Goal: Task Accomplishment & Management: Manage account settings

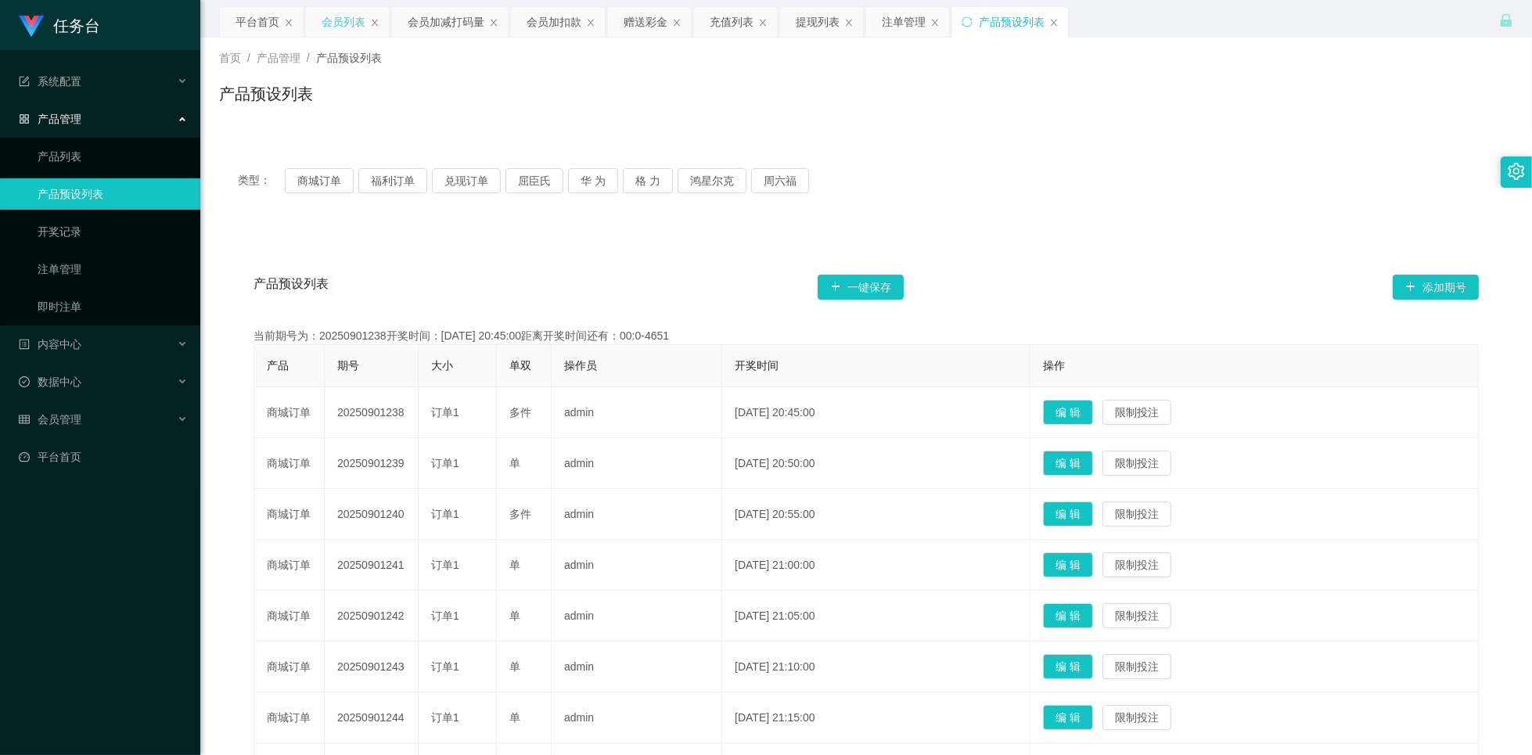
click at [350, 32] on div "会员列表" at bounding box center [344, 22] width 44 height 30
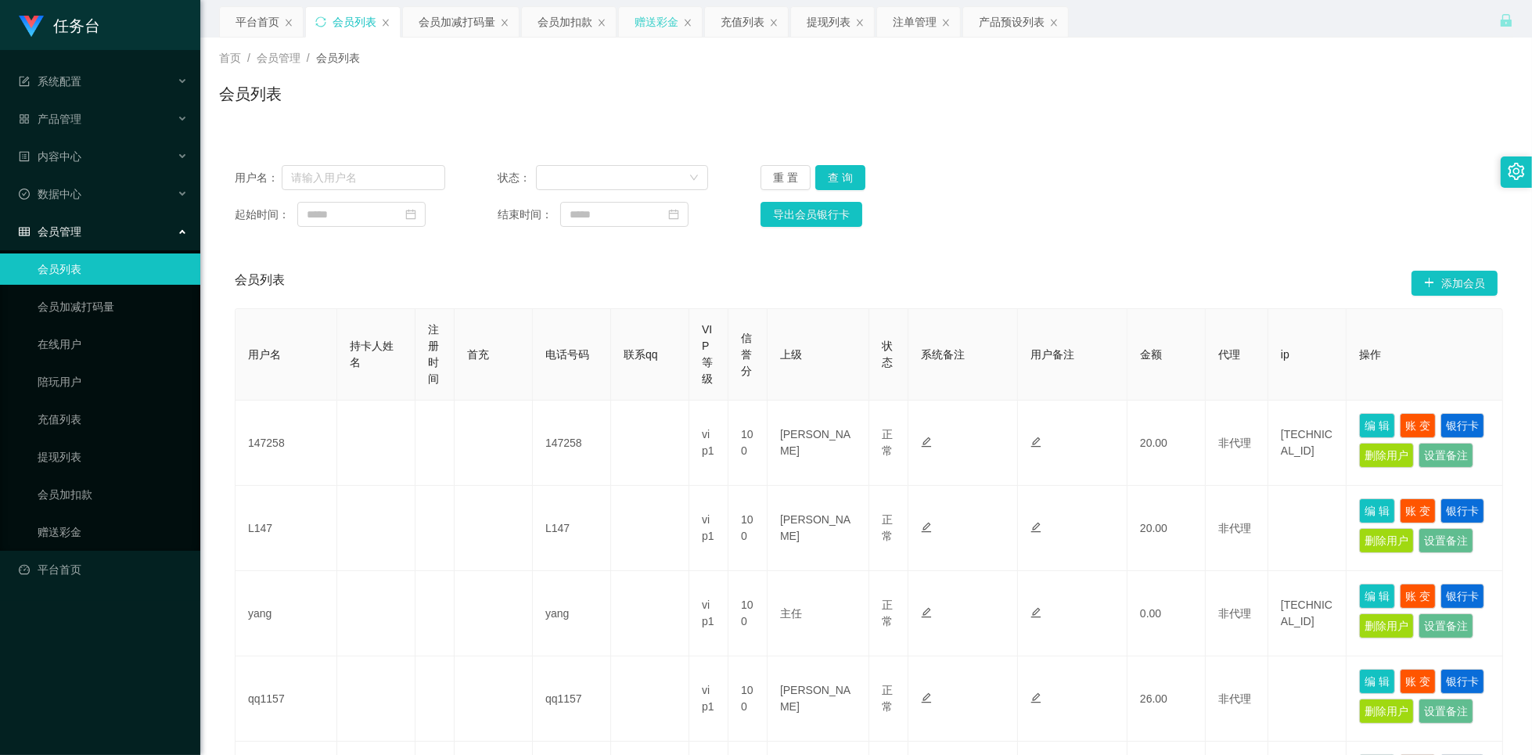
click at [654, 23] on div "赠送彩金" at bounding box center [657, 22] width 44 height 30
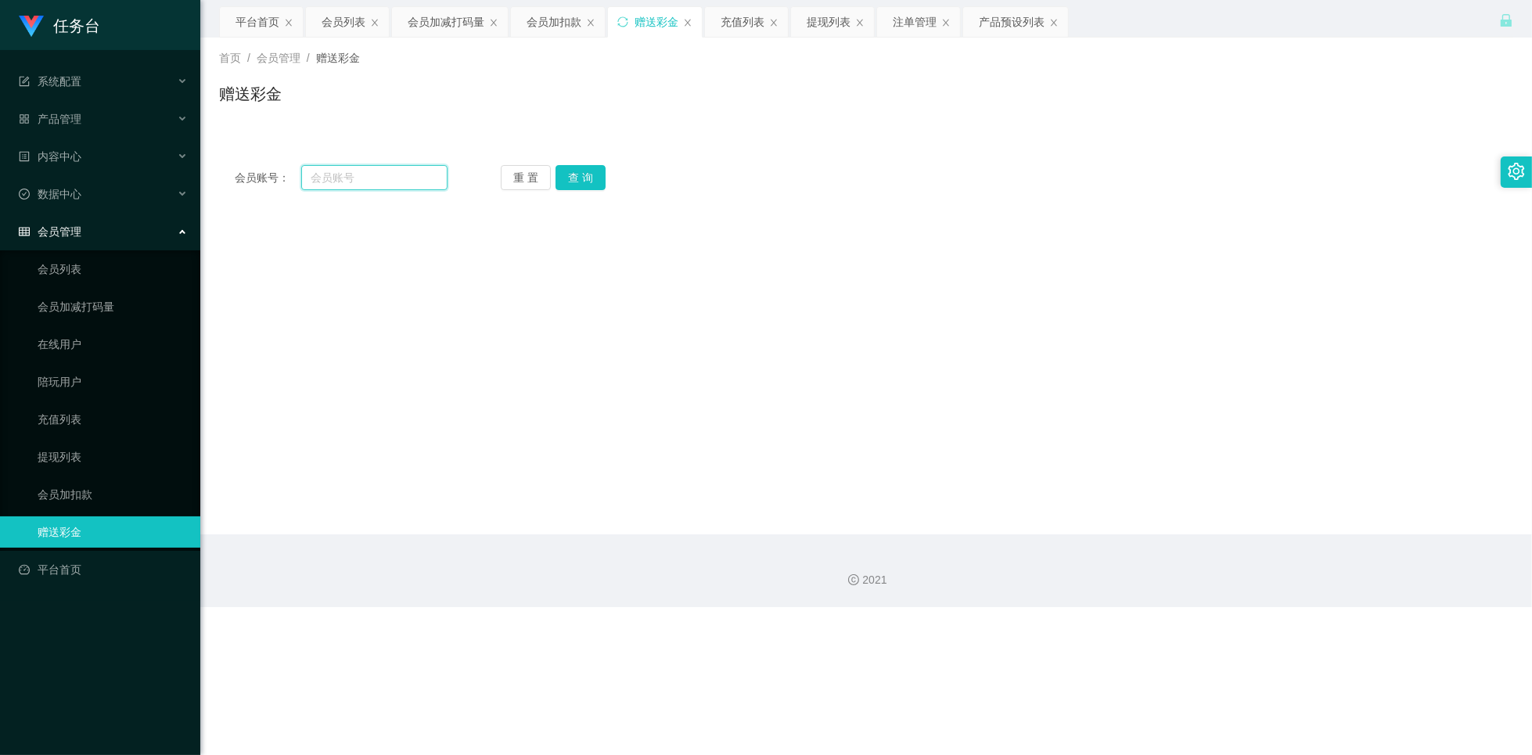
click at [398, 180] on input "text" at bounding box center [374, 177] width 146 height 25
paste input "qq1149"
type input "qq1149"
click at [573, 182] on button "查 询" at bounding box center [581, 177] width 50 height 25
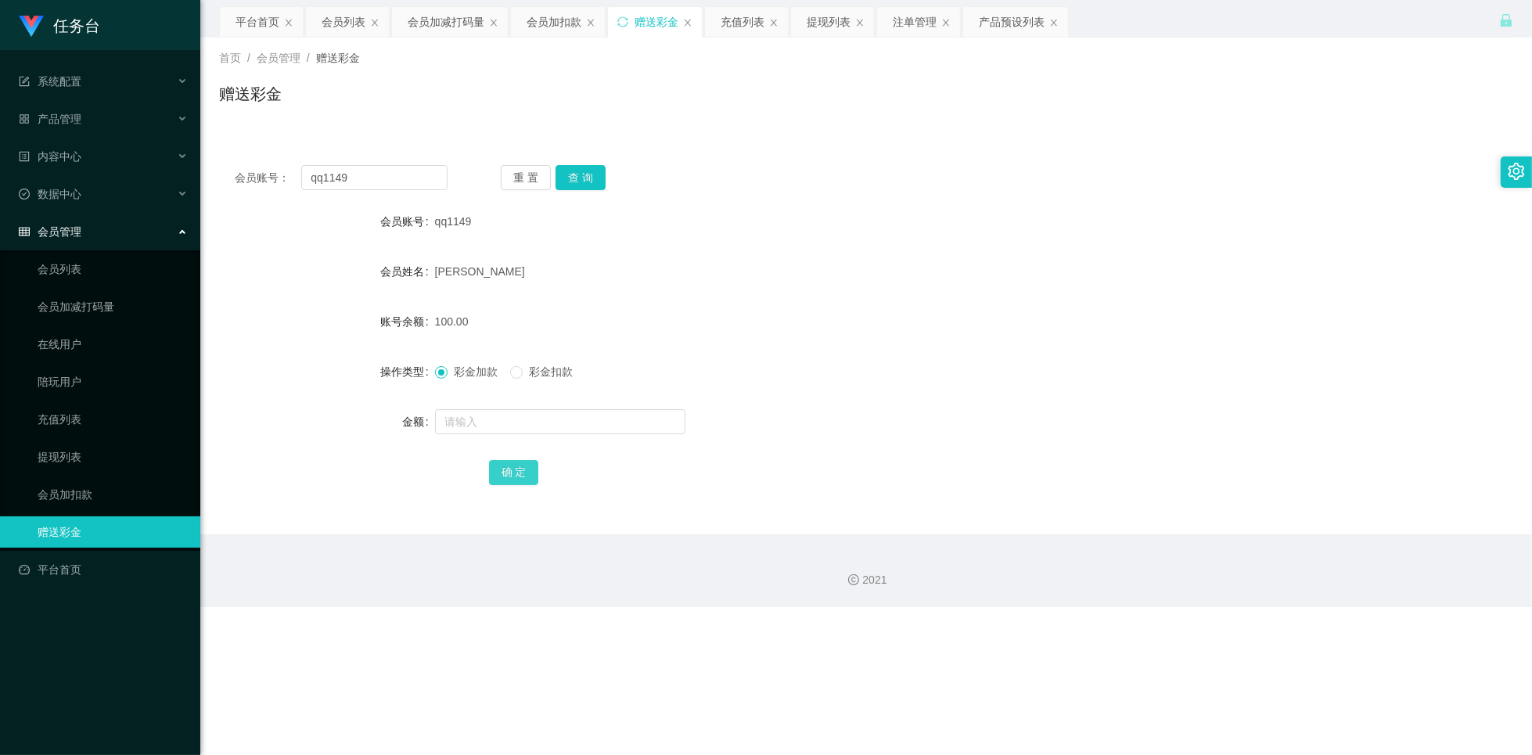
drag, startPoint x: 515, startPoint y: 466, endPoint x: 516, endPoint y: 448, distance: 18.1
click at [514, 466] on button "确 定" at bounding box center [514, 472] width 50 height 25
click at [346, 19] on div "会员列表" at bounding box center [344, 22] width 44 height 30
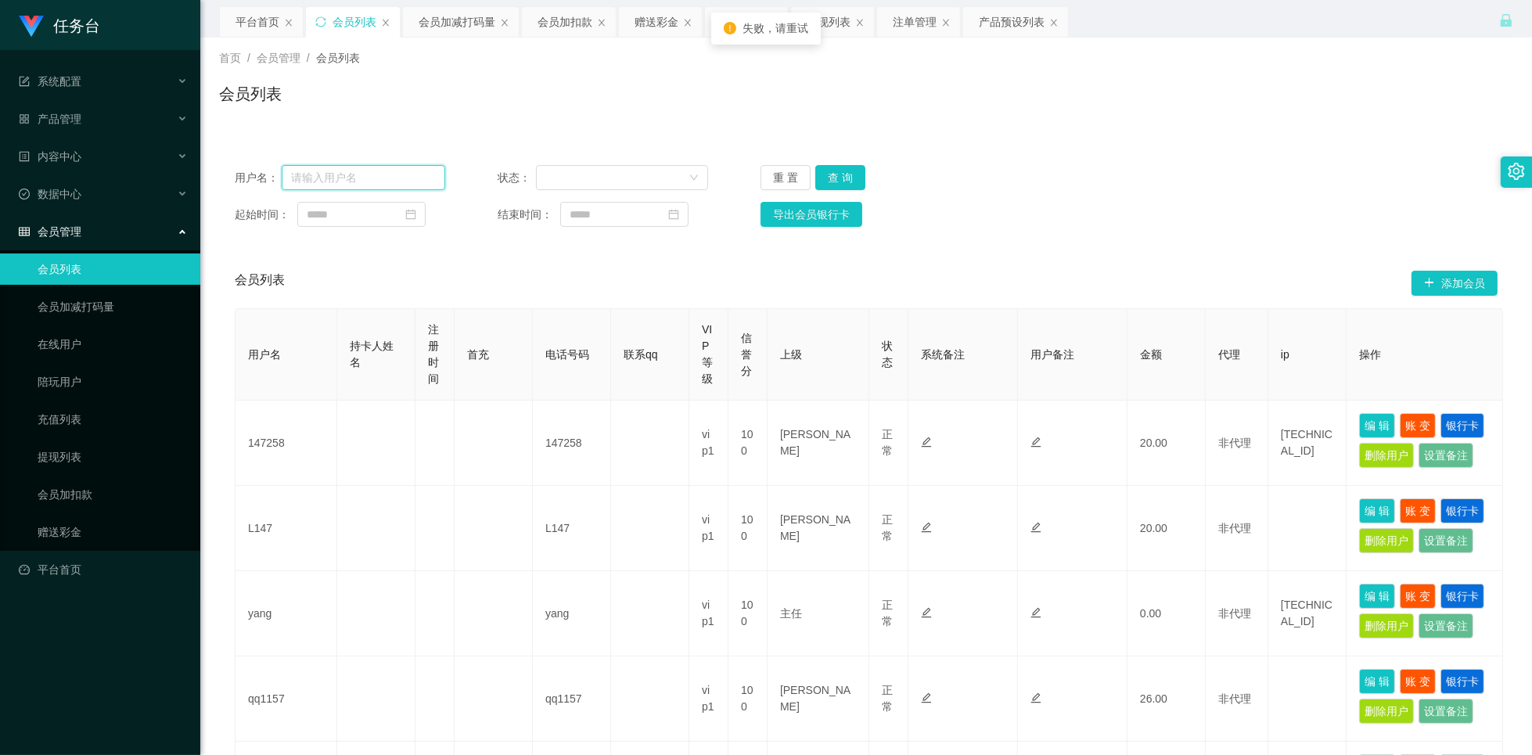
click at [372, 175] on input "text" at bounding box center [364, 177] width 164 height 25
paste input "qq1149"
type input "qq1149"
click at [832, 179] on button "查 询" at bounding box center [840, 177] width 50 height 25
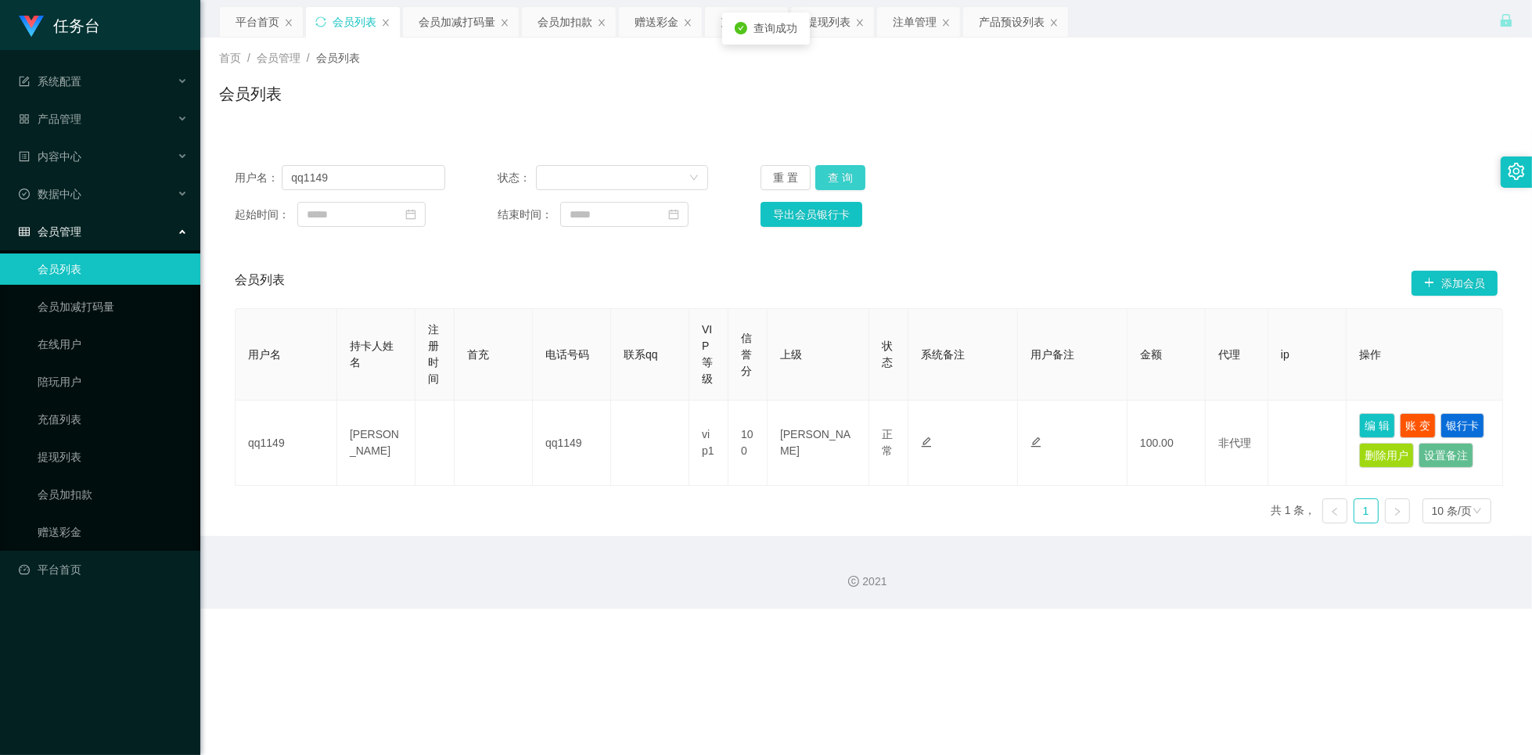
click at [838, 179] on button "查 询" at bounding box center [840, 177] width 50 height 25
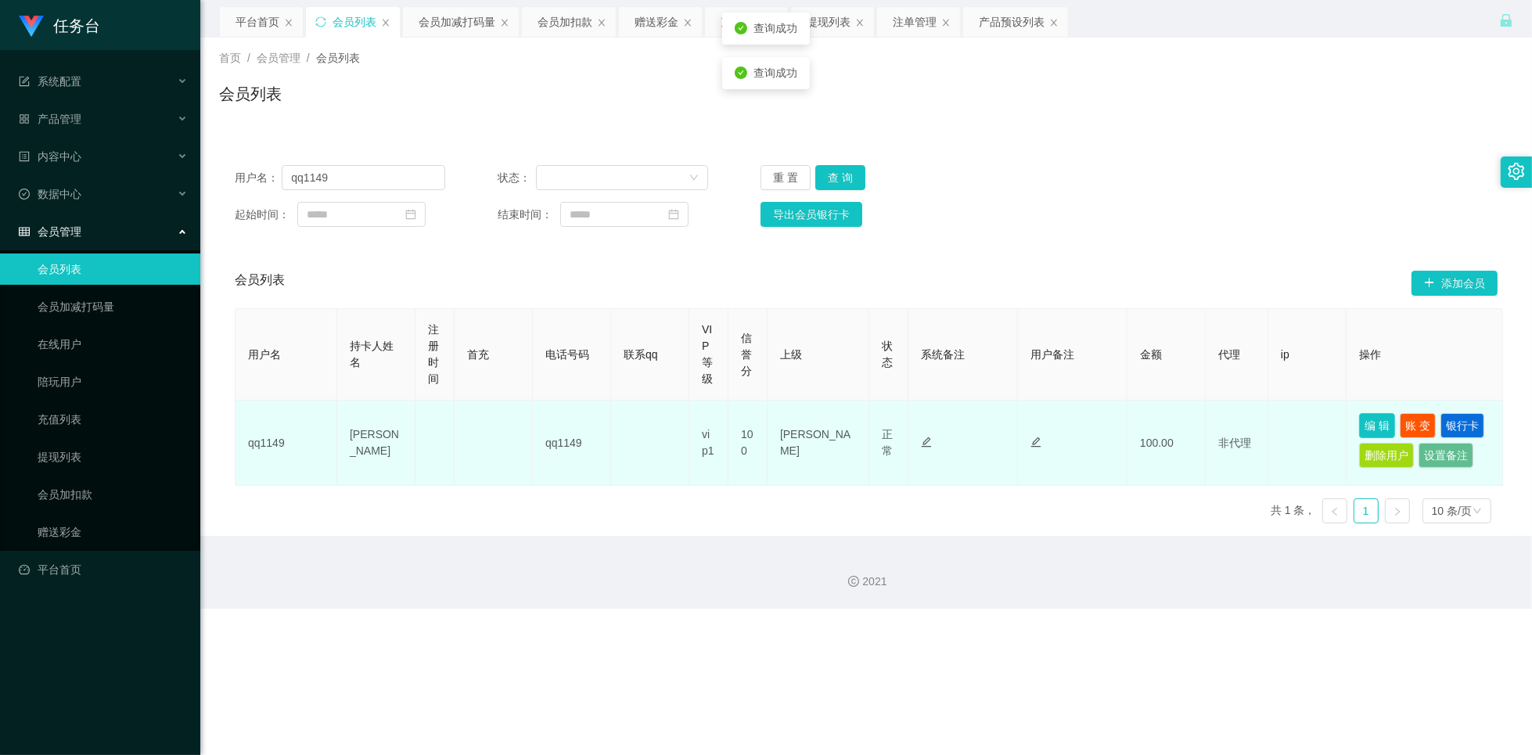
click at [1372, 426] on button "编 辑" at bounding box center [1377, 425] width 36 height 25
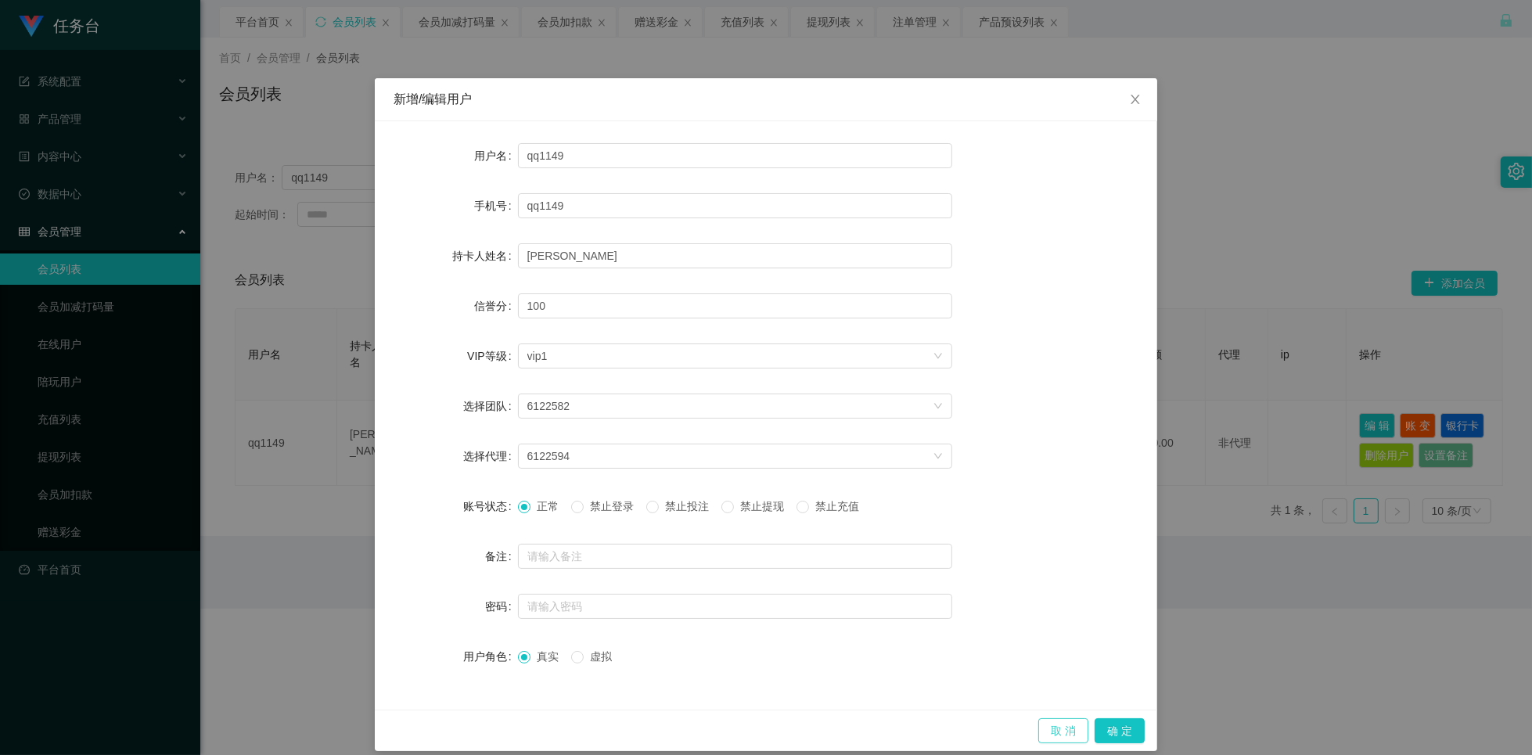
click at [1050, 732] on button "取 消" at bounding box center [1063, 730] width 50 height 25
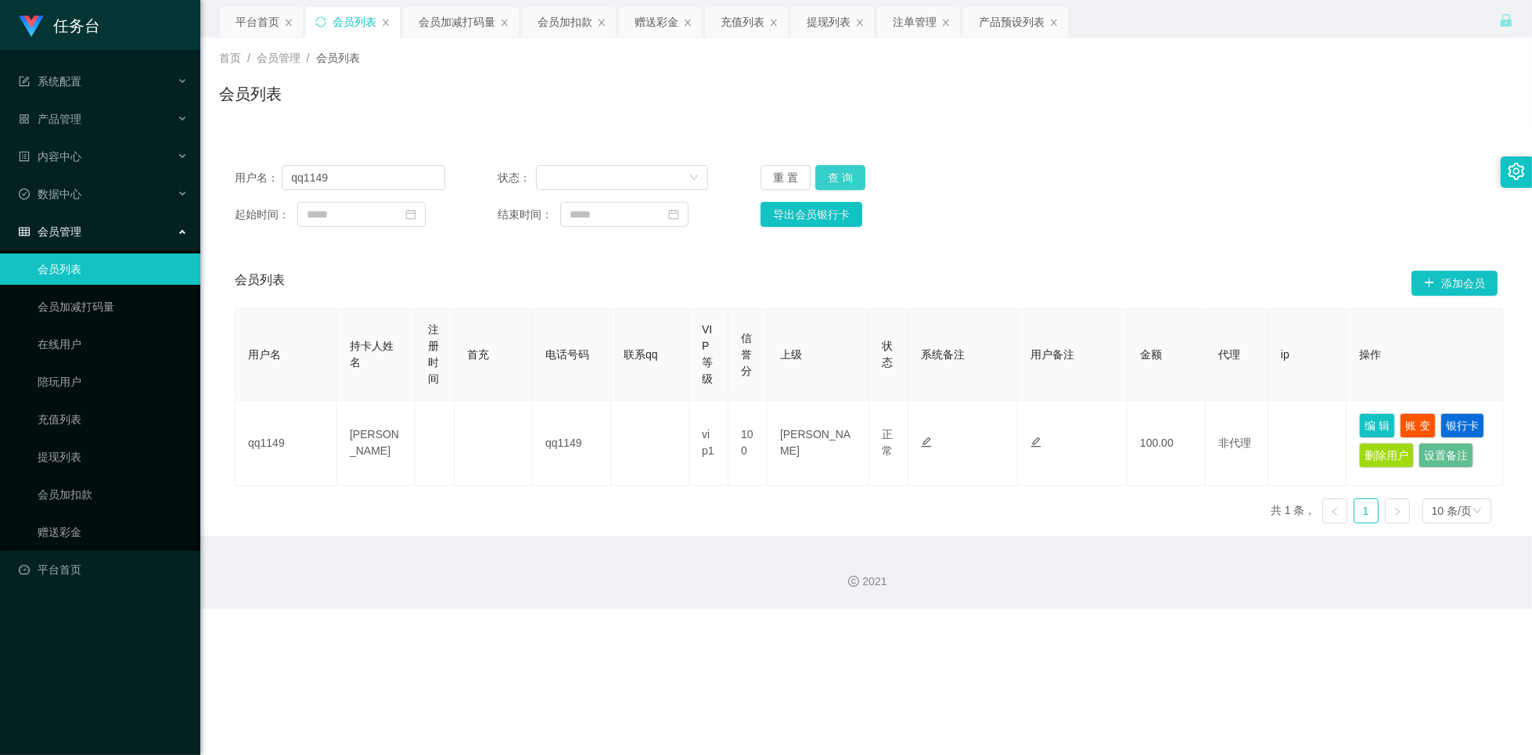
click at [840, 173] on button "查 询" at bounding box center [840, 177] width 50 height 25
click at [1367, 417] on button "编 辑" at bounding box center [1377, 425] width 36 height 25
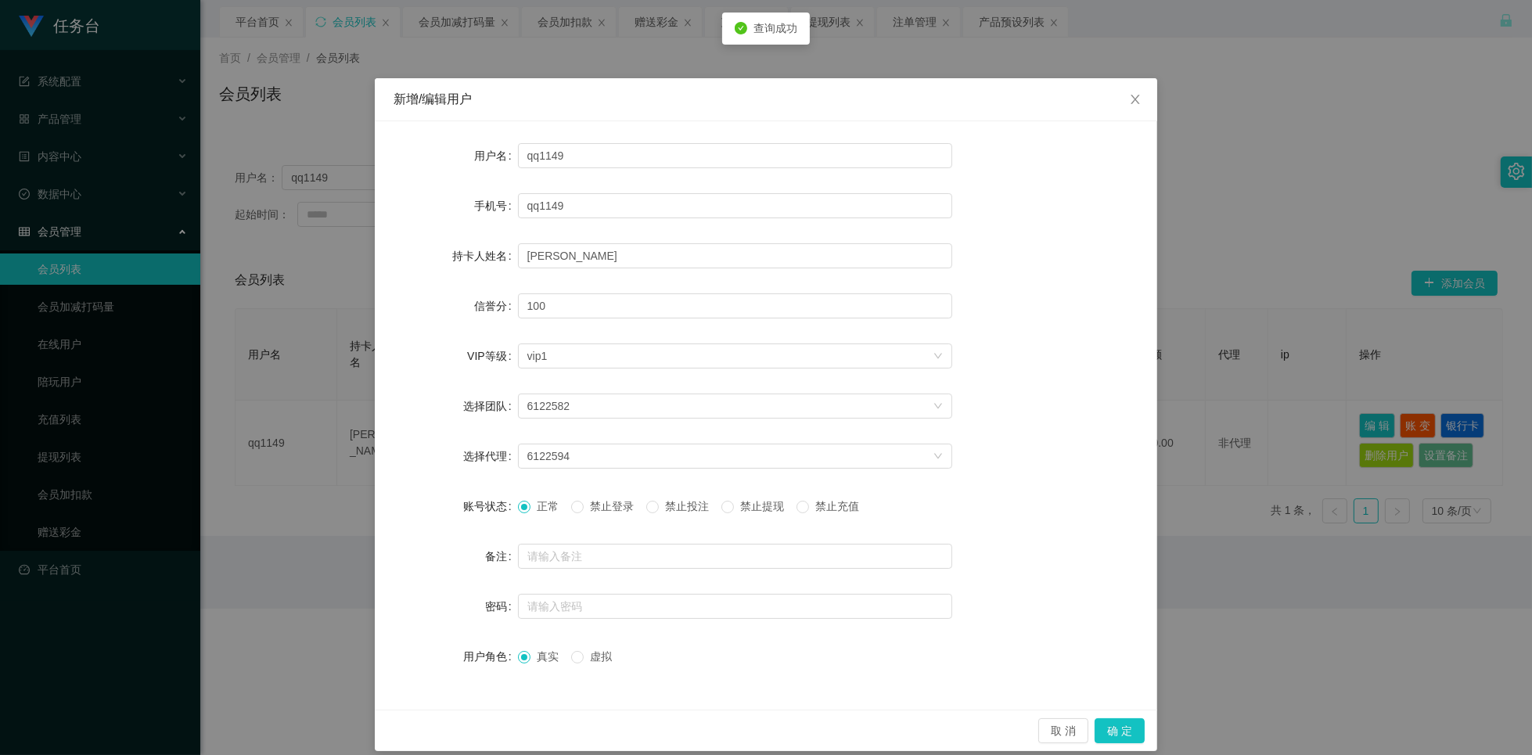
click at [688, 507] on span "禁止投注" at bounding box center [687, 506] width 56 height 13
drag, startPoint x: 1120, startPoint y: 737, endPoint x: 948, endPoint y: 626, distance: 204.9
click at [1119, 737] on button "确 定" at bounding box center [1120, 730] width 50 height 25
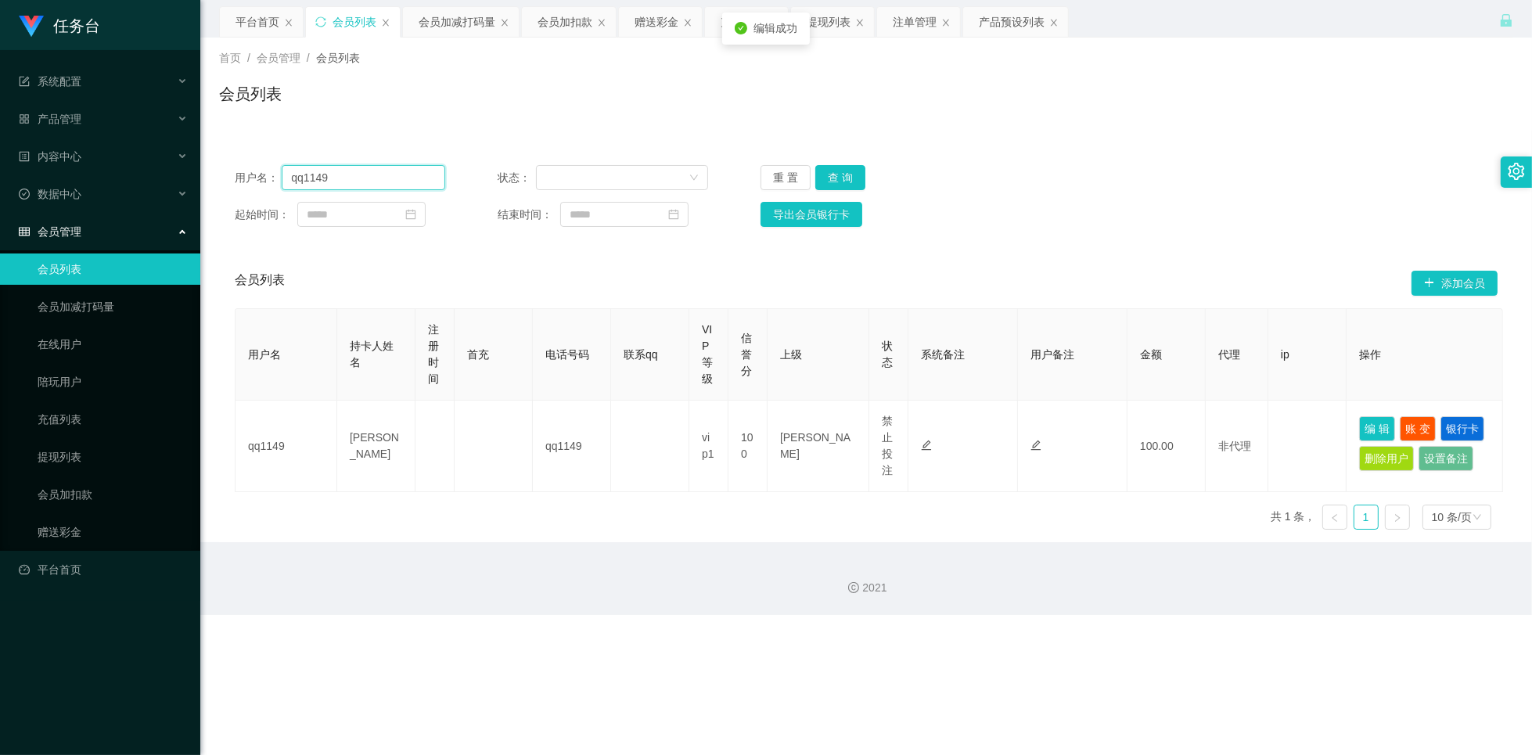
click at [382, 173] on input "qq1149" at bounding box center [364, 177] width 164 height 25
click at [448, 20] on div "会员加减打码量" at bounding box center [457, 22] width 77 height 30
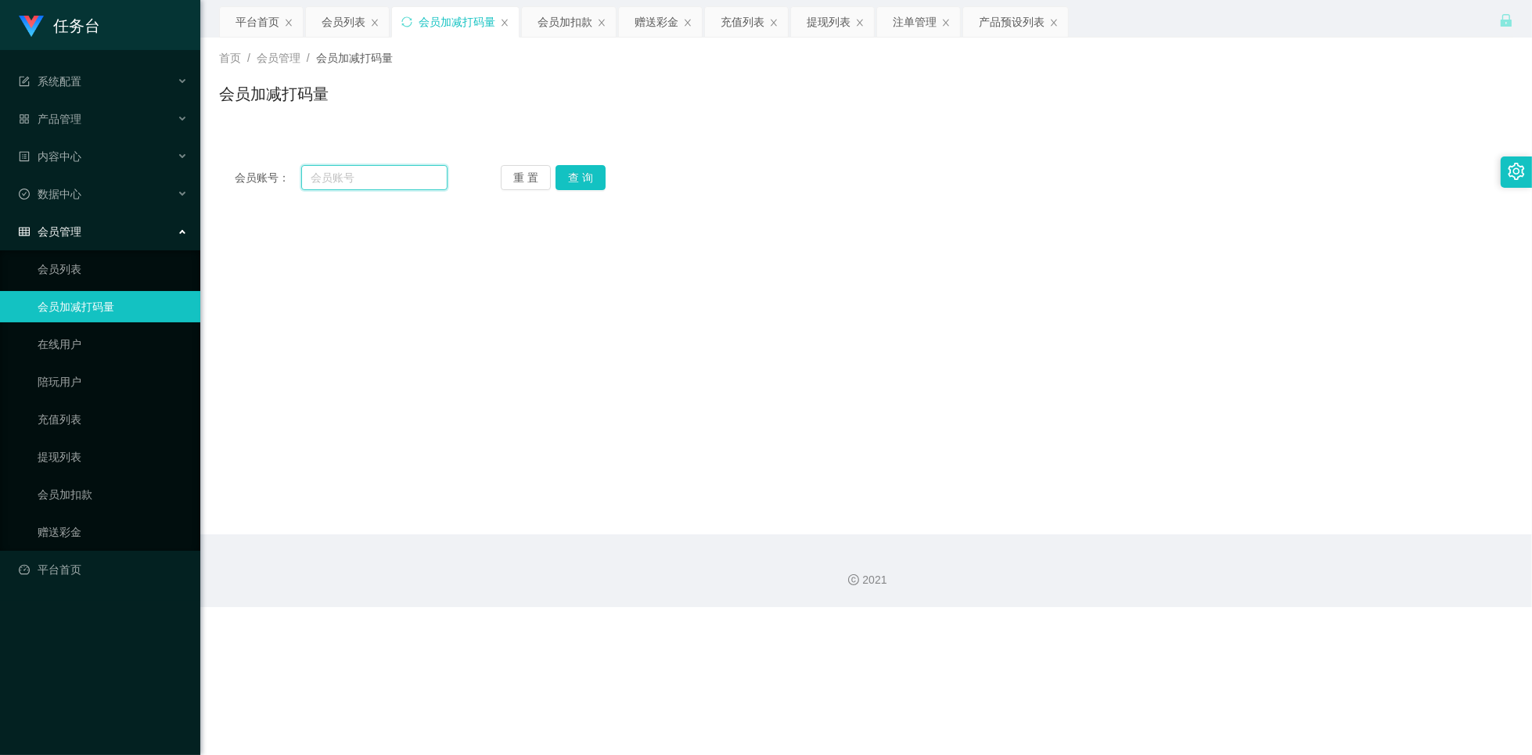
click at [382, 178] on input "text" at bounding box center [374, 177] width 146 height 25
paste input "qq1149"
type input "qq1149"
drag, startPoint x: 578, startPoint y: 180, endPoint x: 655, endPoint y: 182, distance: 76.7
click at [578, 180] on button "查 询" at bounding box center [581, 177] width 50 height 25
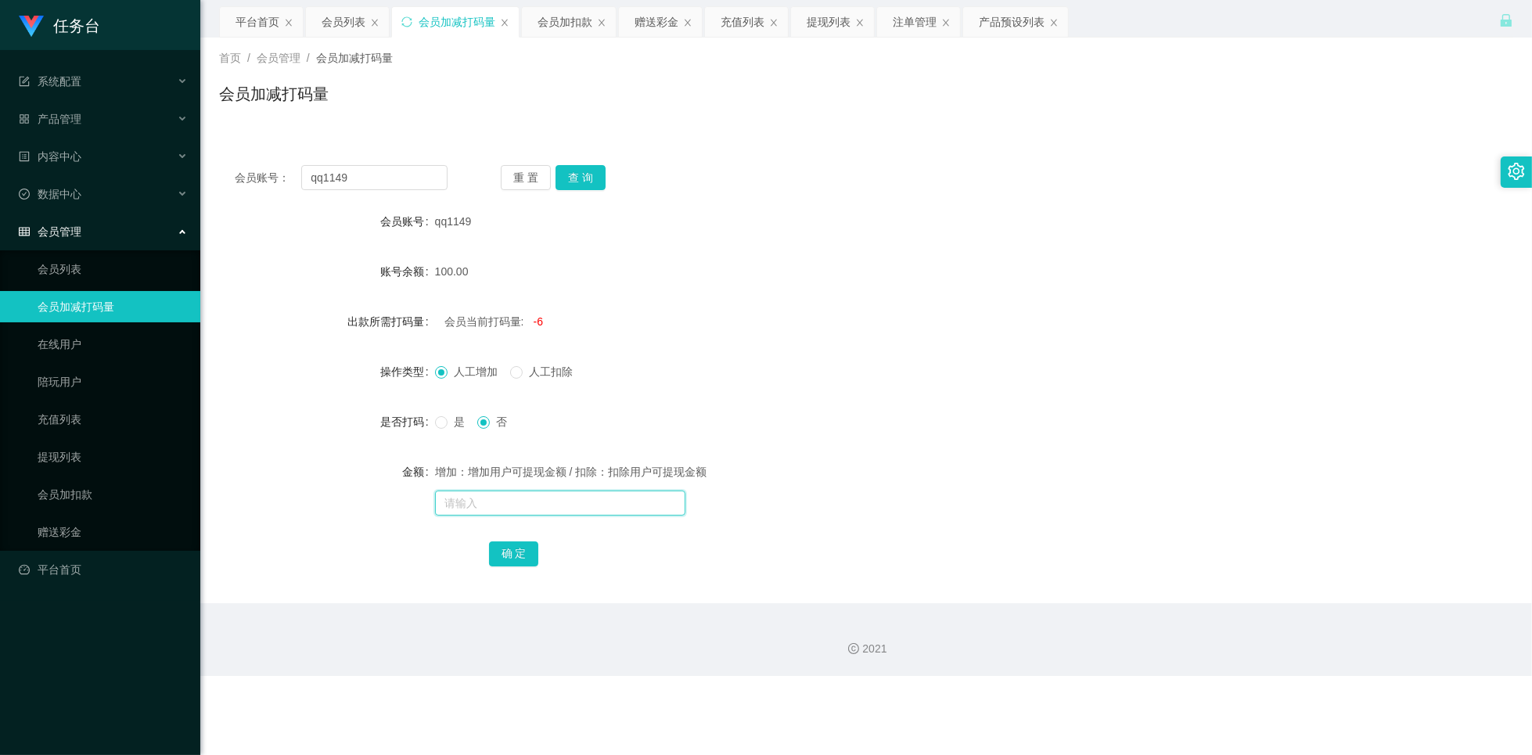
click at [498, 507] on input "text" at bounding box center [560, 503] width 250 height 25
type input "5000"
drag, startPoint x: 532, startPoint y: 554, endPoint x: 518, endPoint y: 549, distance: 14.8
click at [532, 554] on button "确 定" at bounding box center [514, 553] width 50 height 25
click at [547, 326] on span "4994" at bounding box center [546, 321] width 24 height 13
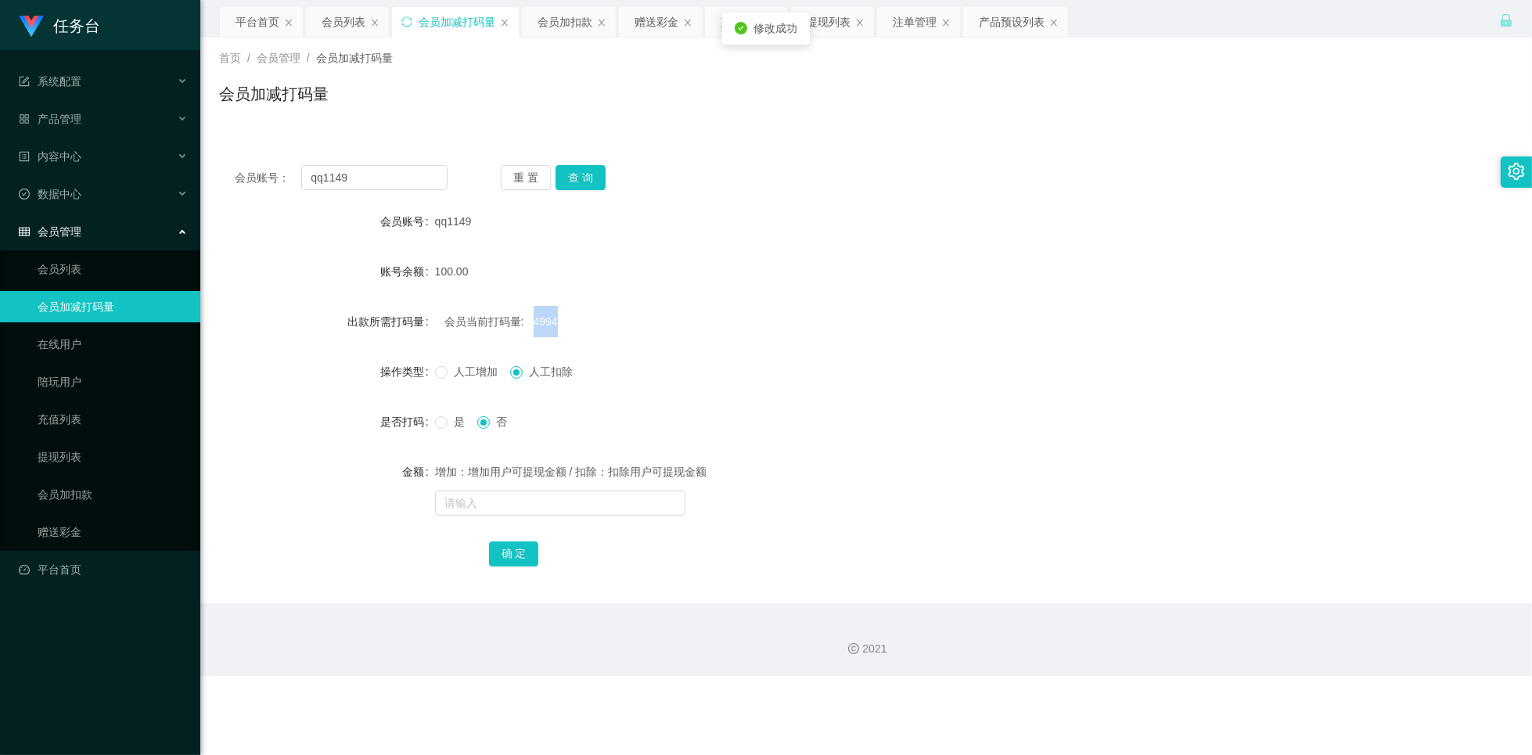
click at [547, 326] on span "4994" at bounding box center [546, 321] width 24 height 13
copy span "4994"
click at [526, 502] on input "text" at bounding box center [560, 503] width 250 height 25
paste input "4994"
type input "4994"
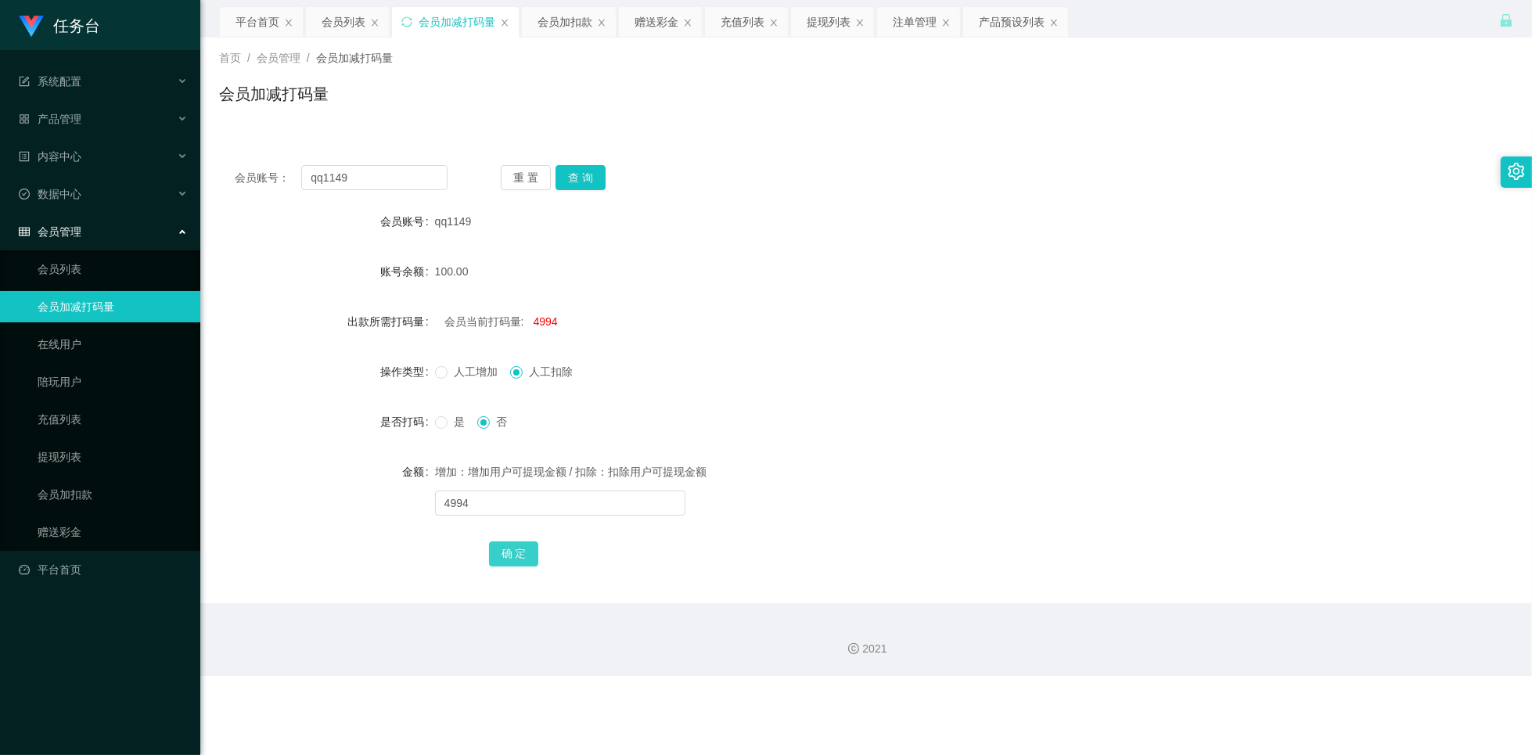
click at [520, 554] on button "确 定" at bounding box center [514, 553] width 50 height 25
click at [496, 501] on input "text" at bounding box center [560, 503] width 250 height 25
paste input "4994"
type input "4994"
click at [505, 559] on button "确 定" at bounding box center [514, 553] width 50 height 25
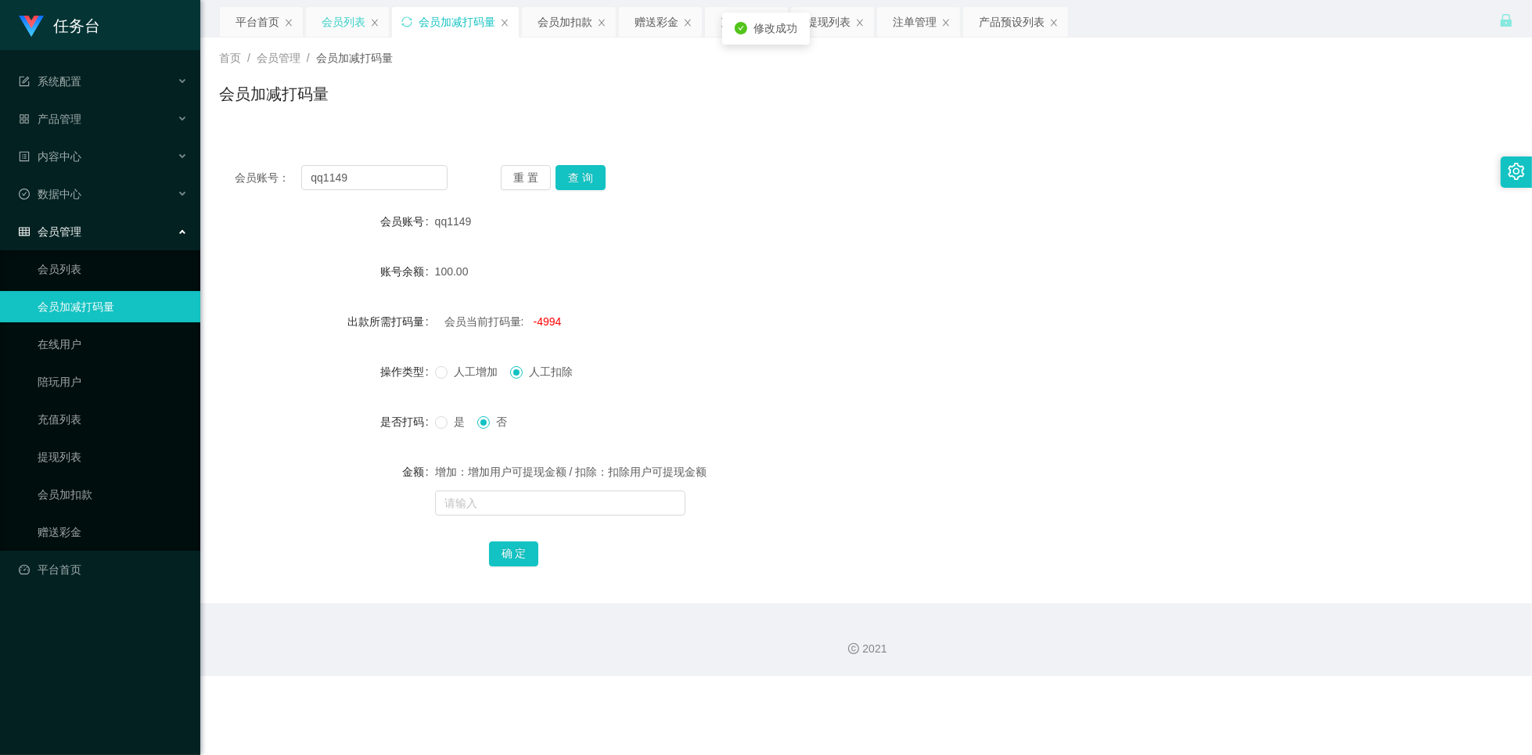
click at [351, 23] on div "会员列表" at bounding box center [344, 22] width 44 height 30
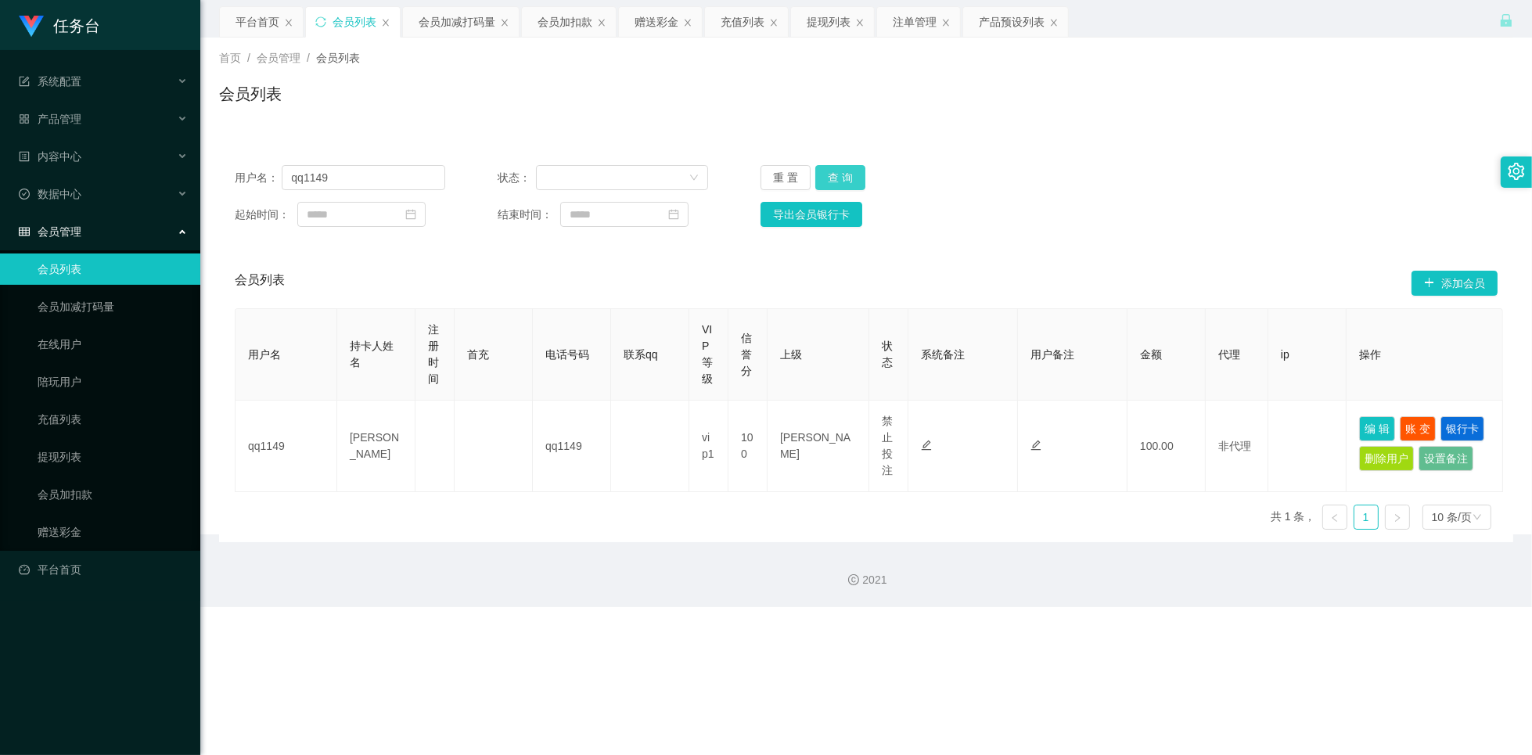
click at [844, 177] on button "查 询" at bounding box center [840, 177] width 50 height 25
click at [856, 182] on button "查 询" at bounding box center [840, 177] width 50 height 25
click at [1367, 432] on button "编 辑" at bounding box center [1377, 428] width 36 height 25
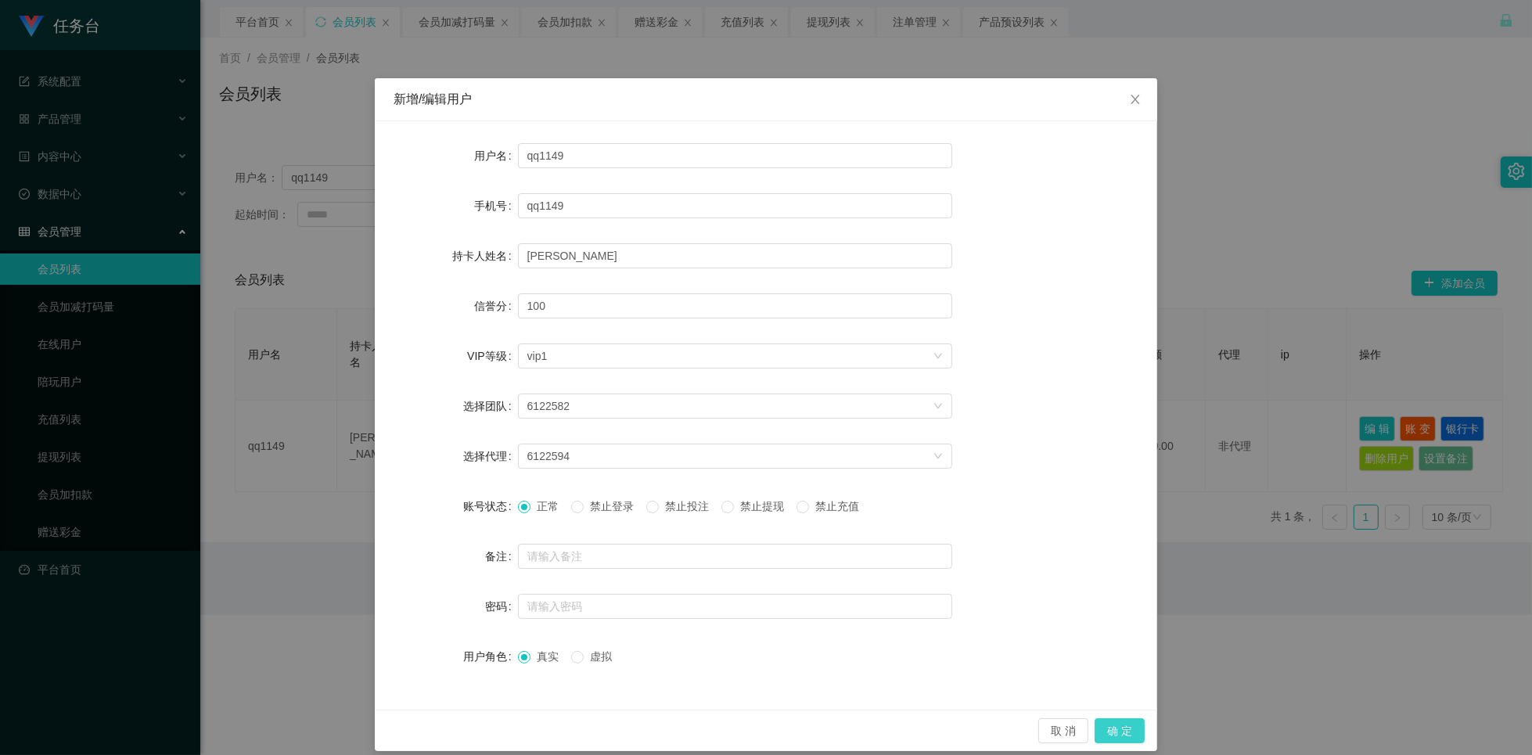
drag, startPoint x: 1123, startPoint y: 739, endPoint x: 1086, endPoint y: 662, distance: 85.0
click at [1121, 739] on button "确 定" at bounding box center [1120, 730] width 50 height 25
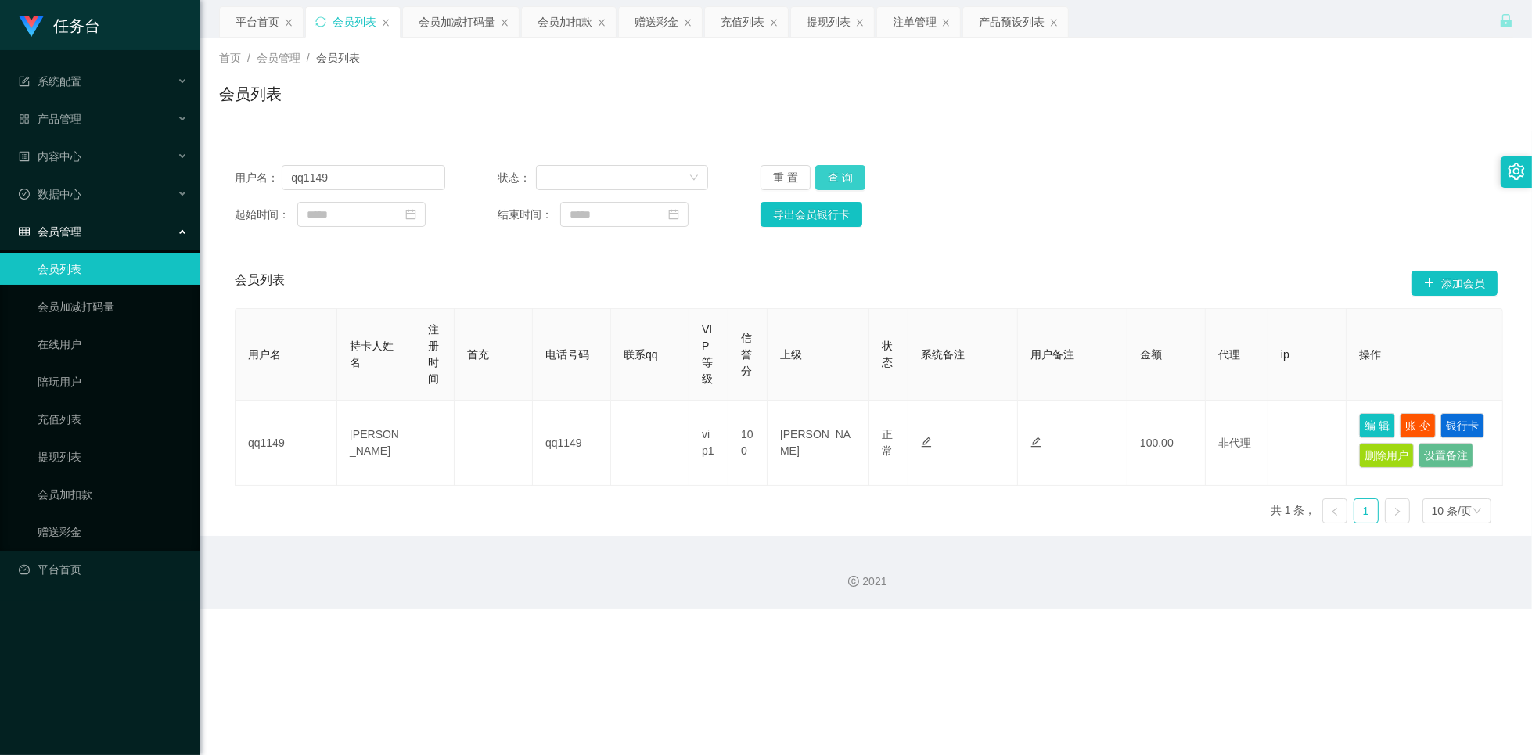
click at [840, 169] on button "查 询" at bounding box center [840, 177] width 50 height 25
click at [897, 26] on div "注单管理" at bounding box center [915, 22] width 44 height 30
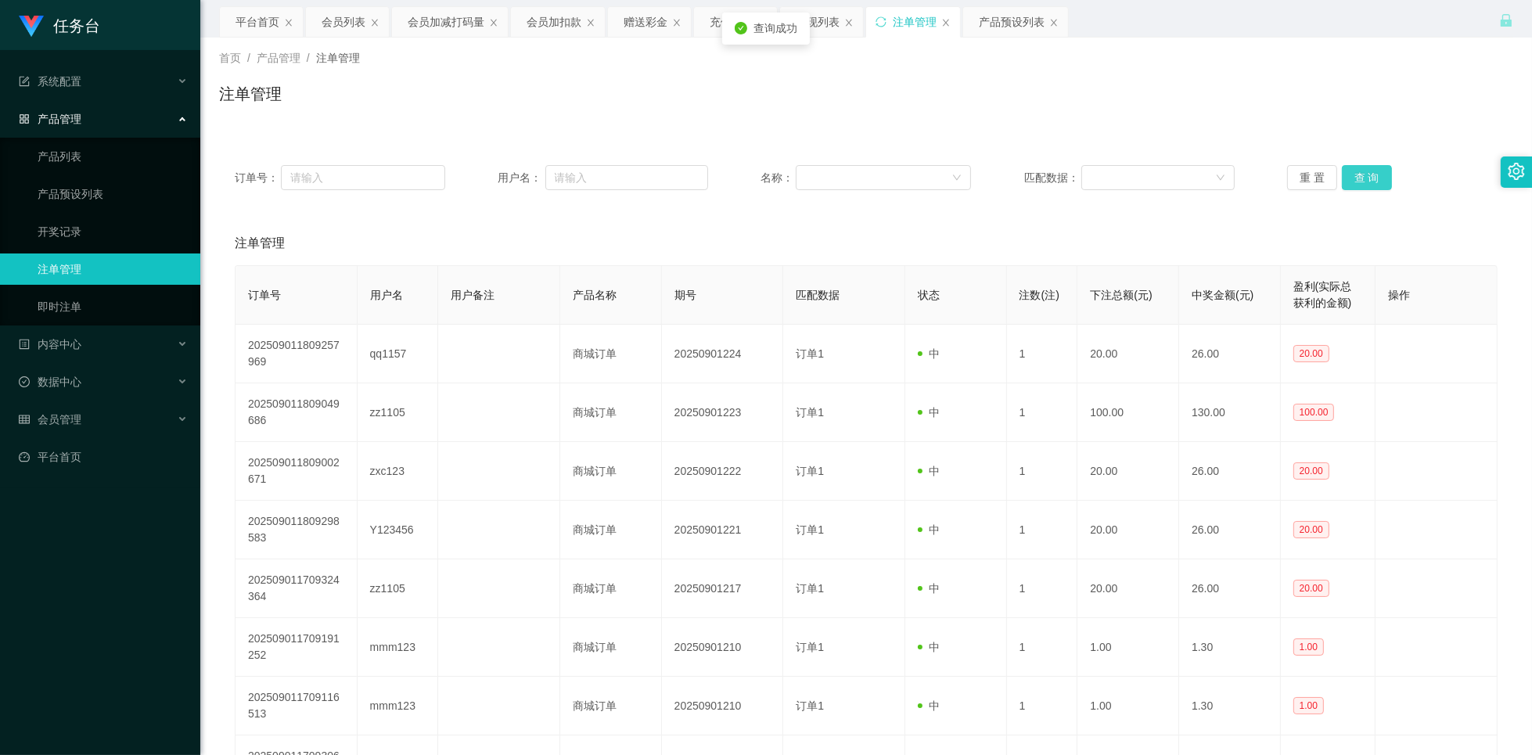
click at [1361, 178] on button "查 询" at bounding box center [1367, 177] width 50 height 25
click at [1362, 178] on button "查 询" at bounding box center [1367, 177] width 50 height 25
click at [1363, 178] on button "查 询" at bounding box center [1367, 177] width 50 height 25
click at [1369, 178] on button "查 询" at bounding box center [1367, 177] width 50 height 25
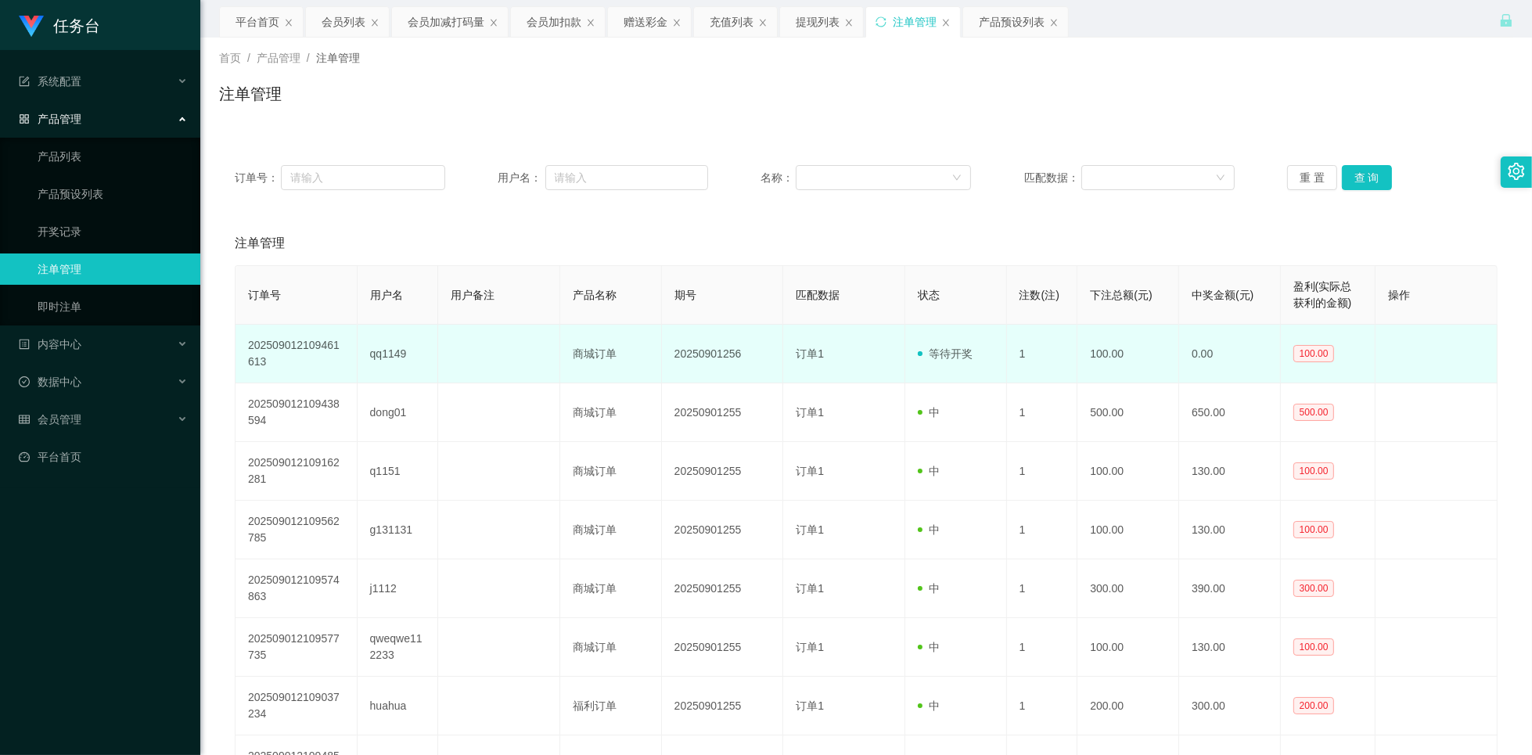
click at [387, 354] on td "qq1149" at bounding box center [398, 354] width 81 height 59
click at [386, 354] on td "qq1149" at bounding box center [398, 354] width 81 height 59
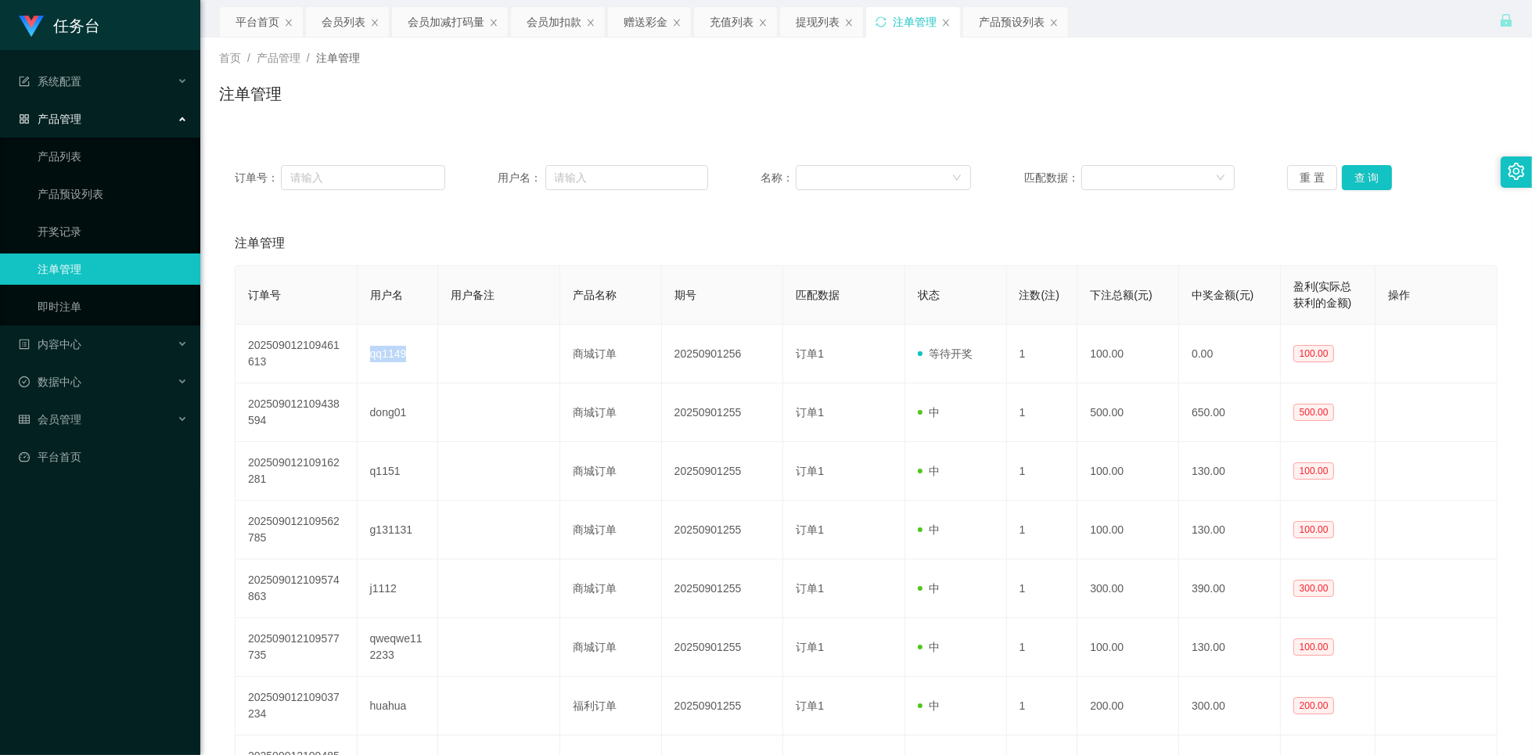
copy td "qq1149"
click at [596, 174] on input "text" at bounding box center [627, 177] width 164 height 25
paste input "qq1149"
type input "qq1149"
click at [1371, 183] on button "查 询" at bounding box center [1367, 177] width 50 height 25
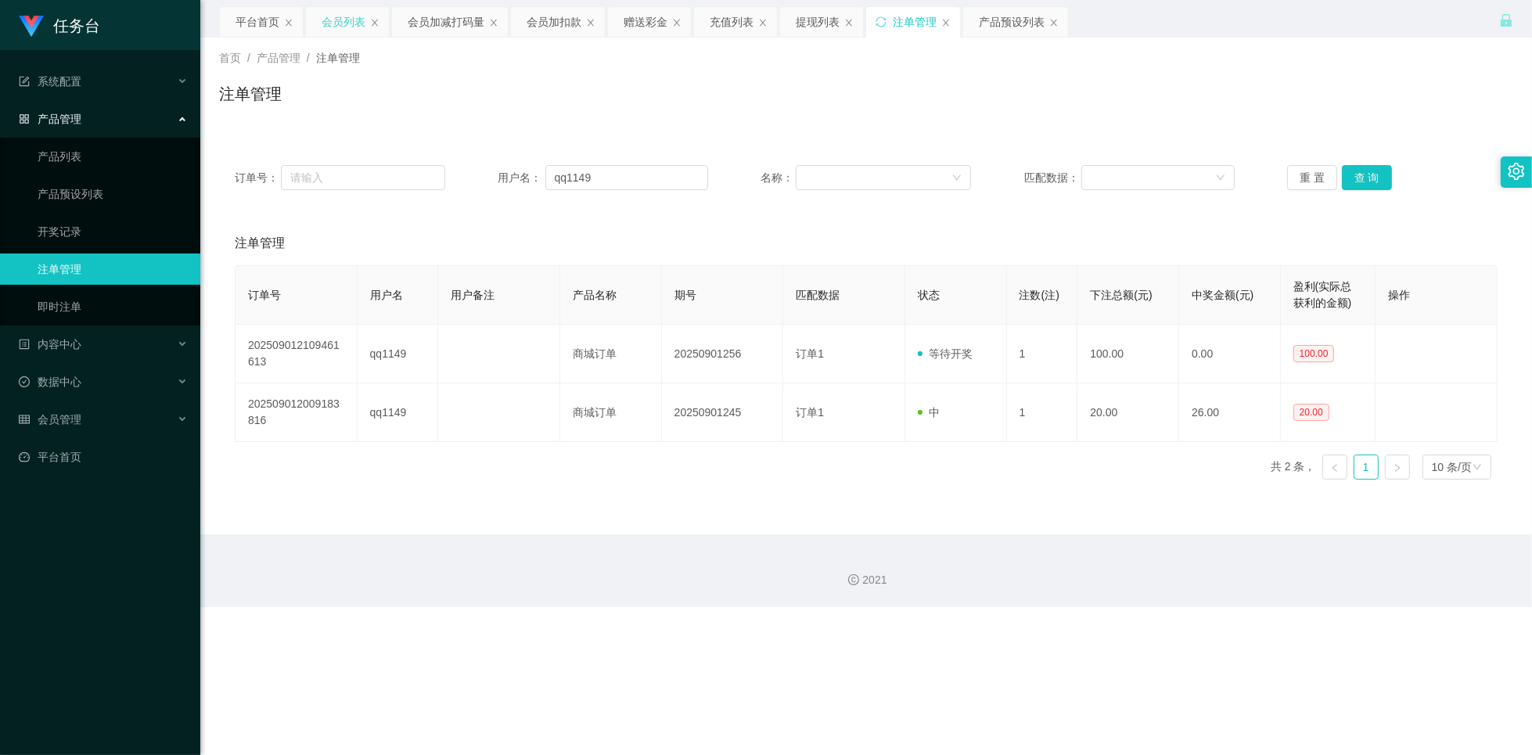
click at [334, 23] on div "会员列表" at bounding box center [344, 22] width 44 height 30
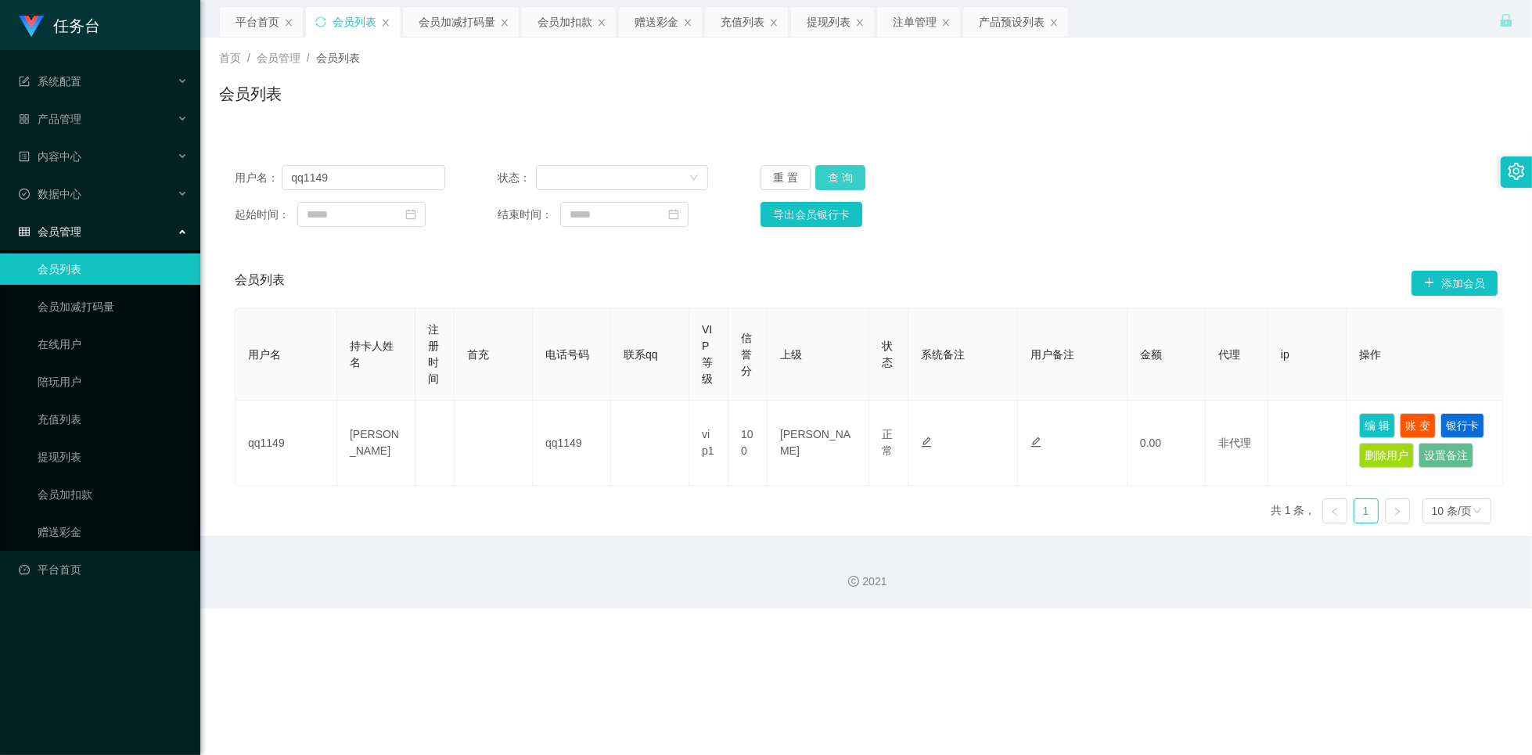
click at [833, 180] on button "查 询" at bounding box center [840, 177] width 50 height 25
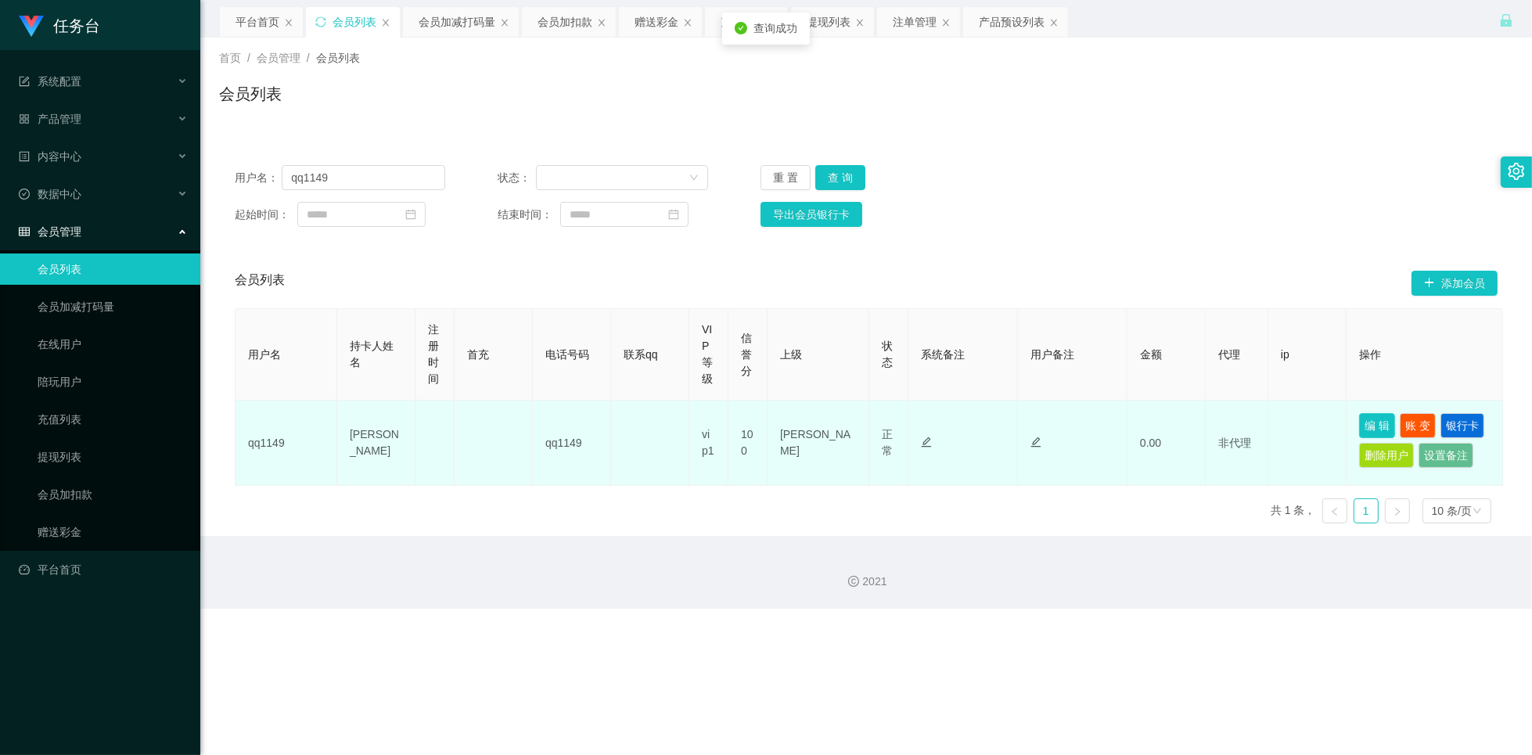
click at [1360, 418] on button "编 辑" at bounding box center [1377, 425] width 36 height 25
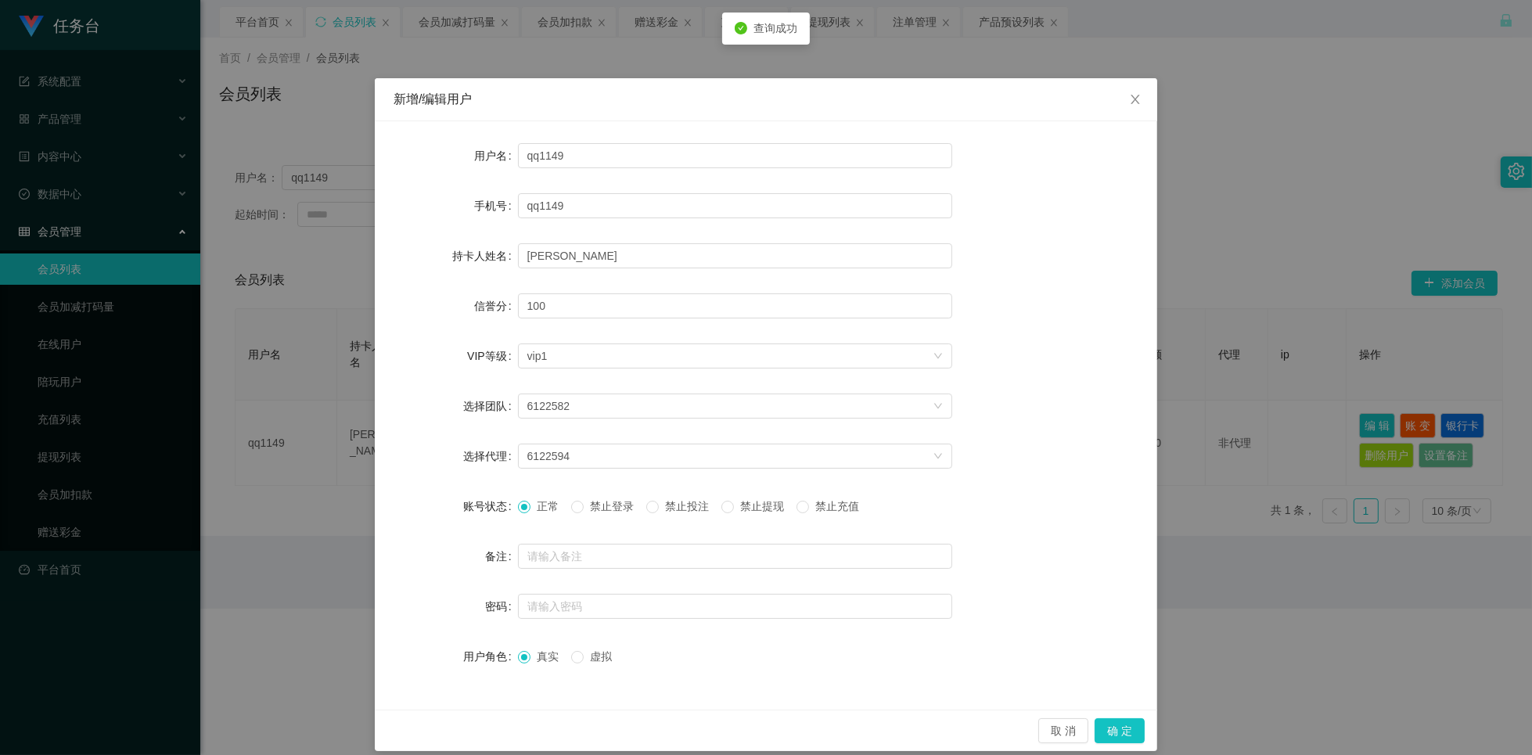
click at [692, 512] on span "禁止投注" at bounding box center [687, 506] width 56 height 13
drag, startPoint x: 1118, startPoint y: 736, endPoint x: 991, endPoint y: 695, distance: 133.4
click at [1118, 737] on button "确 定" at bounding box center [1120, 730] width 50 height 25
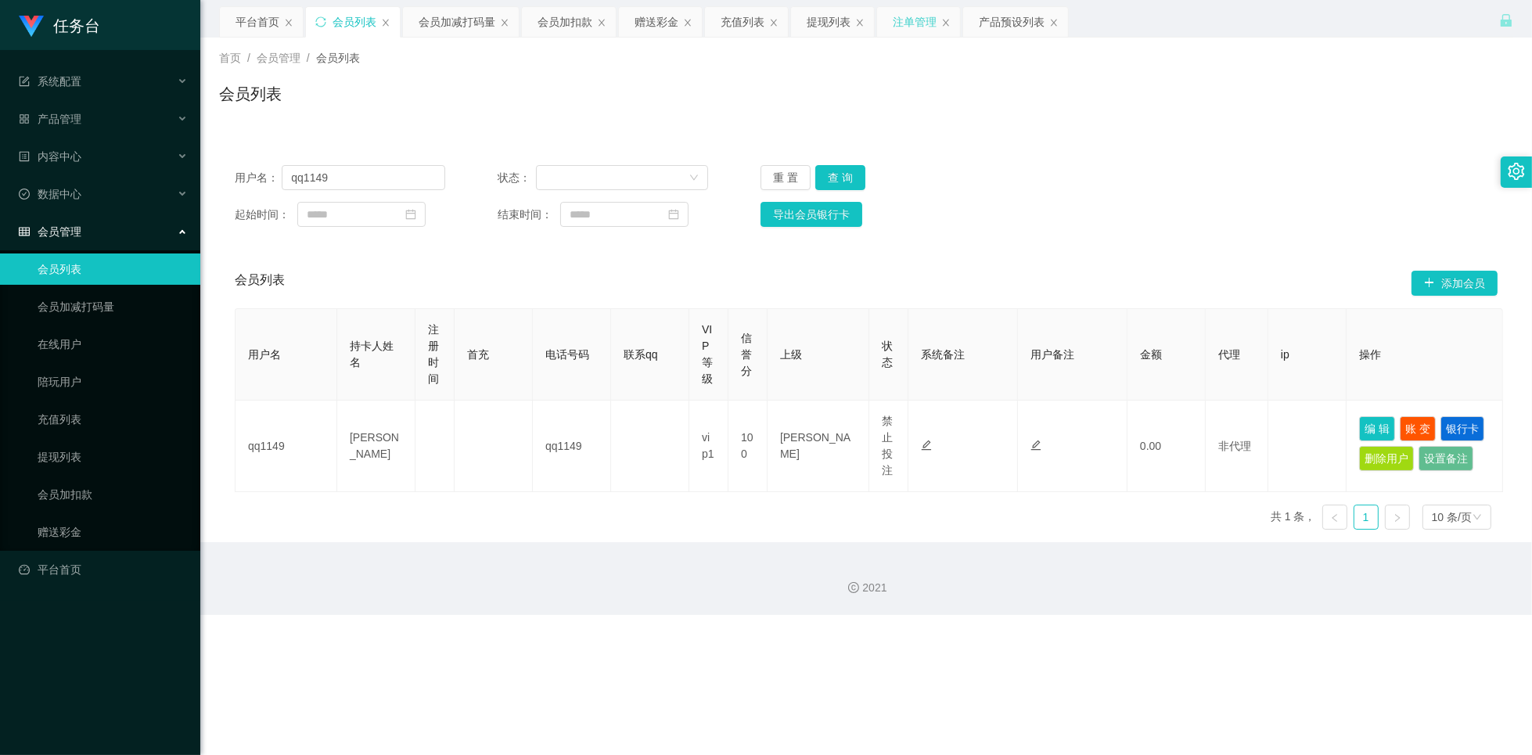
click at [913, 27] on div "注单管理" at bounding box center [915, 22] width 44 height 30
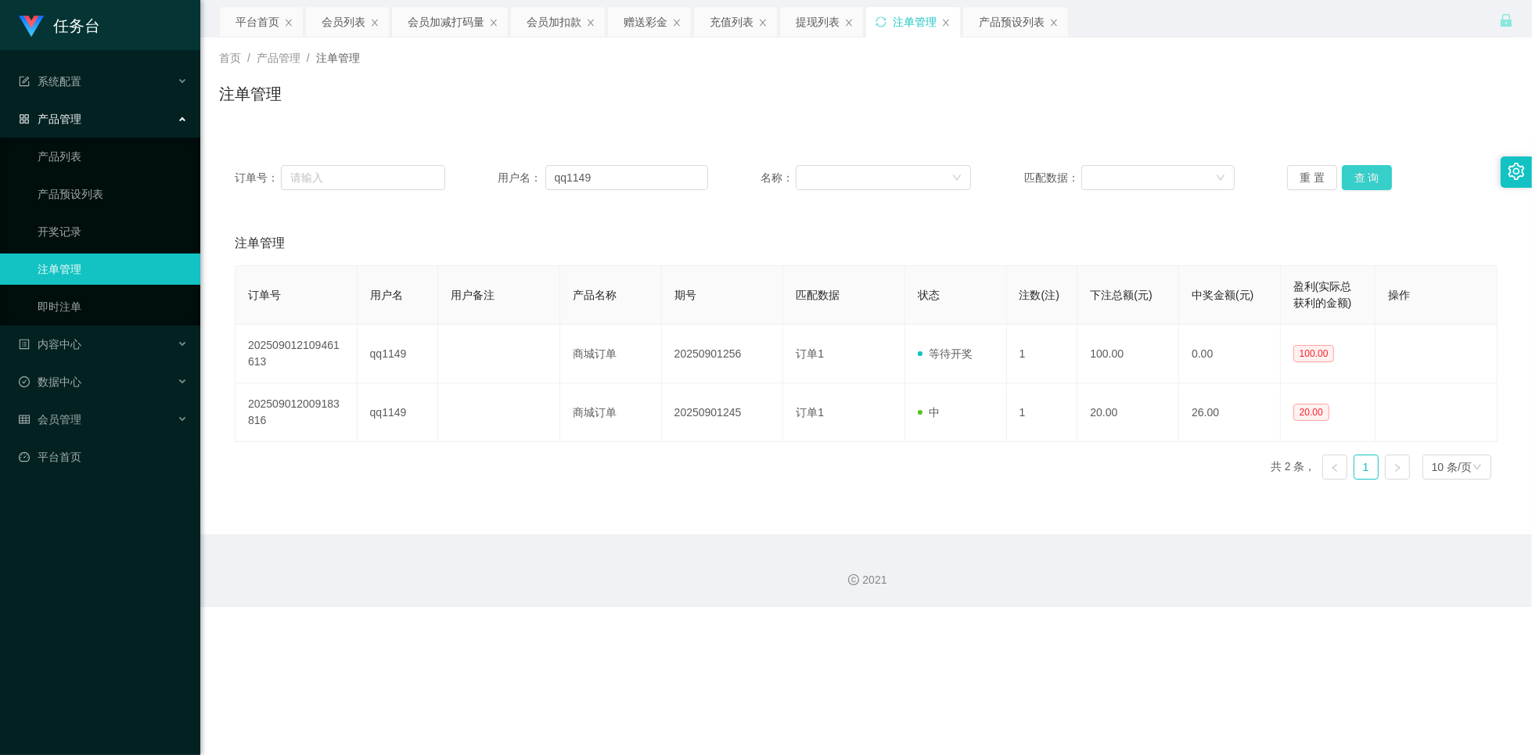
click at [1383, 176] on button "查 询" at bounding box center [1367, 177] width 50 height 25
click at [1367, 176] on button "查 询" at bounding box center [1367, 177] width 50 height 25
click at [1368, 177] on button "查 询" at bounding box center [1367, 177] width 50 height 25
click at [335, 17] on div "会员列表" at bounding box center [344, 22] width 44 height 30
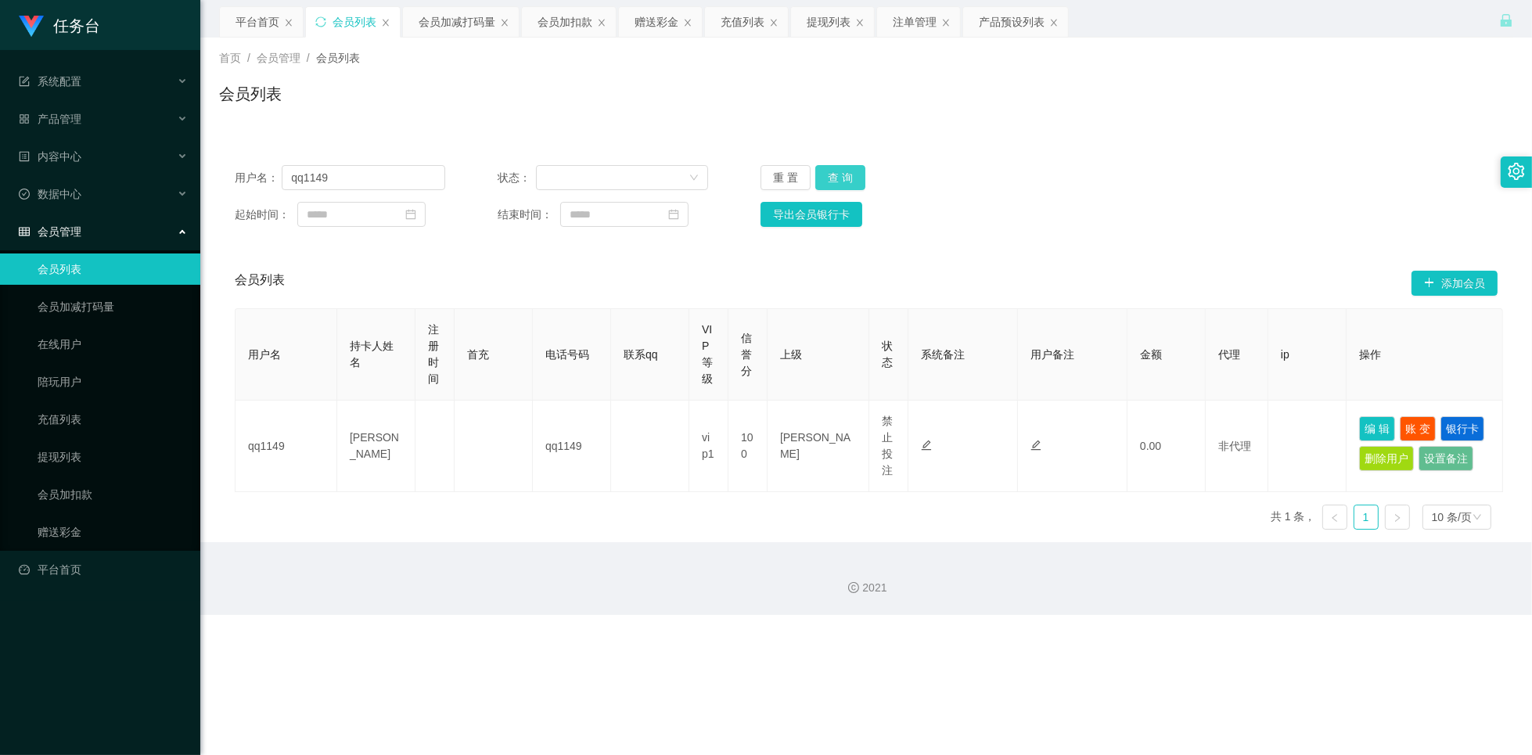
click at [834, 182] on button "查 询" at bounding box center [840, 177] width 50 height 25
click at [1010, 21] on div "产品预设列表" at bounding box center [1012, 22] width 66 height 30
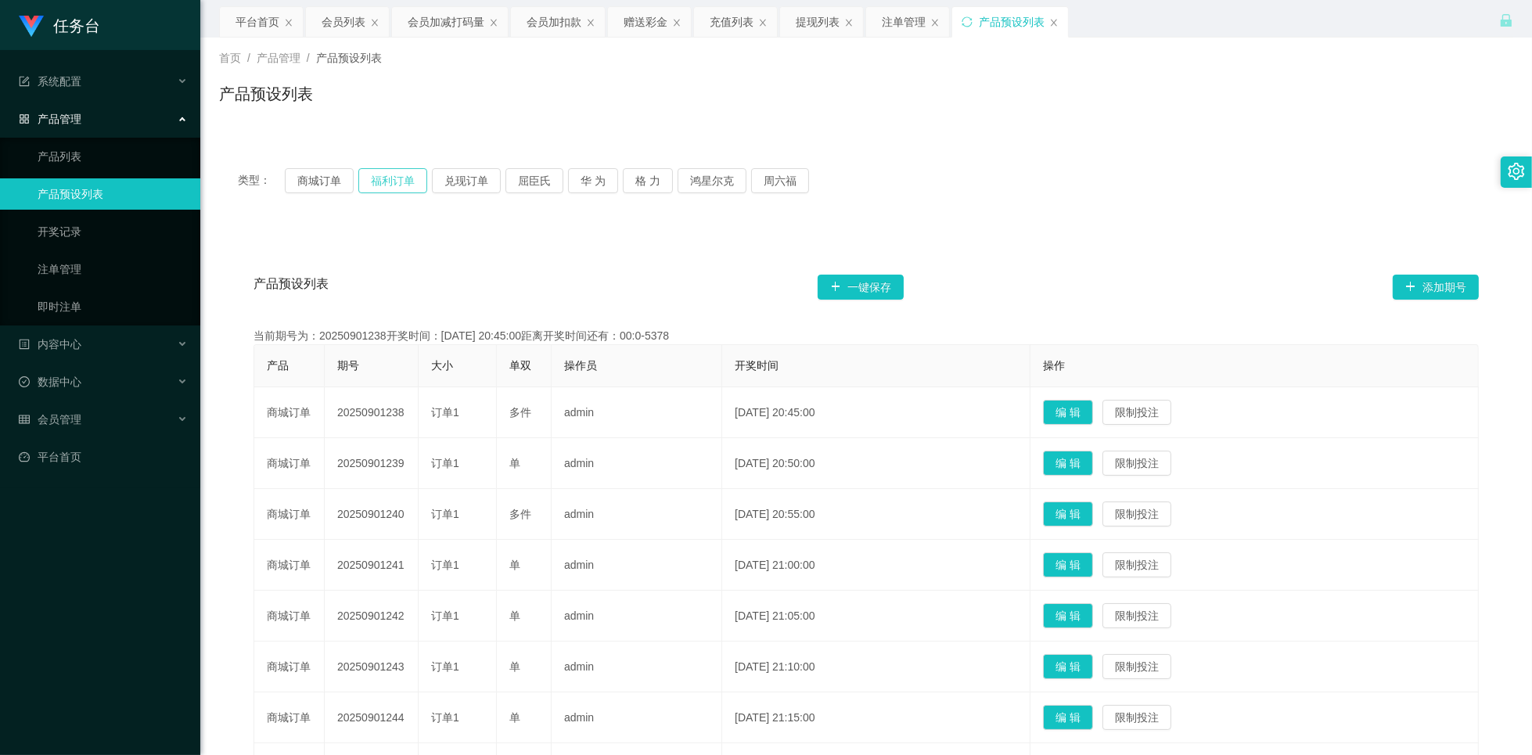
click at [405, 189] on button "福利订单" at bounding box center [392, 180] width 69 height 25
click at [332, 27] on div "会员列表" at bounding box center [344, 22] width 44 height 30
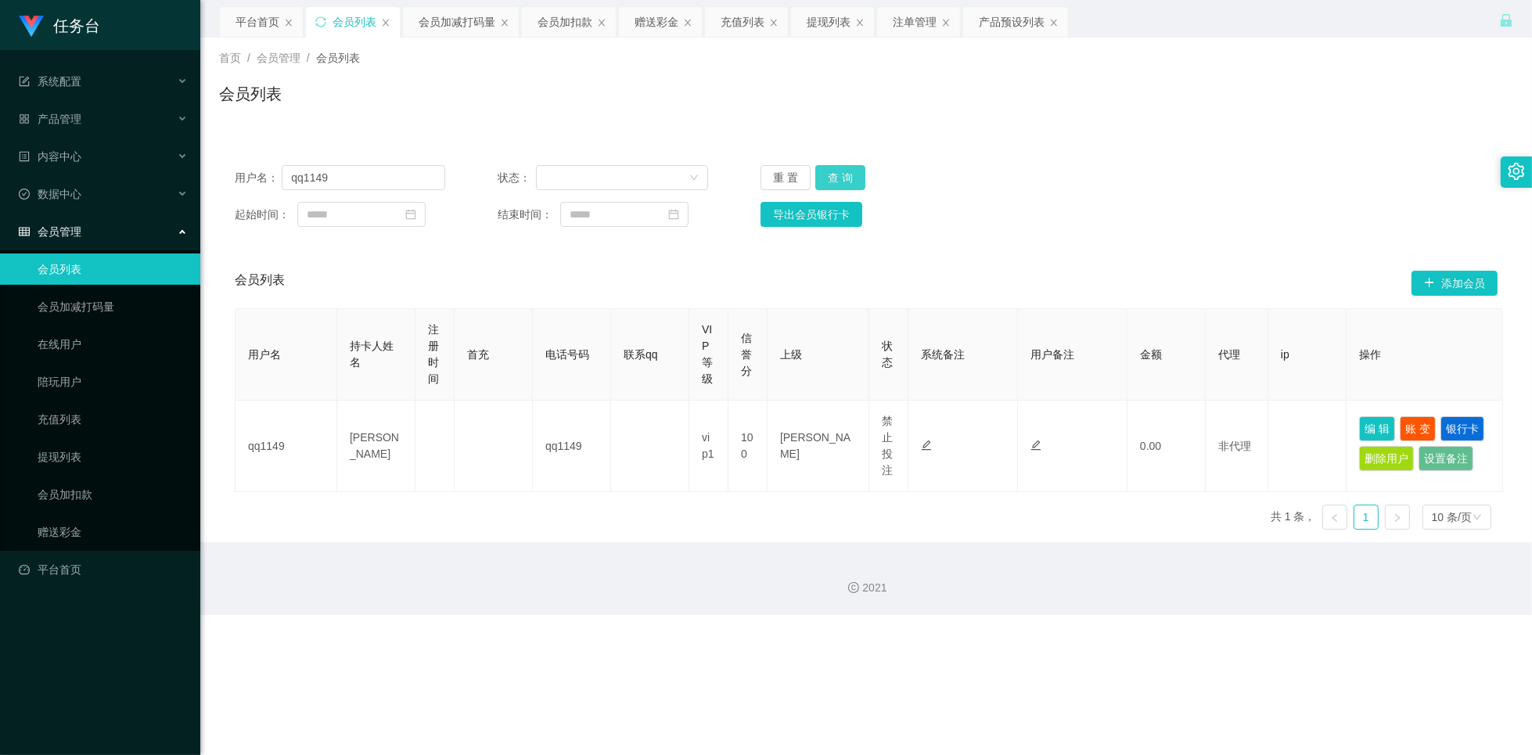
click at [834, 177] on button "查 询" at bounding box center [840, 177] width 50 height 25
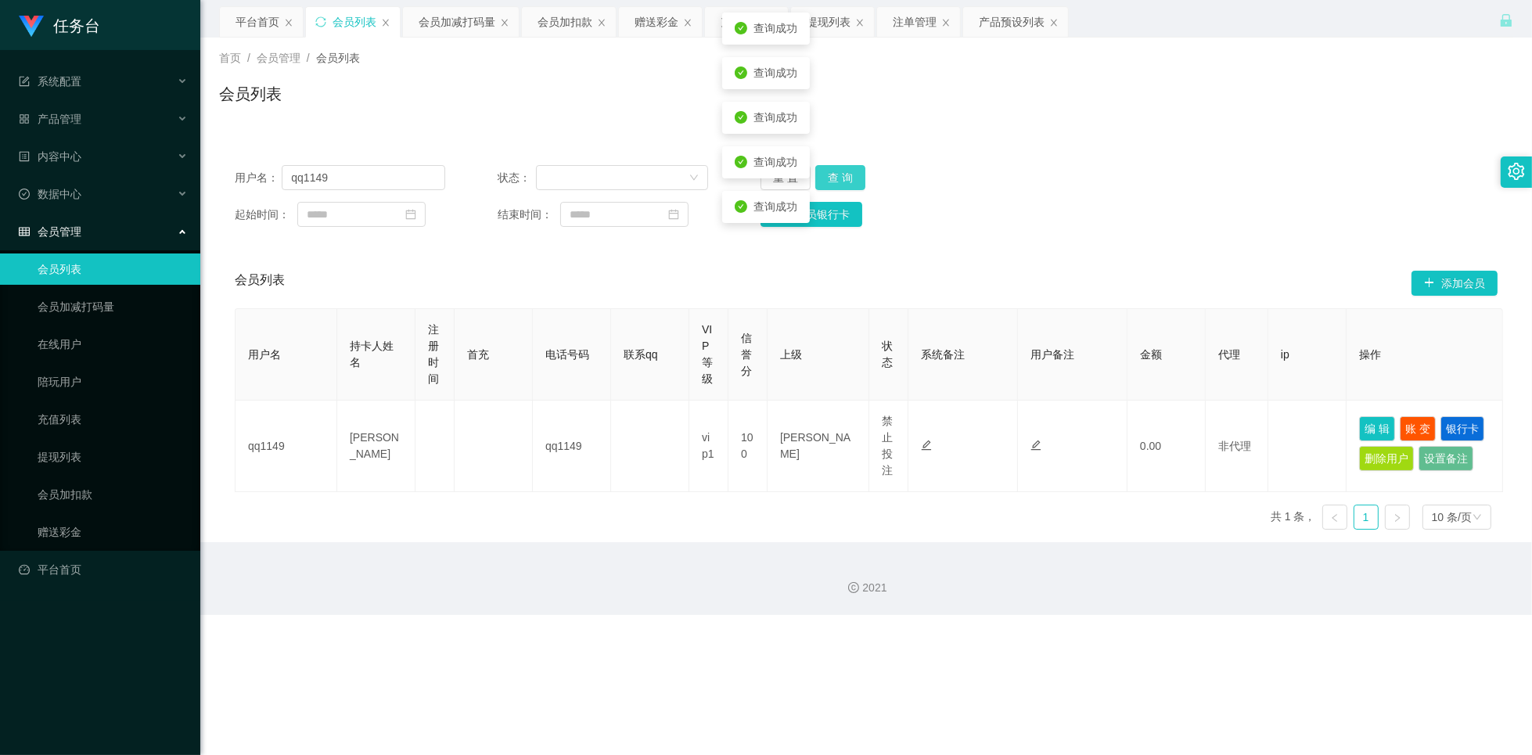
click at [834, 177] on button "查 询" at bounding box center [840, 177] width 50 height 25
click at [831, 177] on button "查 询" at bounding box center [840, 177] width 50 height 25
click at [840, 178] on button "查 询" at bounding box center [840, 177] width 50 height 25
click at [844, 181] on button "查 询" at bounding box center [840, 177] width 50 height 25
click at [844, 182] on button "查 询" at bounding box center [840, 177] width 50 height 25
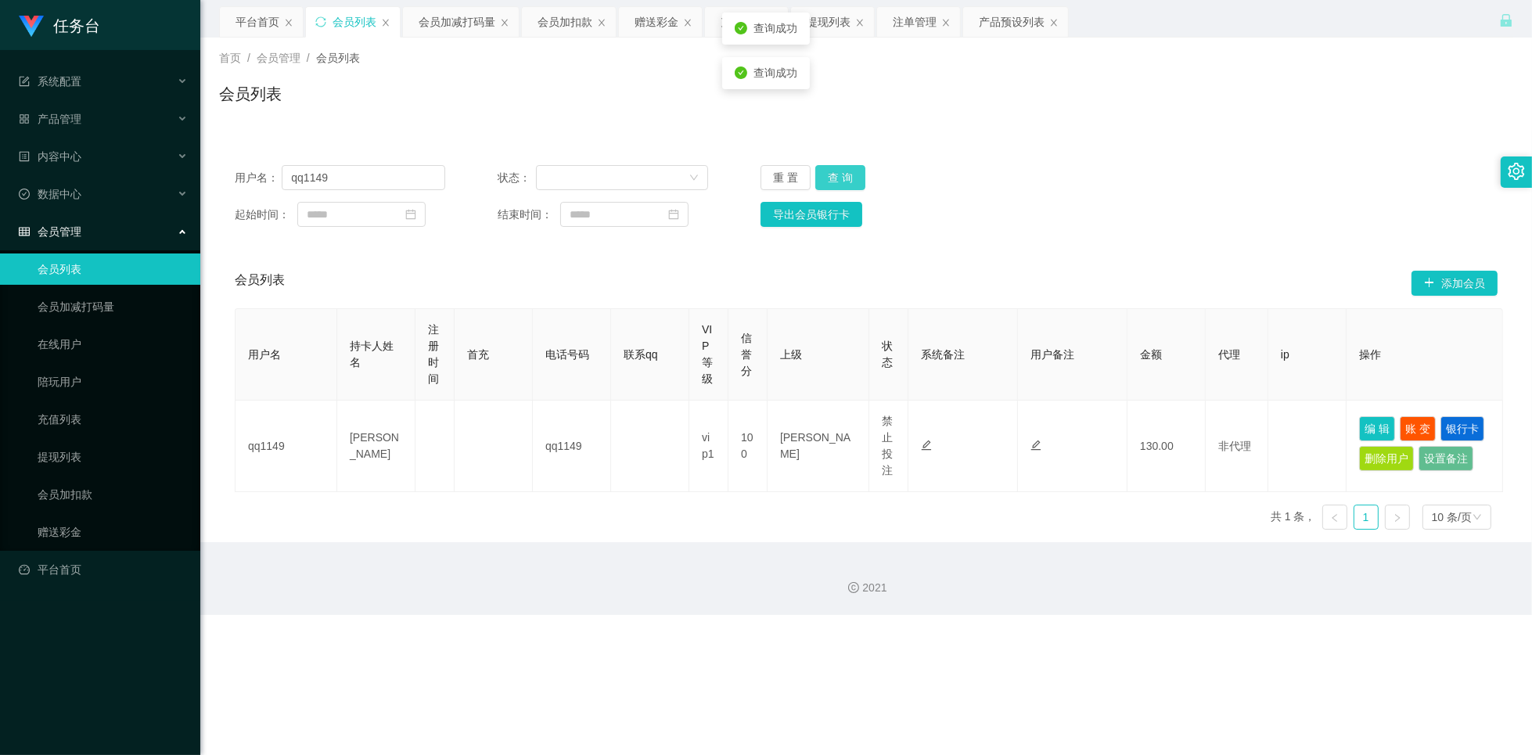
click at [840, 182] on button "查 询" at bounding box center [840, 177] width 50 height 25
click at [839, 180] on button "查 询" at bounding box center [840, 177] width 50 height 25
click at [362, 175] on input "qq1149" at bounding box center [364, 177] width 164 height 25
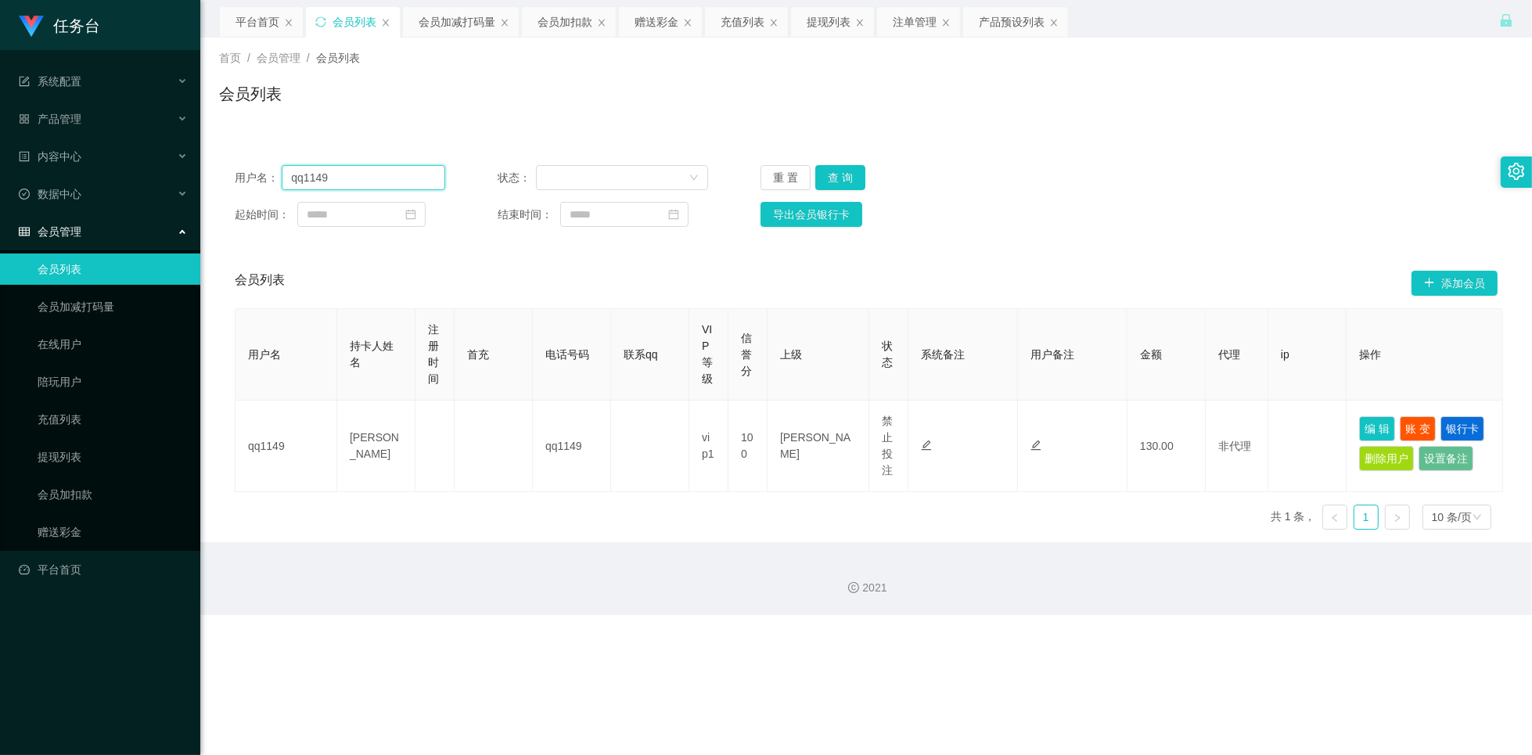
click at [362, 175] on input "qq1149" at bounding box center [364, 177] width 164 height 25
click at [459, 25] on div "会员加减打码量" at bounding box center [457, 22] width 77 height 30
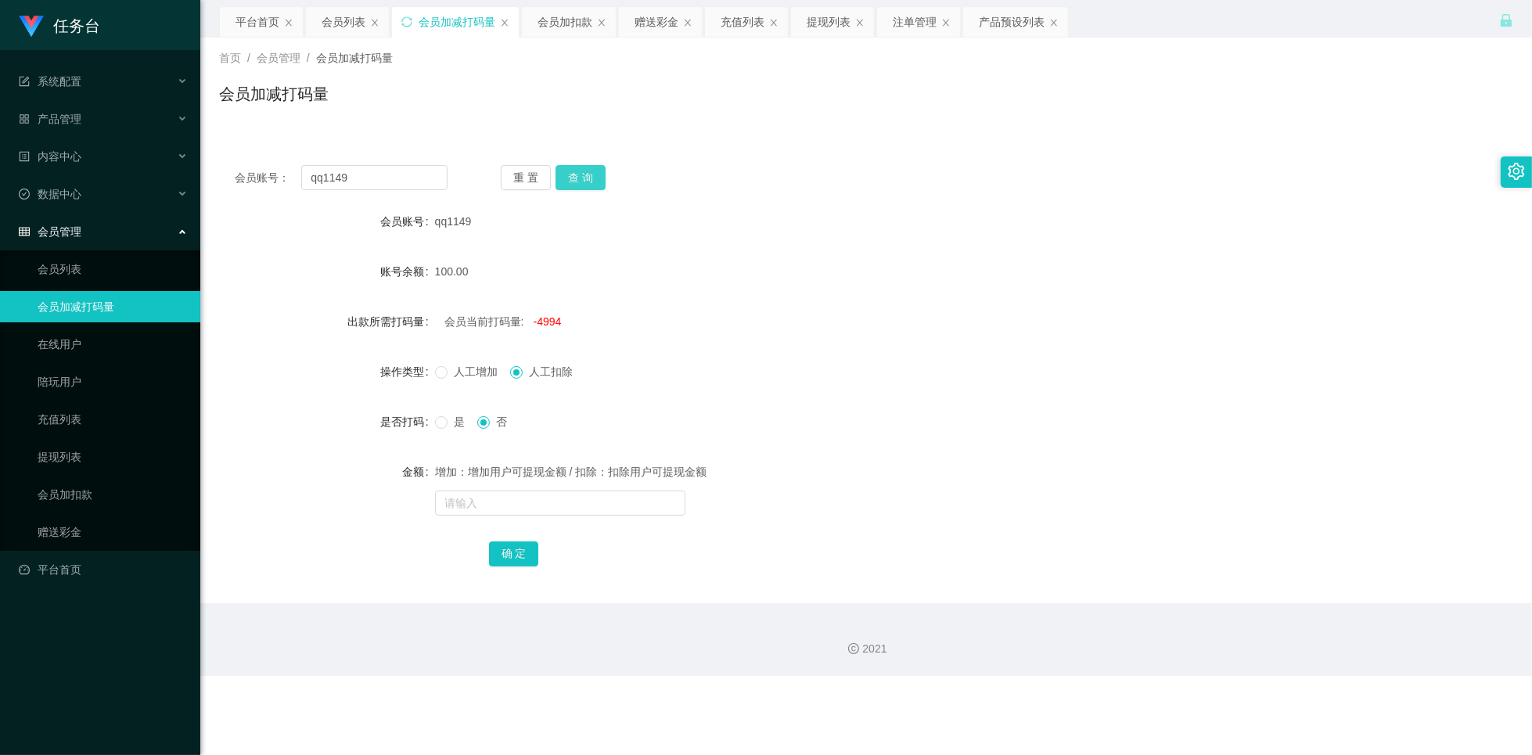
click at [574, 174] on button "查 询" at bounding box center [581, 177] width 50 height 25
click at [552, 319] on span "-4894" at bounding box center [548, 321] width 28 height 13
copy span "4894"
click at [455, 370] on span "人工增加" at bounding box center [476, 371] width 56 height 13
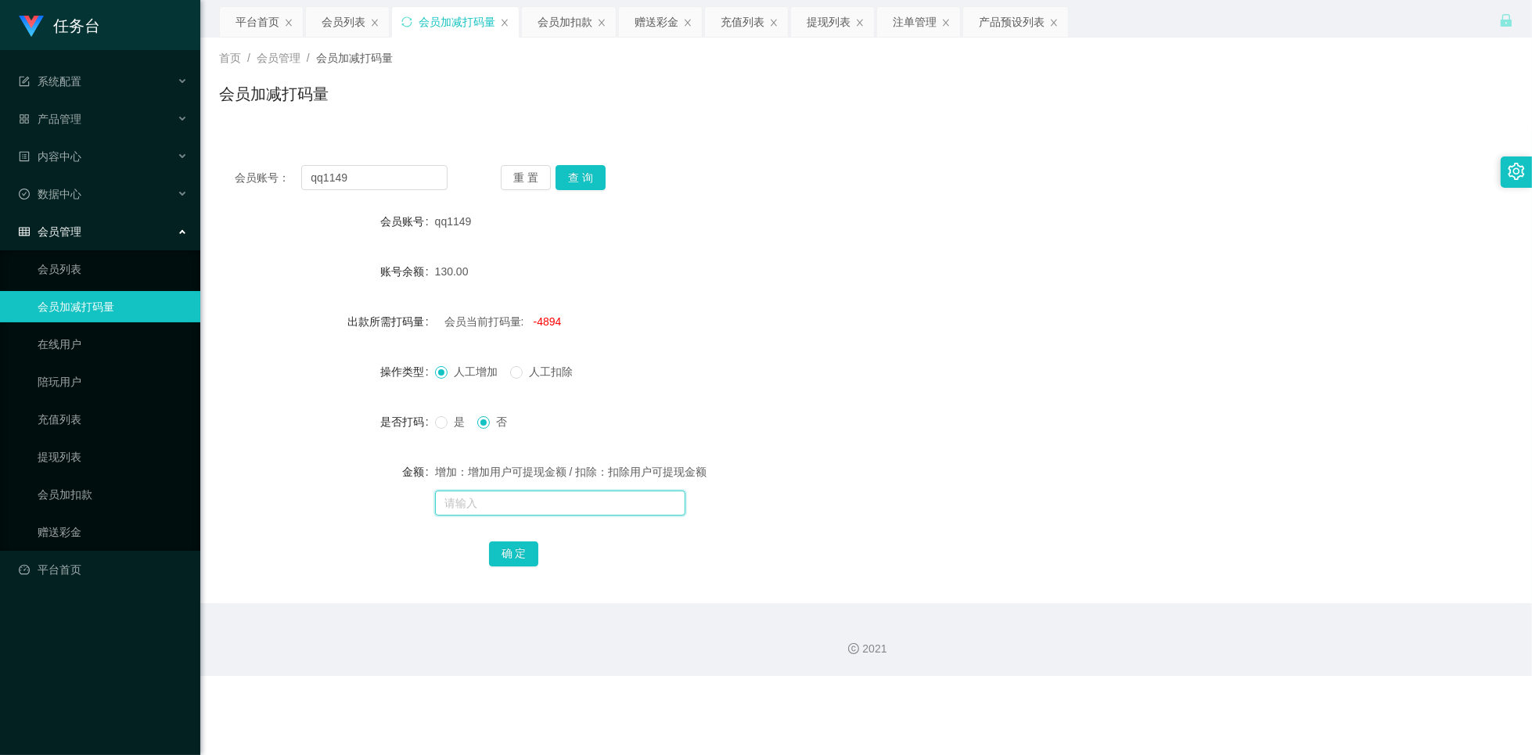
click at [534, 502] on input "text" at bounding box center [560, 503] width 250 height 25
paste input "4894"
type input "4894"
click at [520, 556] on button "确 定" at bounding box center [514, 553] width 50 height 25
click at [567, 509] on input "text" at bounding box center [560, 503] width 250 height 25
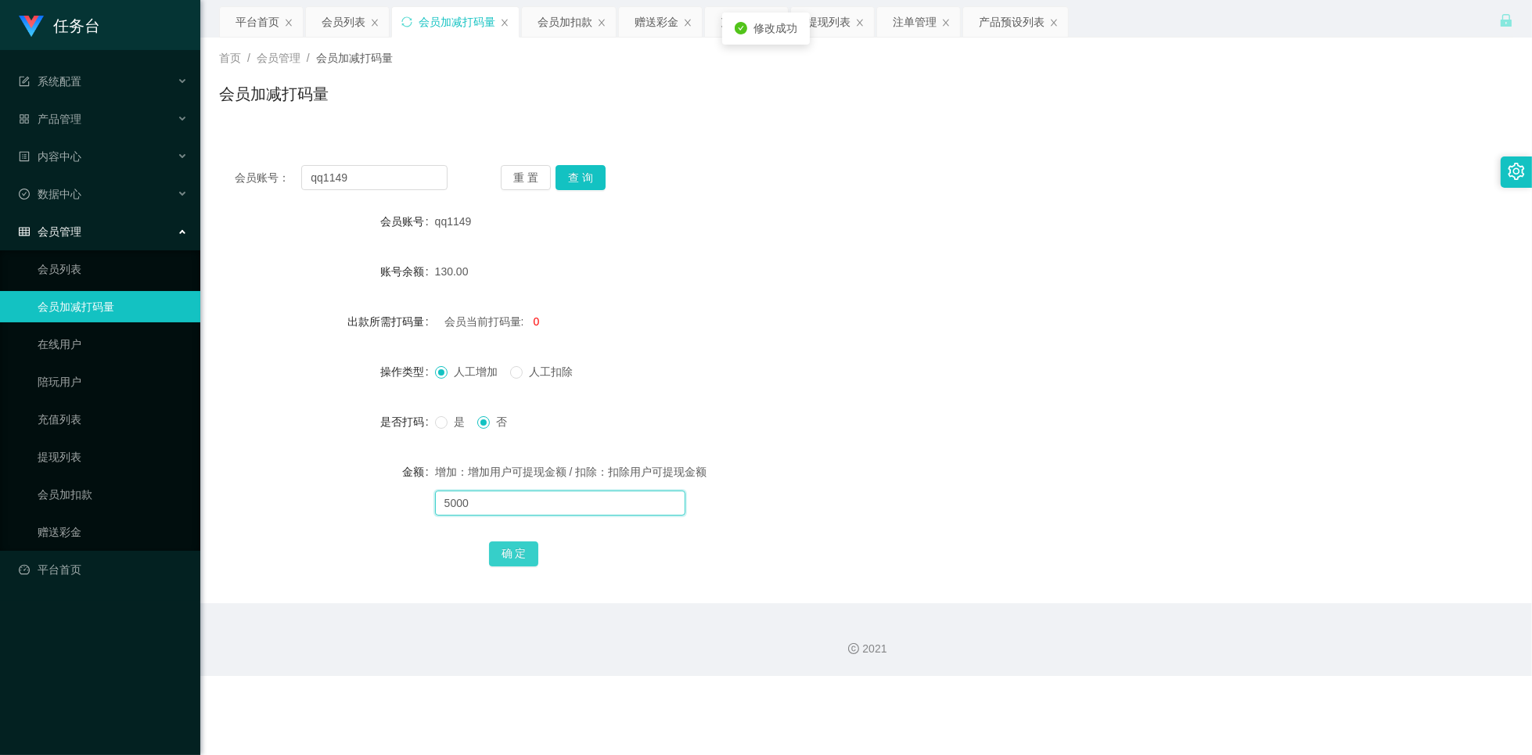
type input "5000"
drag, startPoint x: 514, startPoint y: 553, endPoint x: 518, endPoint y: 537, distance: 16.9
click at [514, 553] on button "确 定" at bounding box center [514, 553] width 50 height 25
drag, startPoint x: 487, startPoint y: 103, endPoint x: 399, endPoint y: 72, distance: 93.8
click at [487, 103] on div "会员加减打码量" at bounding box center [866, 100] width 1294 height 36
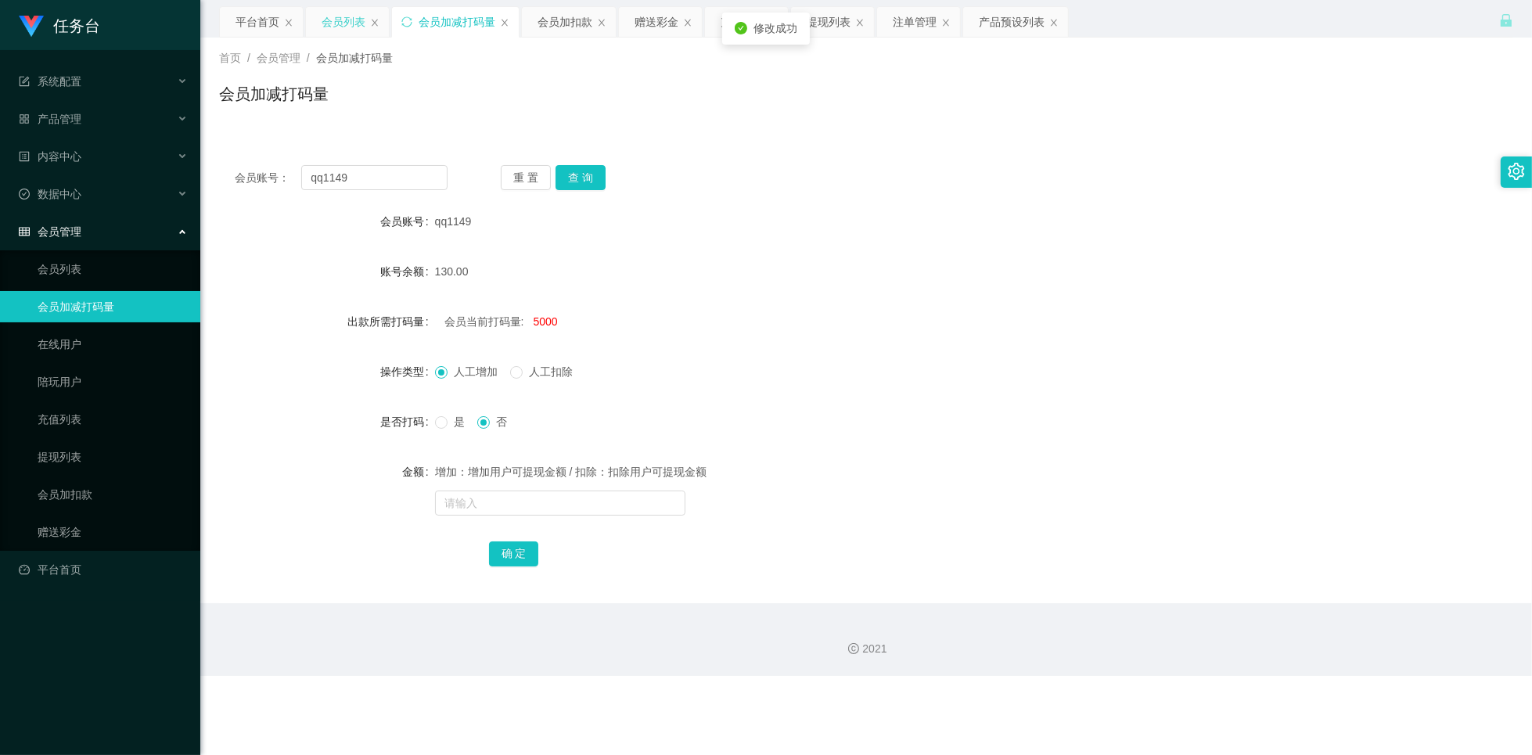
click at [343, 27] on div "会员列表" at bounding box center [344, 22] width 44 height 30
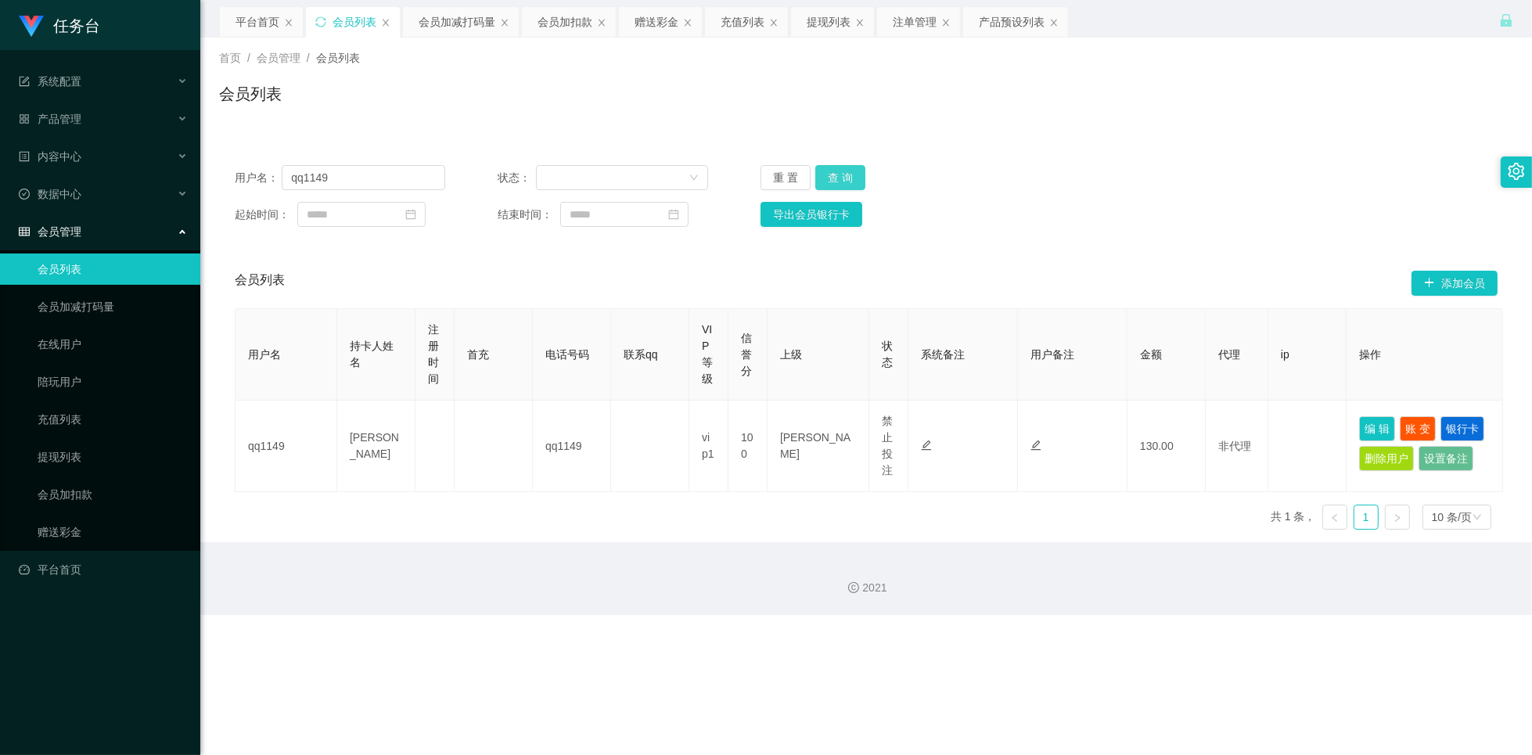
click at [849, 174] on button "查 询" at bounding box center [840, 177] width 50 height 25
click at [1020, 185] on div "用户名： qq1149 状态： 重 置 查 询" at bounding box center [866, 177] width 1263 height 25
click at [1019, 185] on div "用户名： qq1149 状态： 重 置 查 询" at bounding box center [866, 177] width 1263 height 25
click at [929, 173] on div "重 置 查 询" at bounding box center [866, 177] width 210 height 25
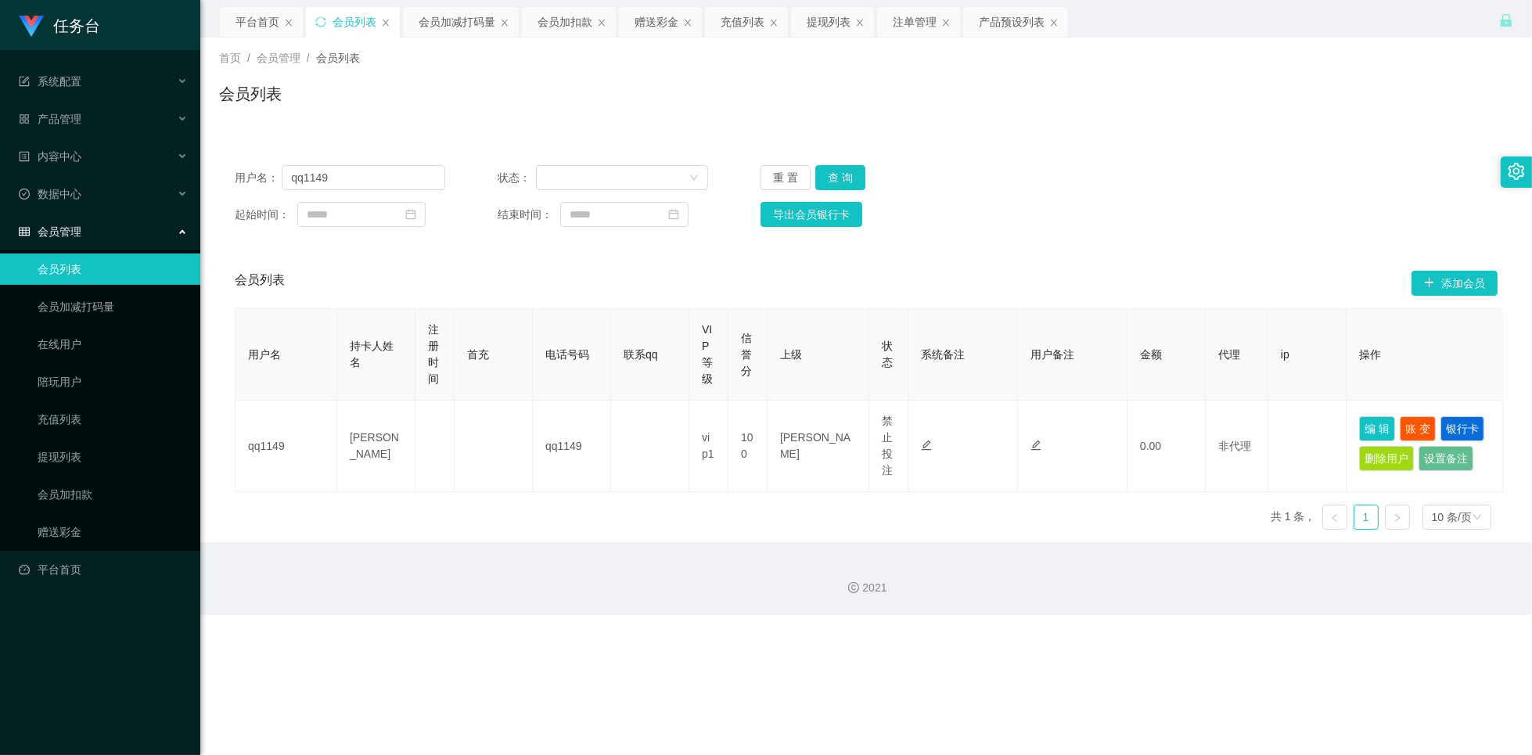
click at [929, 173] on div "重 置 查 询" at bounding box center [866, 177] width 210 height 25
click at [362, 182] on input "qq1149" at bounding box center [364, 177] width 164 height 25
click at [361, 182] on input "qq1149" at bounding box center [364, 177] width 164 height 25
click at [821, 23] on div "提现列表" at bounding box center [829, 22] width 44 height 30
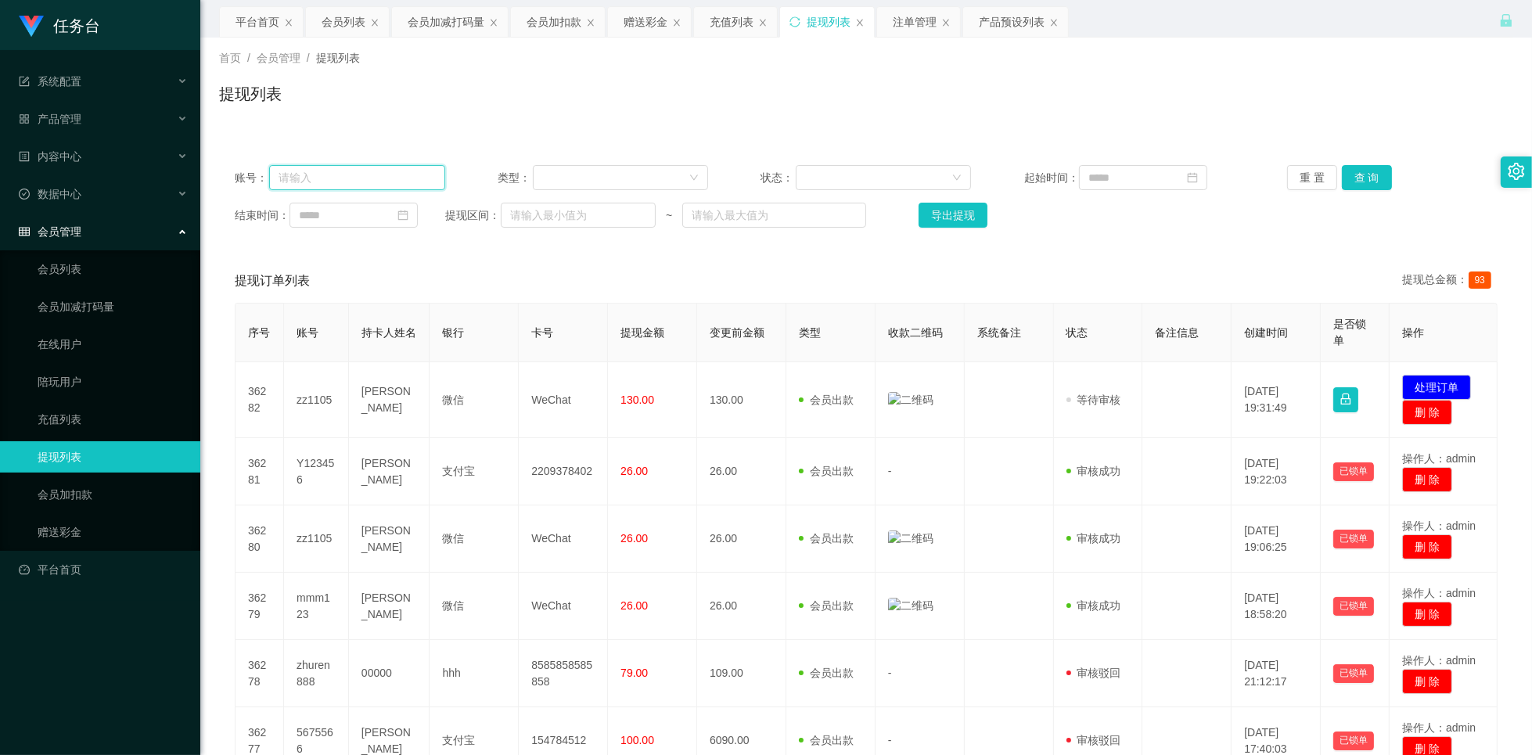
click at [364, 178] on input "text" at bounding box center [357, 177] width 176 height 25
paste input "qq1149"
type input "qq1149"
click at [1375, 178] on button "查 询" at bounding box center [1367, 177] width 50 height 25
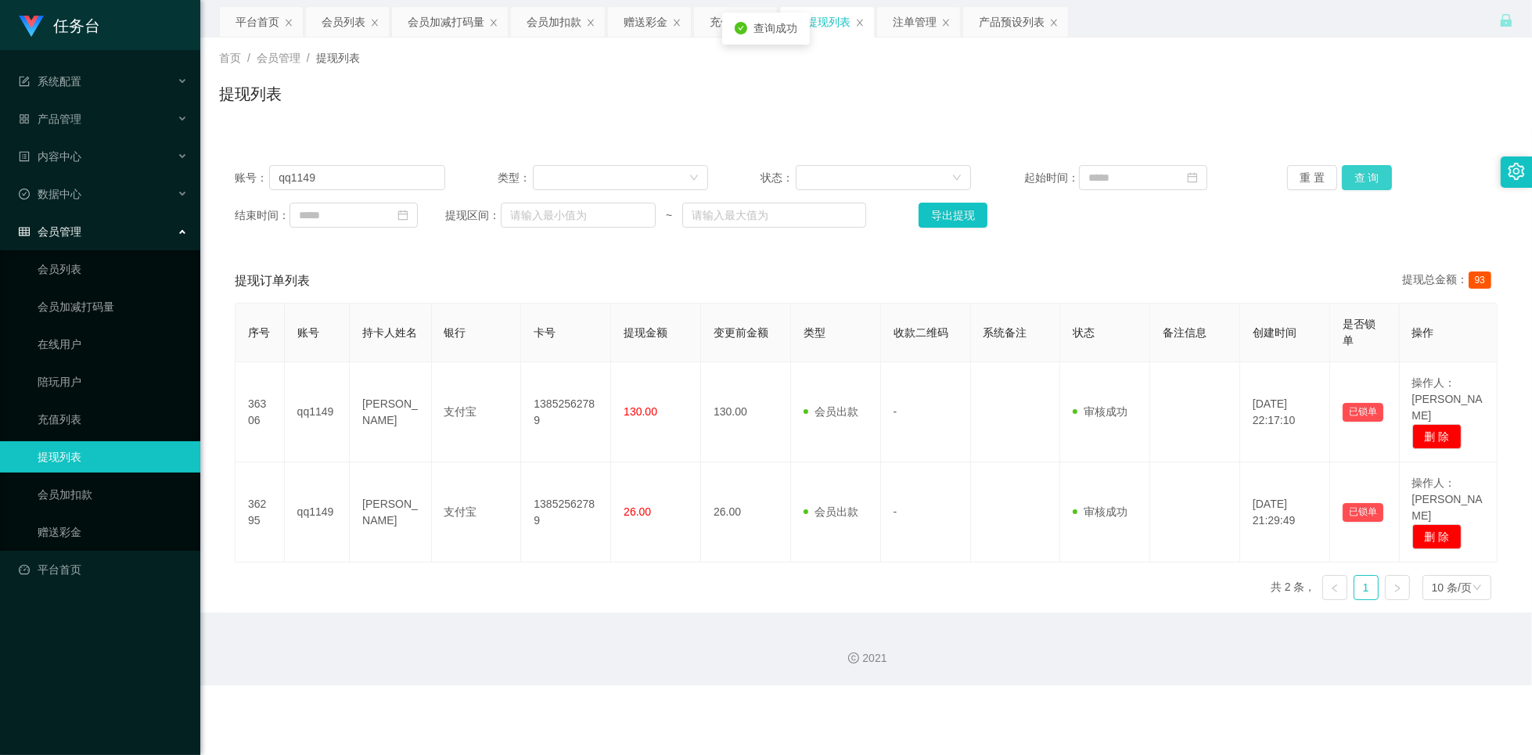
click at [1367, 178] on button "查 询" at bounding box center [1367, 177] width 50 height 25
click at [1366, 178] on button "查 询" at bounding box center [1367, 177] width 50 height 25
click at [335, 29] on div "会员列表" at bounding box center [344, 22] width 44 height 30
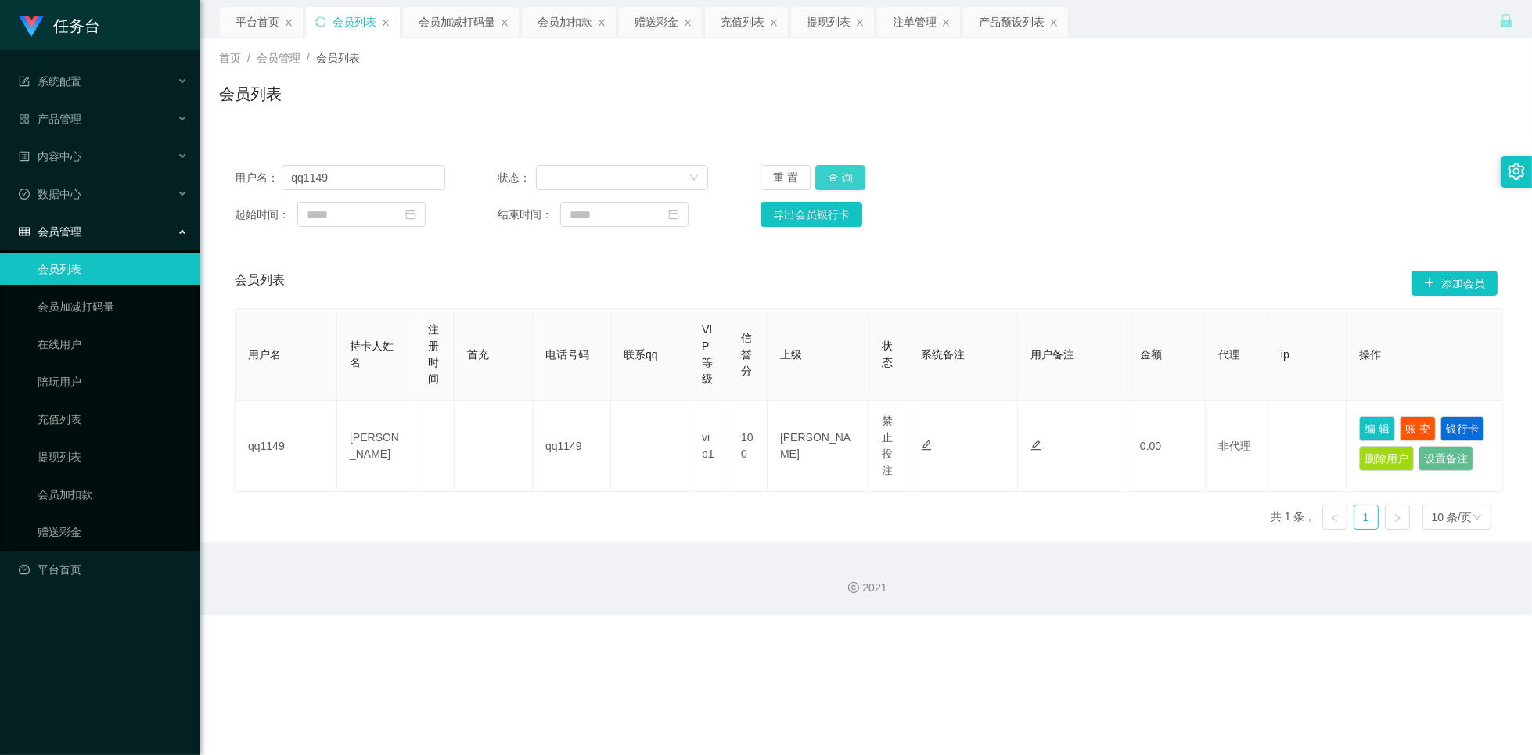
click at [850, 172] on button "查 询" at bounding box center [840, 177] width 50 height 25
click at [854, 185] on button "查 询" at bounding box center [840, 177] width 50 height 25
click at [854, 184] on button "查 询" at bounding box center [840, 177] width 50 height 25
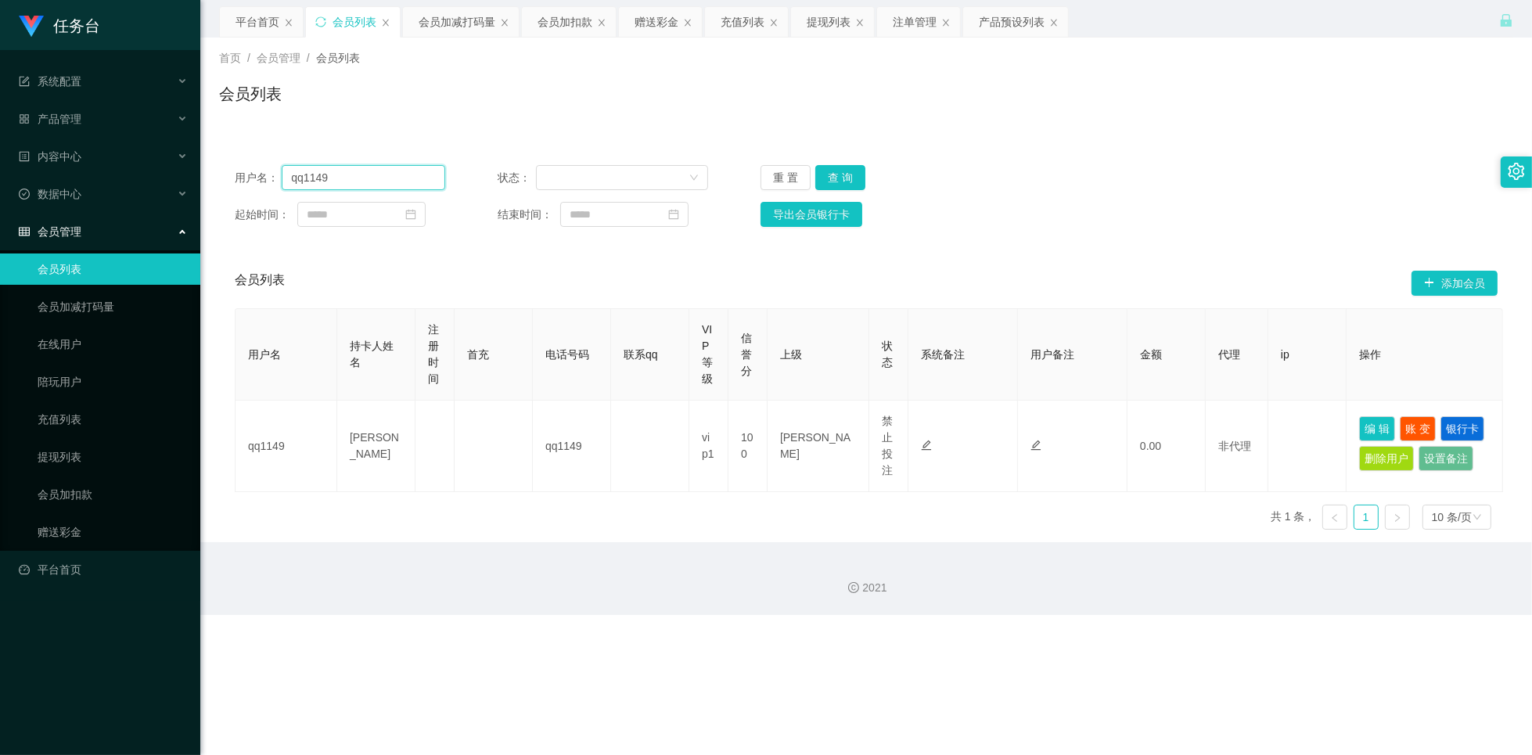
click at [355, 172] on input "qq1149" at bounding box center [364, 177] width 164 height 25
click at [448, 25] on div "会员加减打码量" at bounding box center [457, 22] width 77 height 30
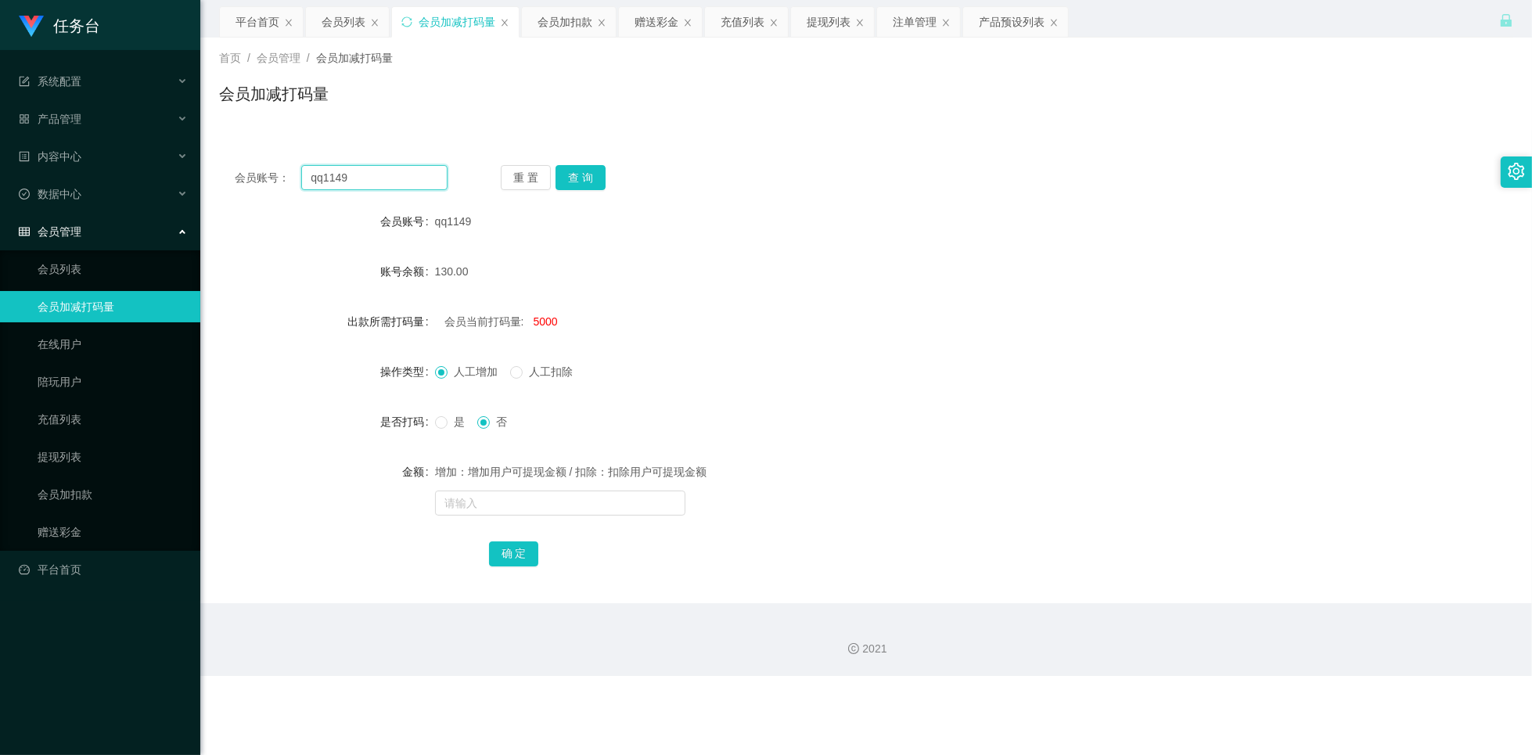
click at [399, 183] on input "qq1149" at bounding box center [374, 177] width 146 height 25
click at [588, 175] on button "查 询" at bounding box center [581, 177] width 50 height 25
click at [524, 372] on span "人工扣除" at bounding box center [551, 371] width 56 height 13
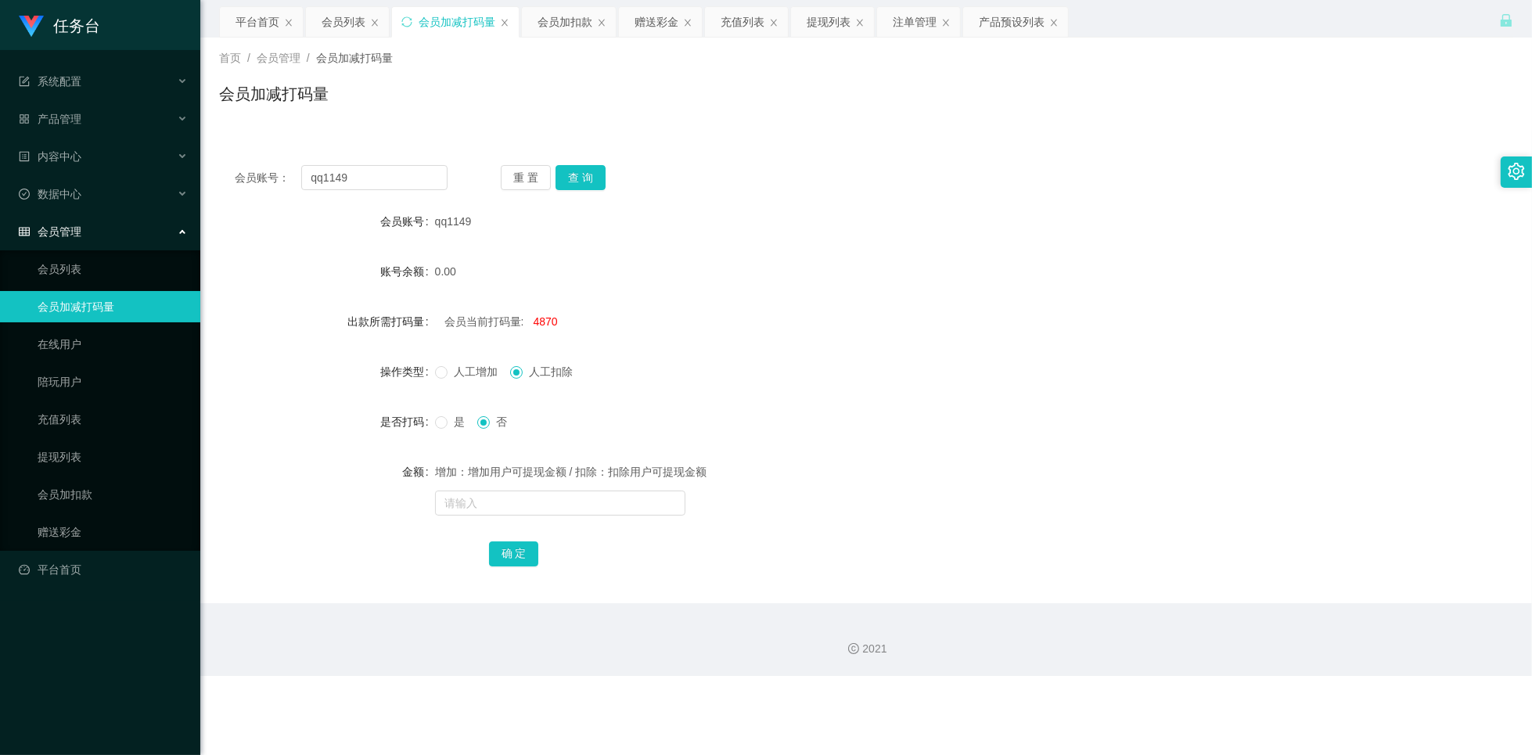
click at [547, 323] on span "4870" at bounding box center [546, 321] width 24 height 13
copy span "4870"
click at [509, 505] on input "text" at bounding box center [560, 503] width 250 height 25
paste input "4870"
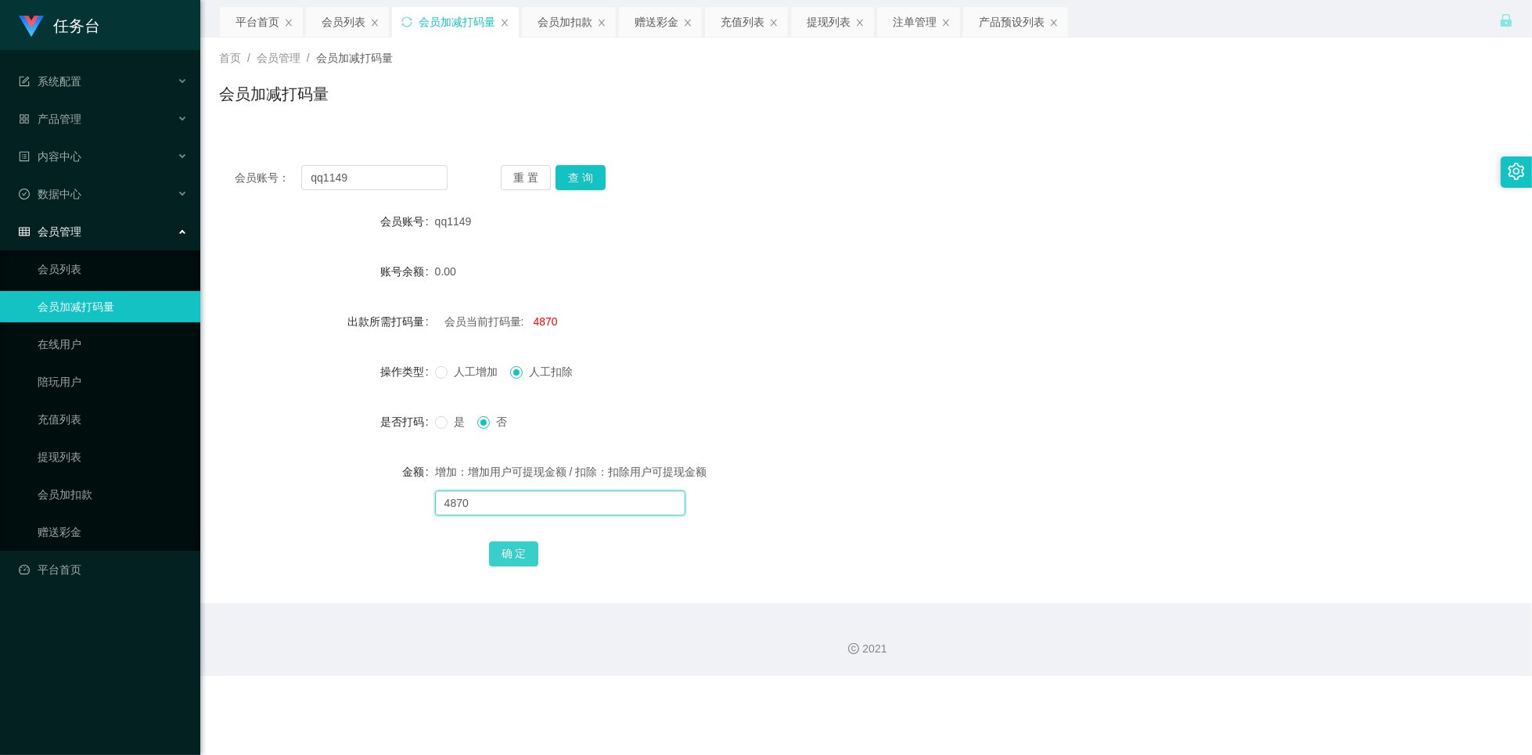
type input "4870"
drag, startPoint x: 513, startPoint y: 553, endPoint x: 515, endPoint y: 531, distance: 22.7
click at [513, 553] on button "确 定" at bounding box center [514, 553] width 50 height 25
click at [523, 504] on input "text" at bounding box center [560, 503] width 250 height 25
type input "5000"
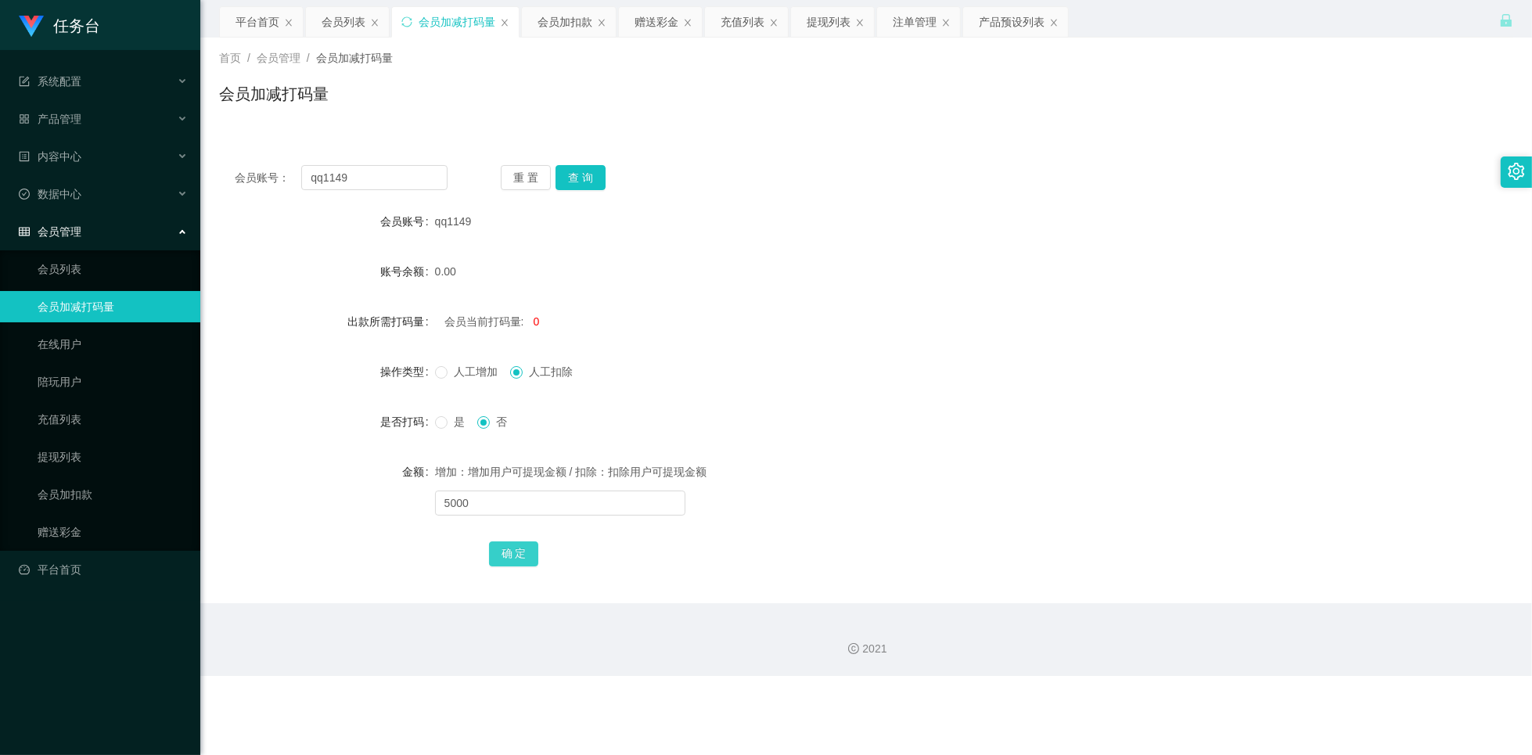
click at [513, 555] on button "确 定" at bounding box center [514, 553] width 50 height 25
click at [646, 32] on div "赠送彩金" at bounding box center [657, 22] width 44 height 30
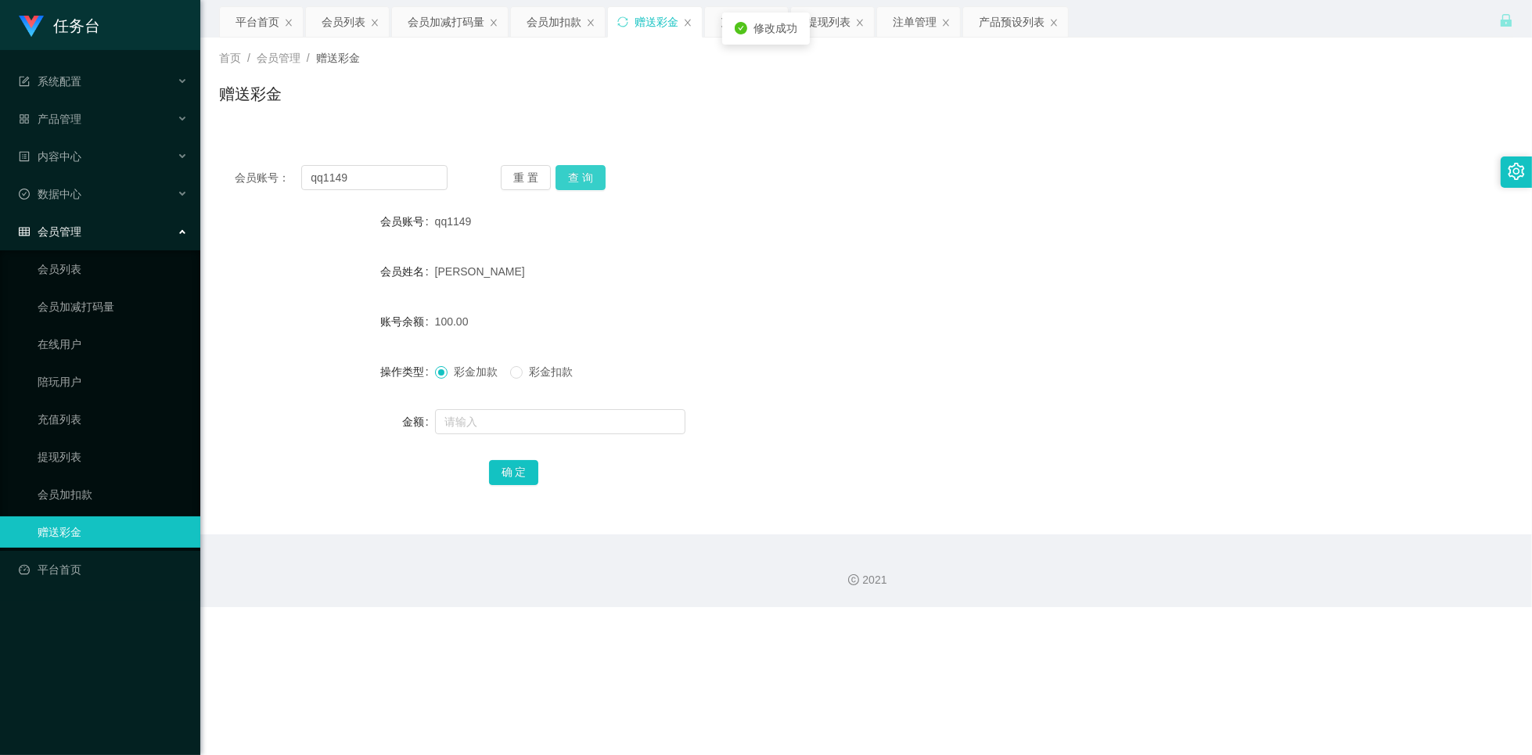
click at [584, 178] on button "查 询" at bounding box center [581, 177] width 50 height 25
click at [503, 425] on input "text" at bounding box center [560, 421] width 250 height 25
type input "300"
click at [610, 458] on div "确 定" at bounding box center [866, 471] width 755 height 31
click at [517, 475] on button "确 定" at bounding box center [514, 472] width 50 height 25
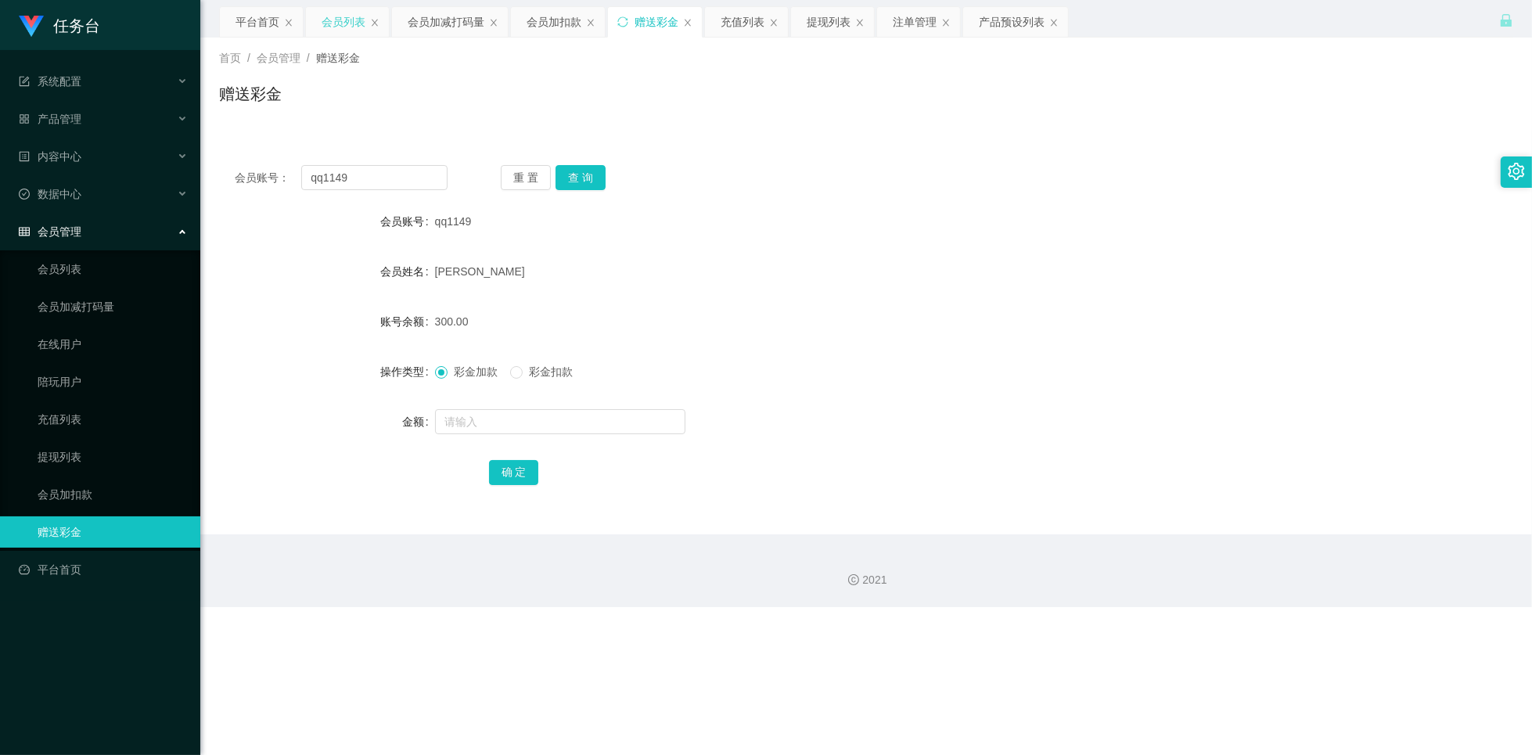
click at [338, 27] on div "会员列表" at bounding box center [344, 22] width 44 height 30
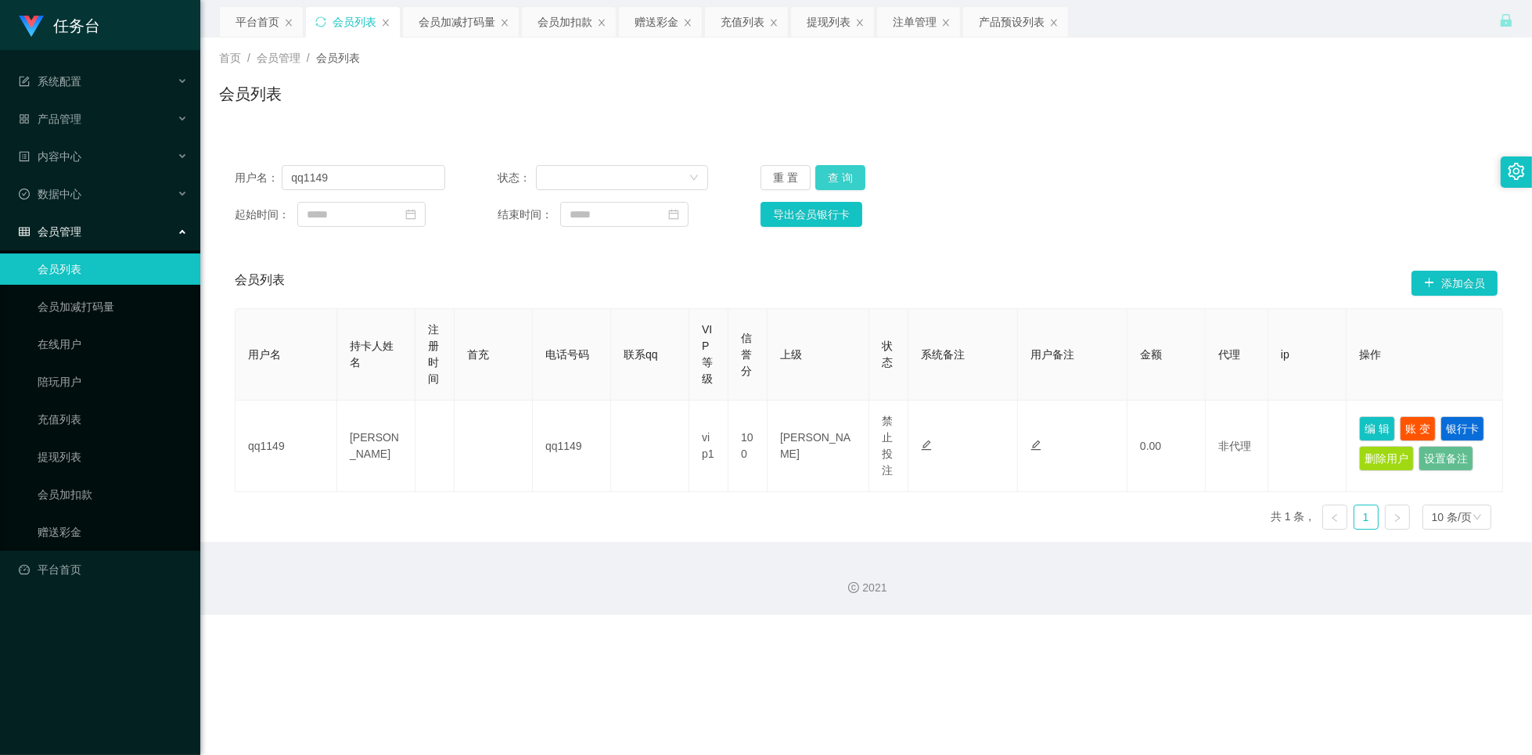
click at [844, 178] on button "查 询" at bounding box center [840, 177] width 50 height 25
click at [843, 178] on button "查 询" at bounding box center [840, 177] width 50 height 25
click at [851, 177] on button "查 询" at bounding box center [840, 177] width 50 height 25
click at [1372, 429] on button "编 辑" at bounding box center [1377, 428] width 36 height 25
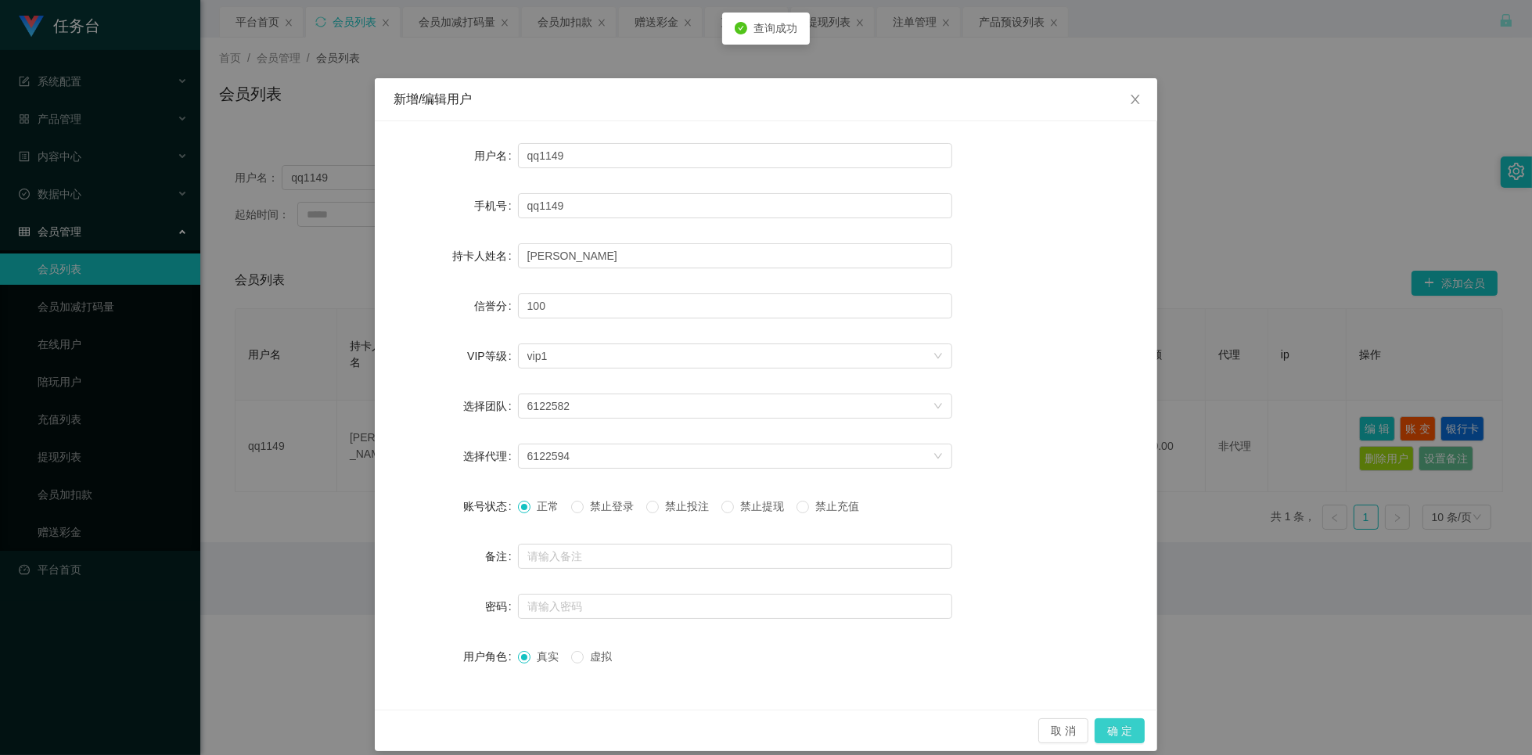
click at [1102, 726] on button "确 定" at bounding box center [1120, 730] width 50 height 25
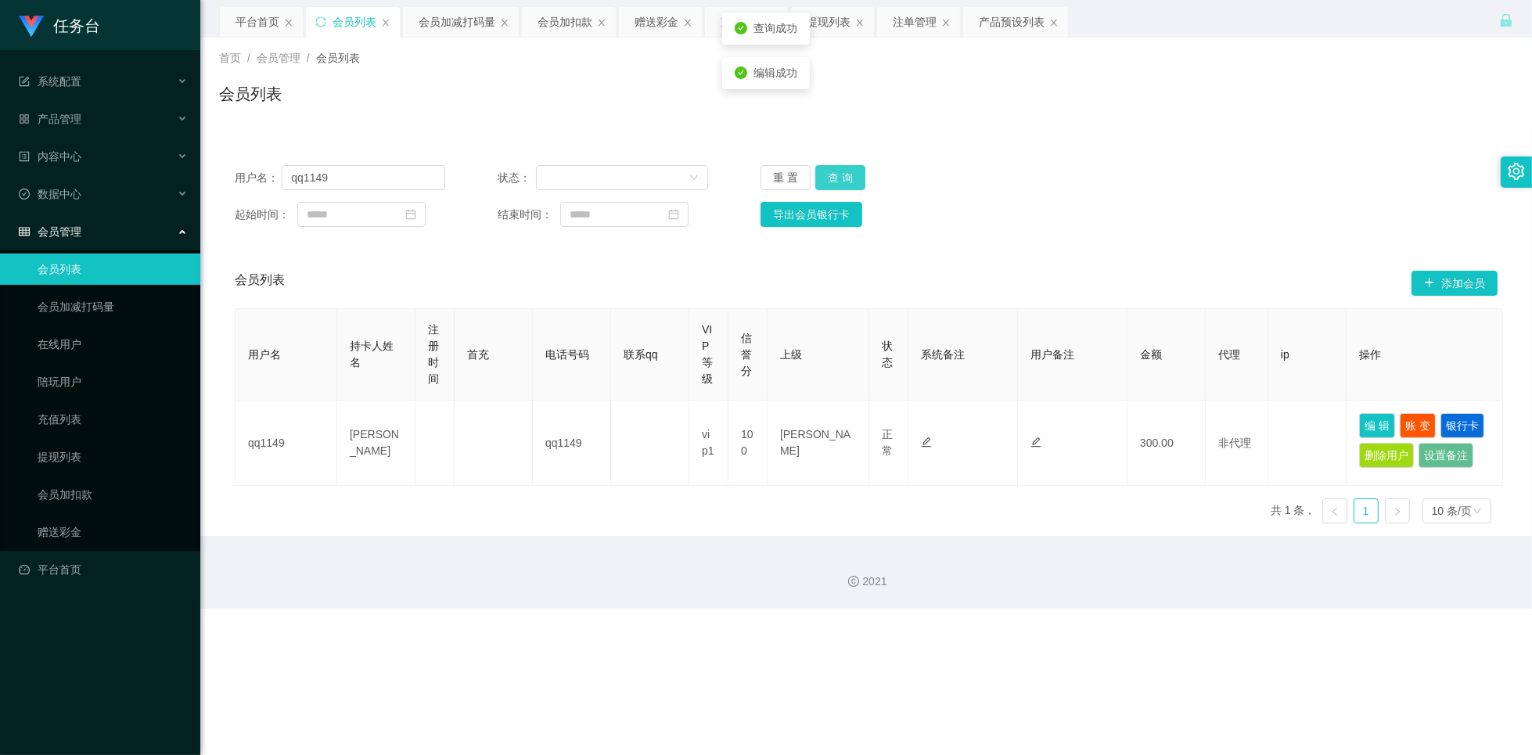
click at [846, 181] on button "查 询" at bounding box center [840, 177] width 50 height 25
click at [846, 174] on button "查 询" at bounding box center [840, 177] width 50 height 25
click at [909, 20] on div "注单管理" at bounding box center [915, 22] width 44 height 30
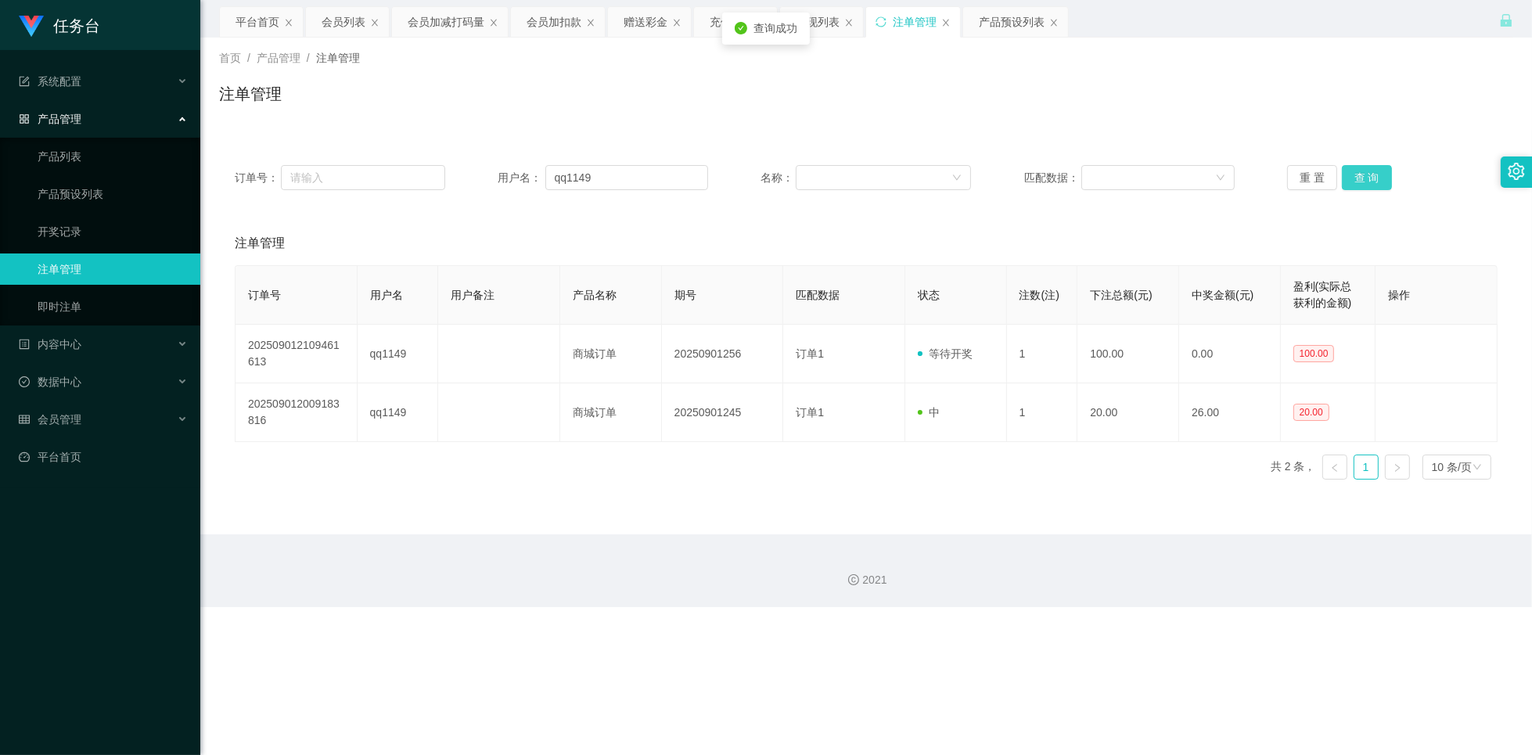
click at [1369, 172] on button "查 询" at bounding box center [1367, 177] width 50 height 25
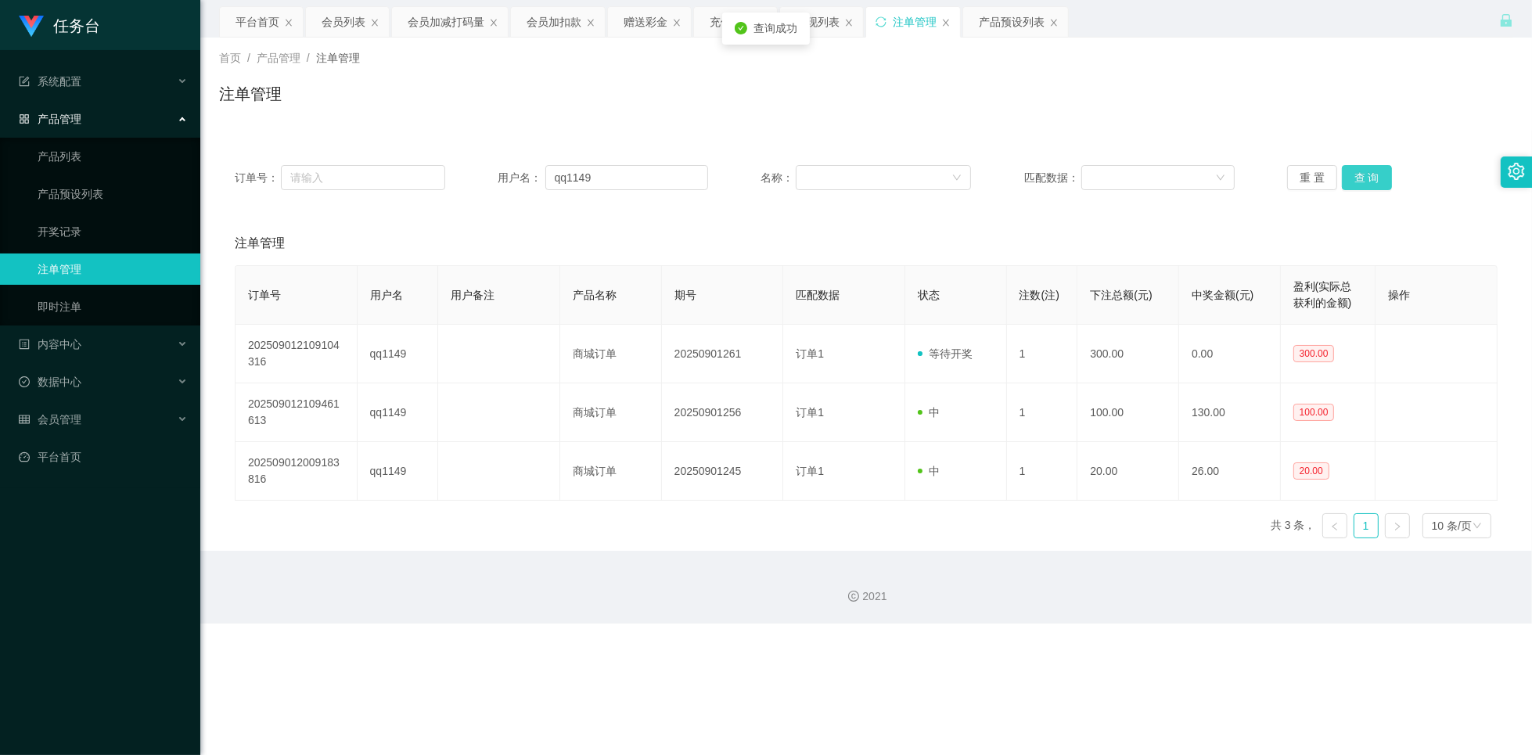
click at [1369, 172] on button "查 询" at bounding box center [1367, 177] width 50 height 25
click at [347, 24] on div "会员列表" at bounding box center [344, 22] width 44 height 30
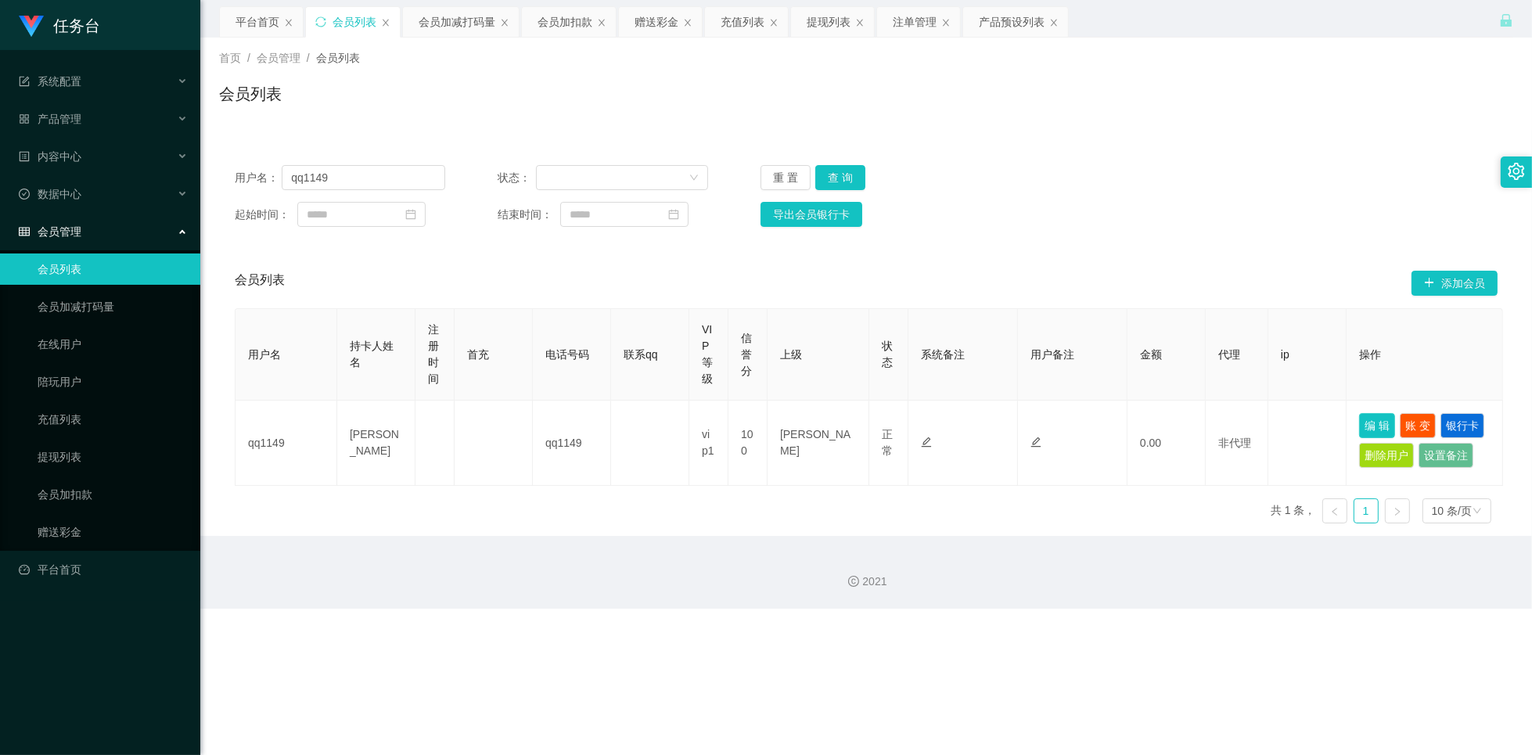
click at [1370, 424] on button "编 辑" at bounding box center [1377, 425] width 36 height 25
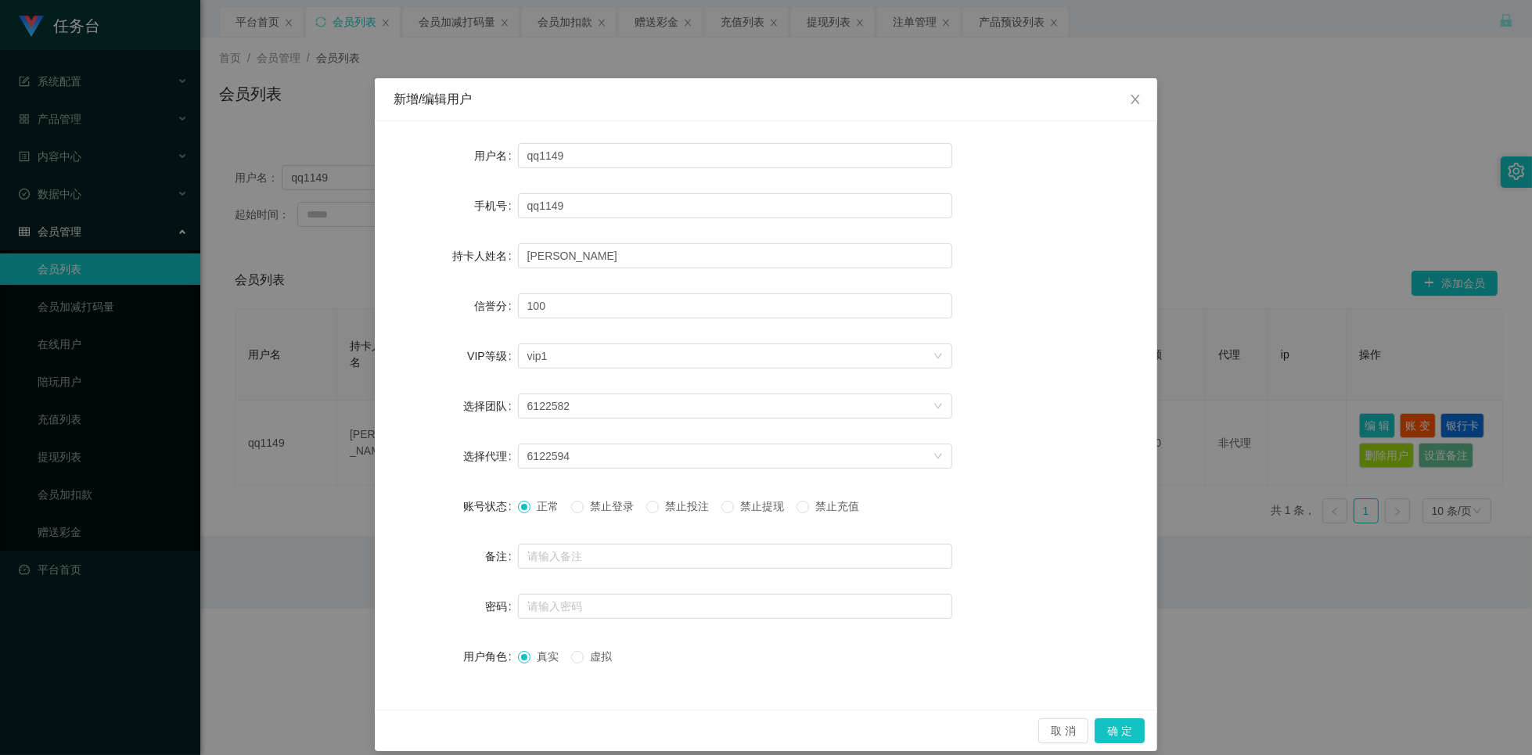
click at [684, 501] on span "禁止投注" at bounding box center [687, 506] width 56 height 13
click at [1110, 727] on button "确 定" at bounding box center [1120, 730] width 50 height 25
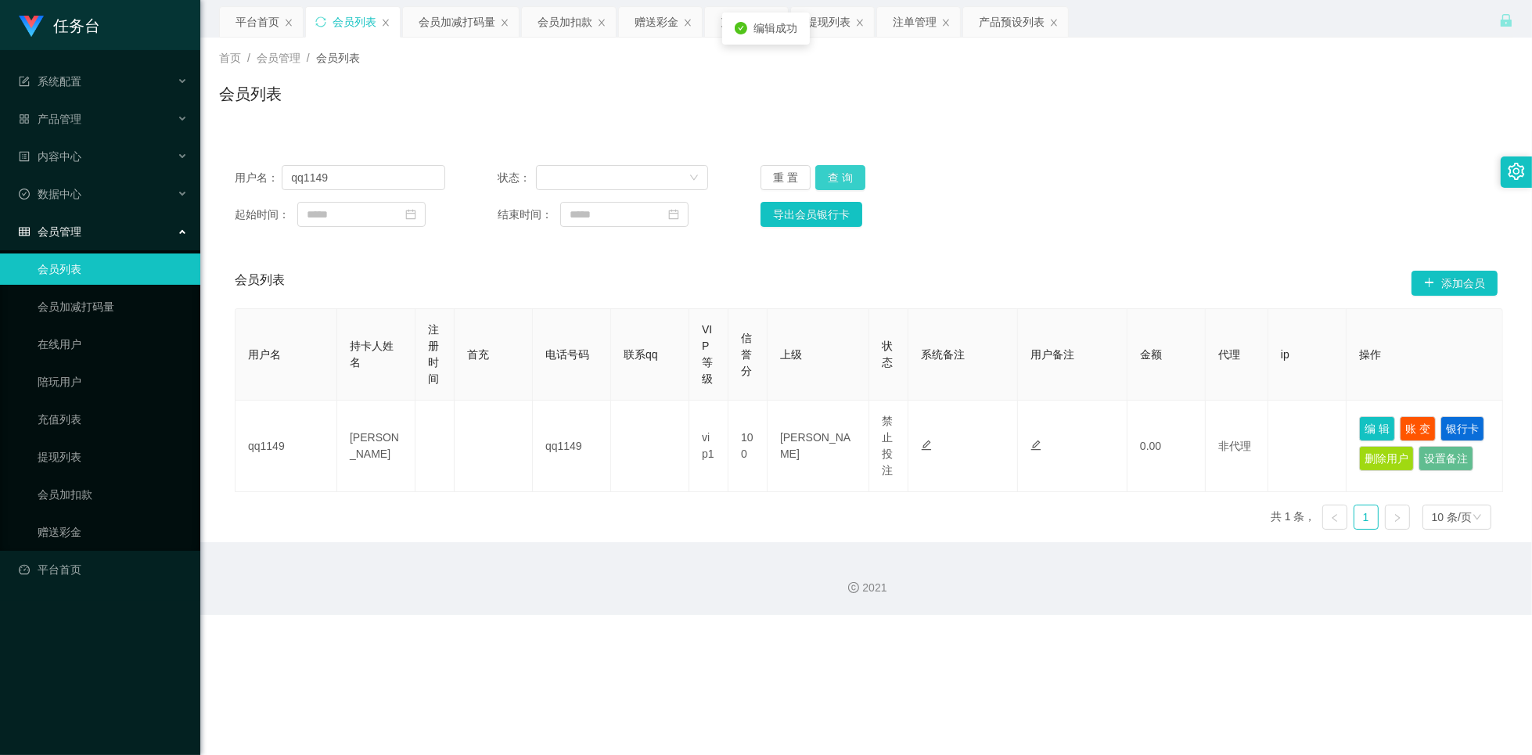
click at [838, 180] on button "查 询" at bounding box center [840, 177] width 50 height 25
click at [838, 179] on button "查 询" at bounding box center [840, 177] width 50 height 25
click at [837, 179] on button "查 询" at bounding box center [840, 177] width 50 height 25
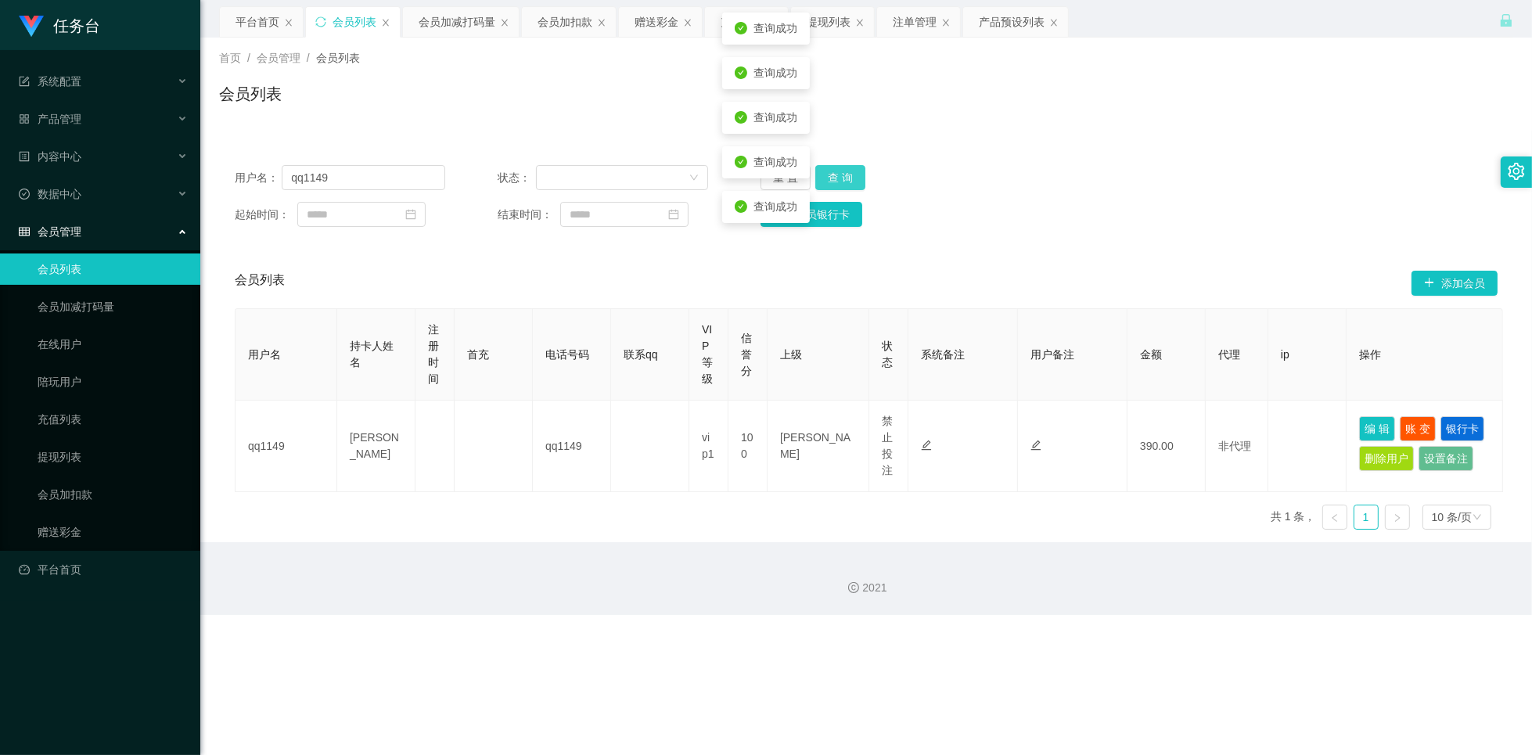
click at [837, 179] on button "查 询" at bounding box center [840, 177] width 50 height 25
click at [660, 23] on div "赠送彩金" at bounding box center [657, 22] width 44 height 30
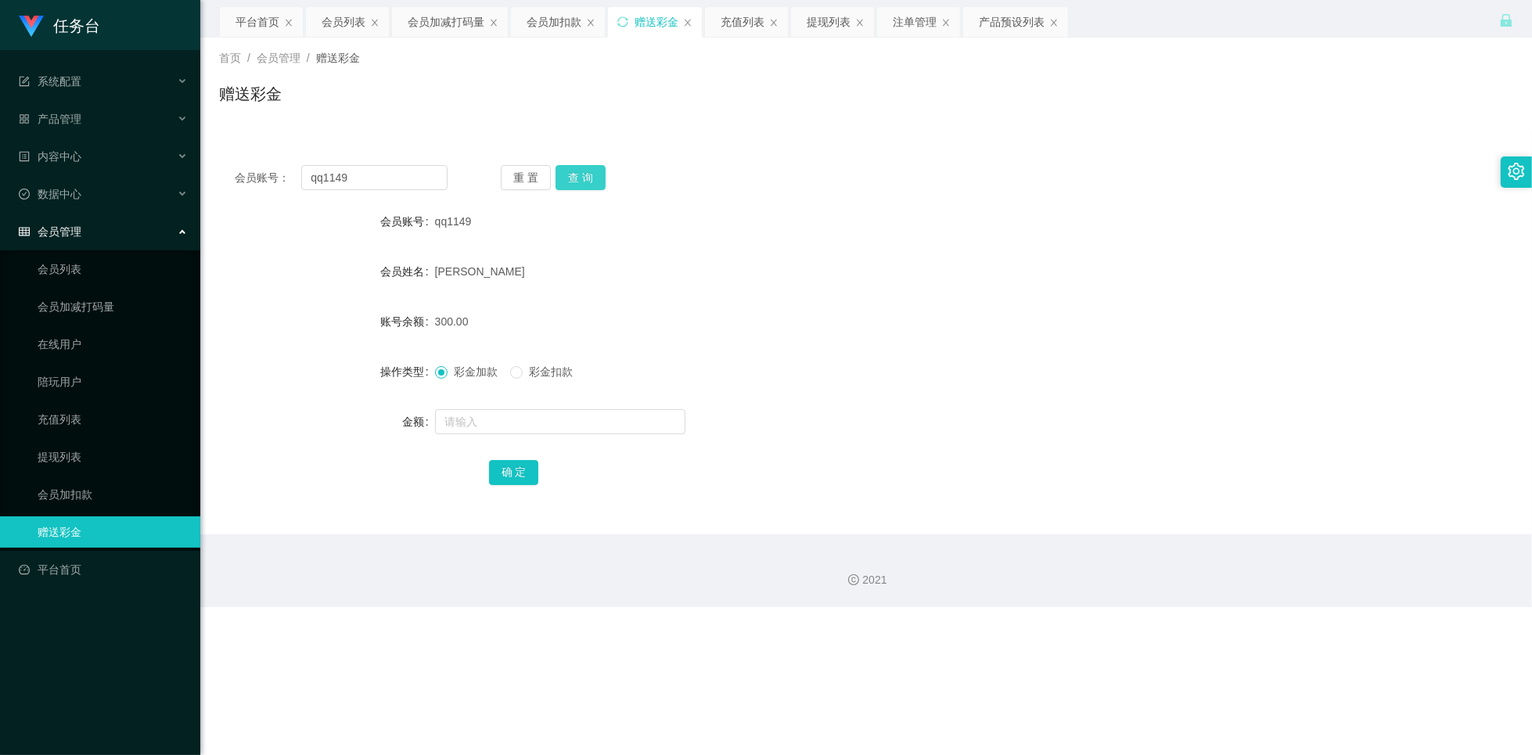
click at [574, 182] on button "查 询" at bounding box center [581, 177] width 50 height 25
drag, startPoint x: 500, startPoint y: 409, endPoint x: 511, endPoint y: 404, distance: 12.2
click at [499, 412] on input "text" at bounding box center [560, 421] width 250 height 25
type input "610"
drag, startPoint x: 517, startPoint y: 471, endPoint x: 495, endPoint y: 413, distance: 61.9
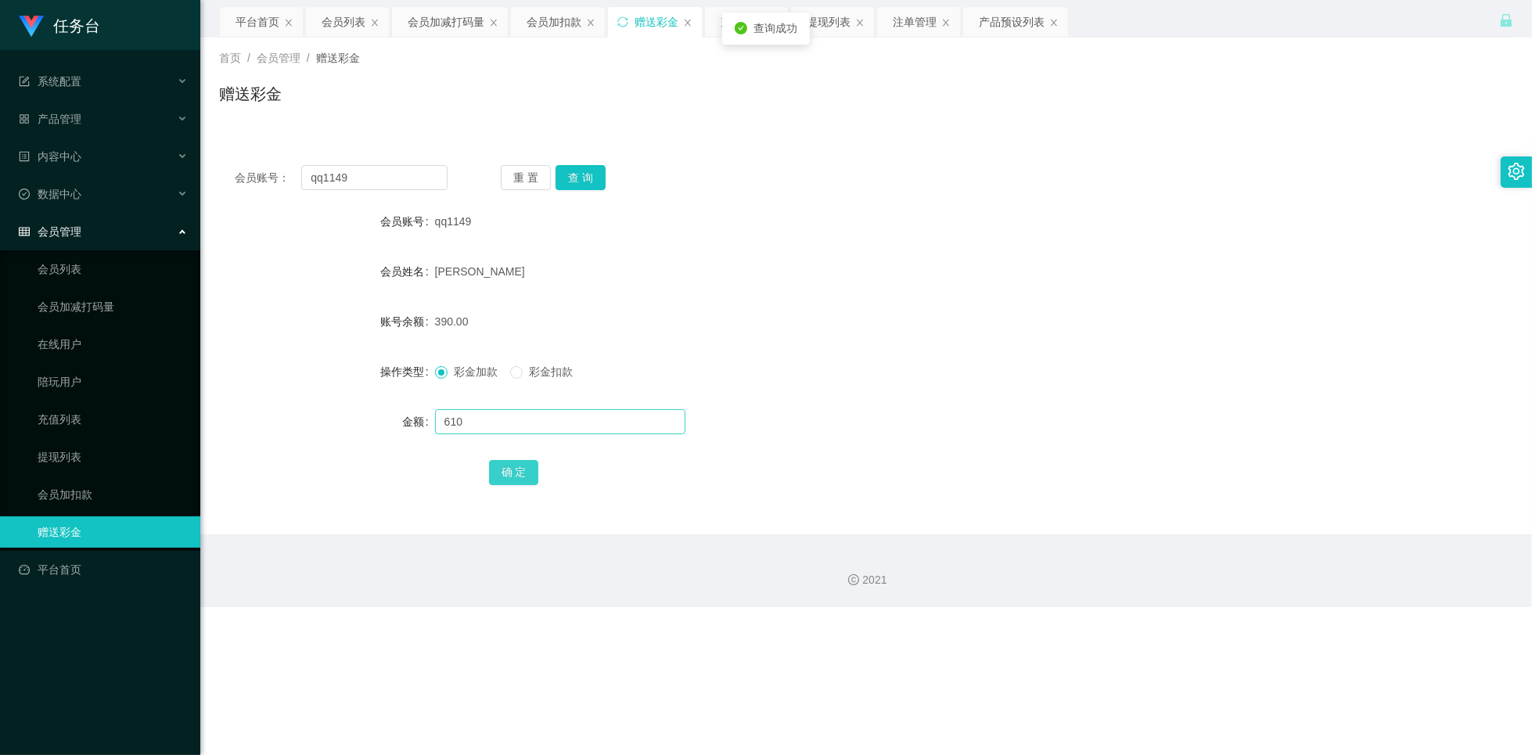
click at [516, 471] on button "确 定" at bounding box center [514, 472] width 50 height 25
click at [348, 21] on div "会员列表" at bounding box center [344, 22] width 44 height 30
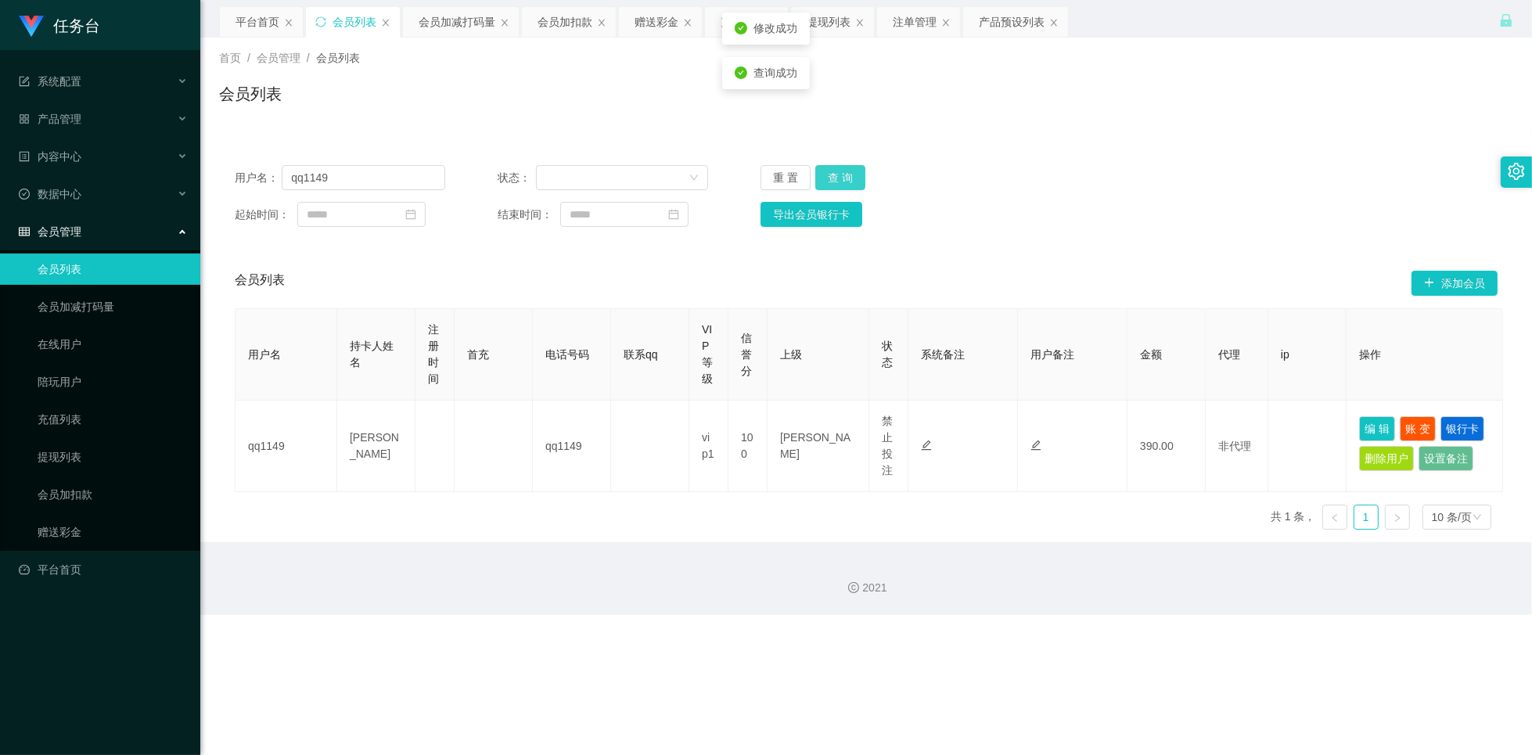
click at [853, 182] on button "查 询" at bounding box center [840, 177] width 50 height 25
click at [849, 177] on button "查 询" at bounding box center [840, 177] width 50 height 25
click at [829, 180] on button "查 询" at bounding box center [840, 177] width 50 height 25
click at [833, 179] on button "查 询" at bounding box center [840, 177] width 50 height 25
click at [840, 167] on button "查 询" at bounding box center [840, 177] width 50 height 25
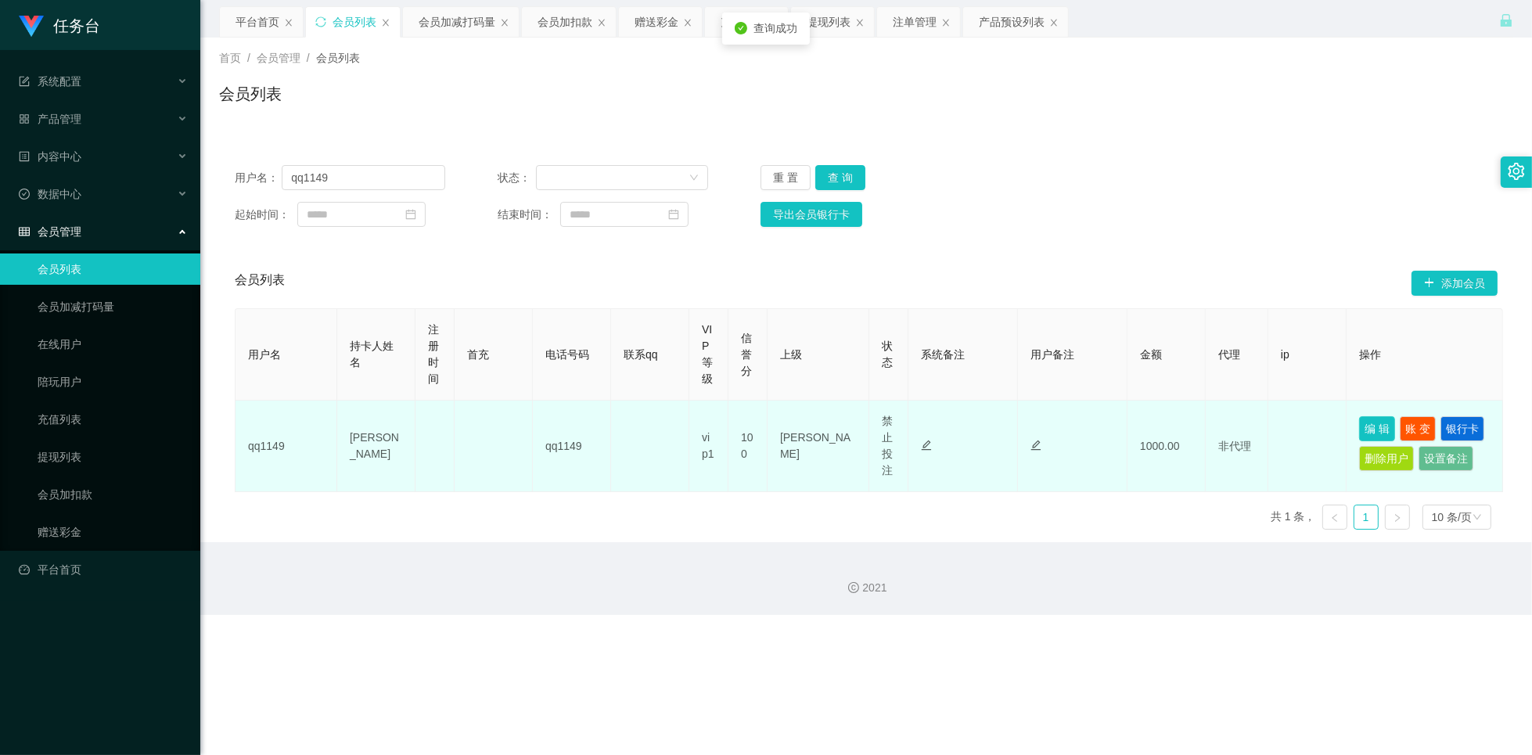
click at [1371, 425] on button "编 辑" at bounding box center [1377, 428] width 36 height 25
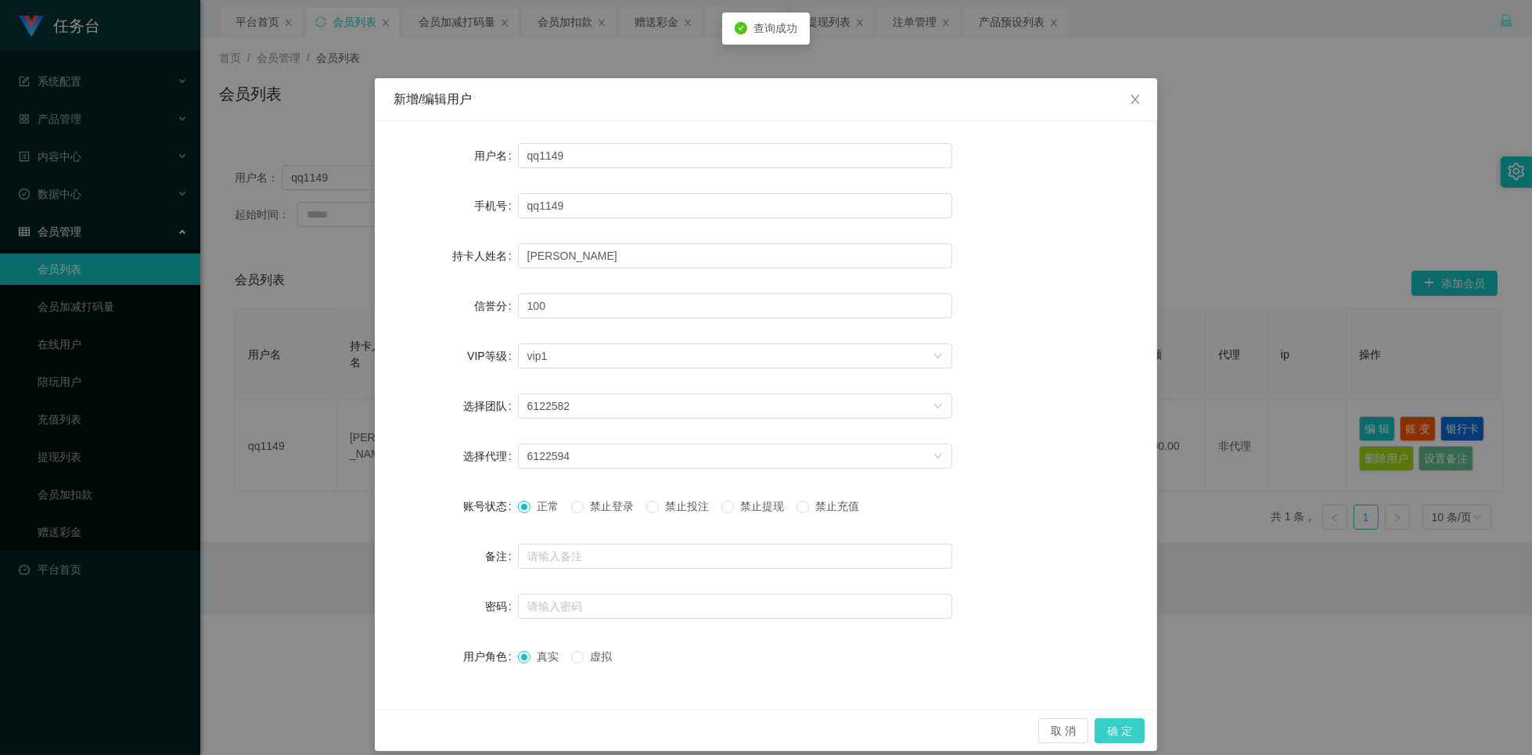
click at [1131, 725] on button "确 定" at bounding box center [1120, 730] width 50 height 25
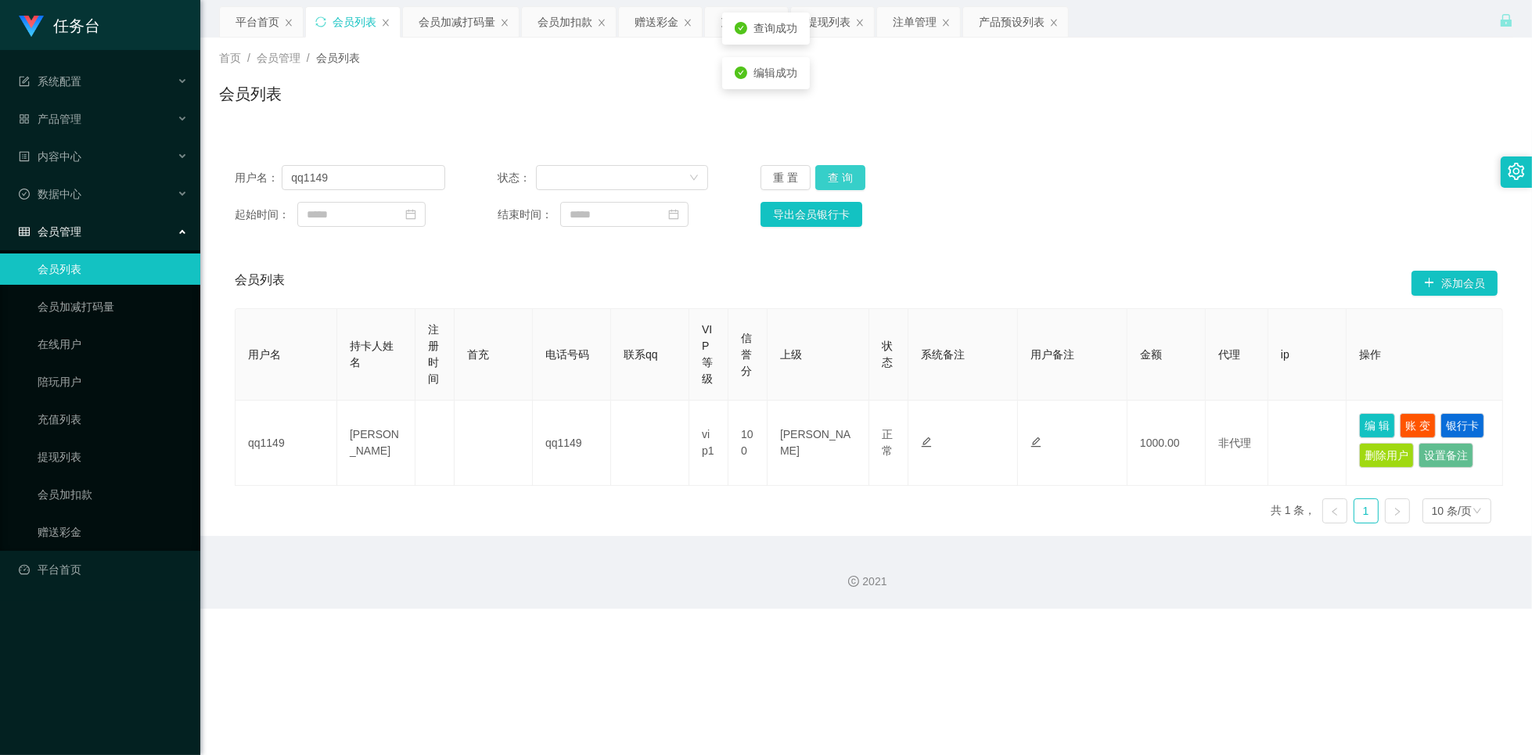
click at [840, 174] on button "查 询" at bounding box center [840, 177] width 50 height 25
click at [822, 190] on div "用户名： qq1149 状态： 重 置 查 询 起始时间： 结束时间： 导出会员银行卡" at bounding box center [866, 195] width 1294 height 93
click at [832, 179] on button "查 询" at bounding box center [840, 177] width 50 height 25
click at [918, 19] on div "注单管理" at bounding box center [915, 22] width 44 height 30
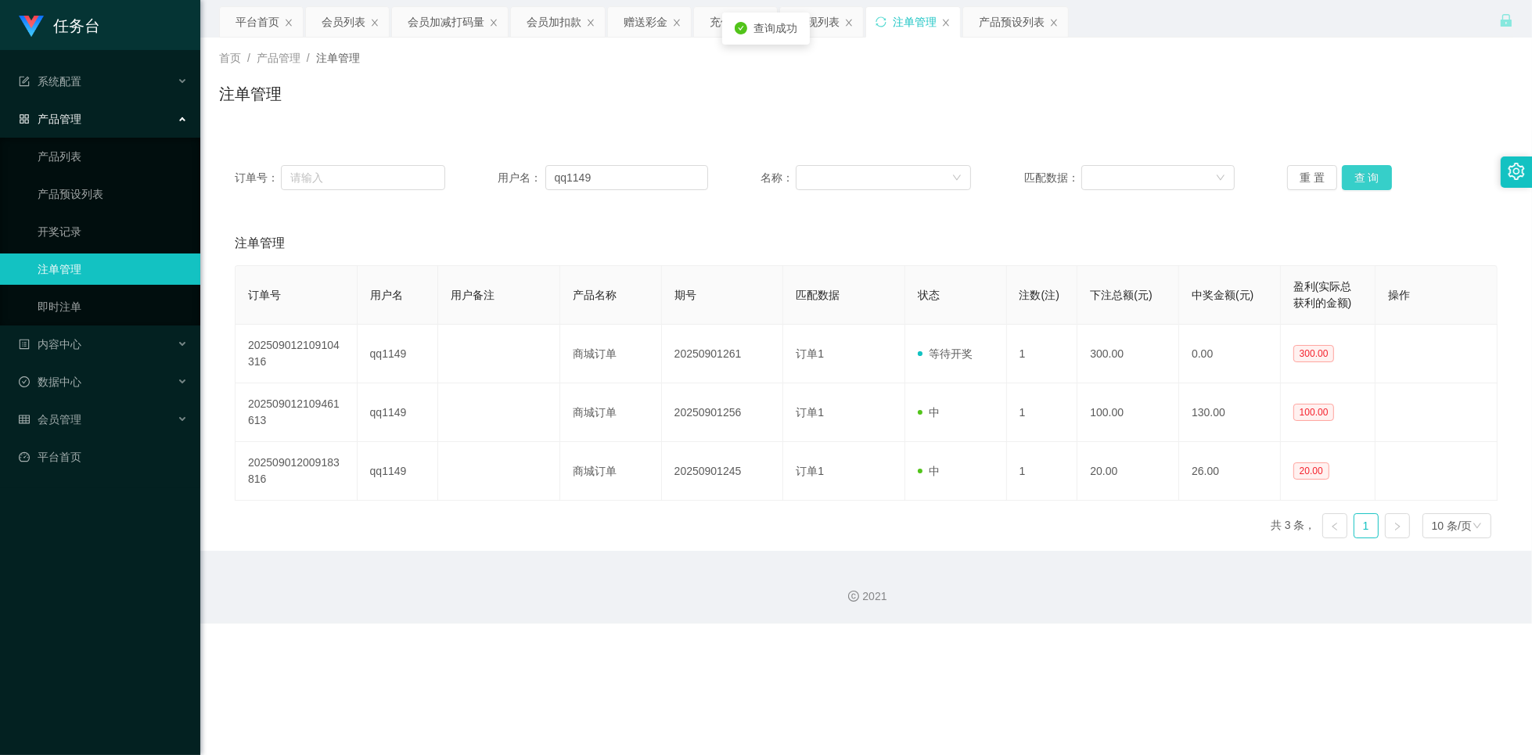
click at [1361, 185] on button "查 询" at bounding box center [1367, 177] width 50 height 25
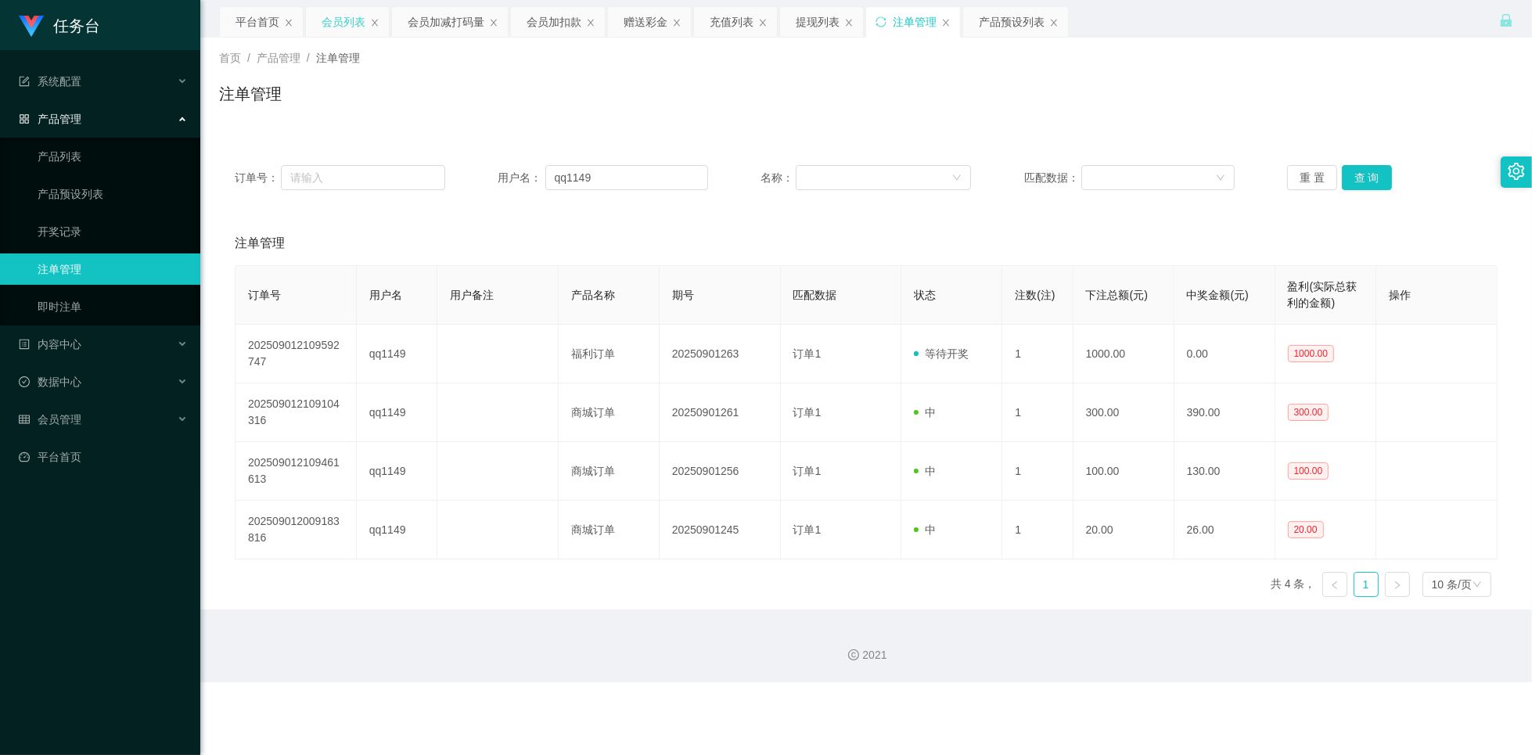
click at [336, 25] on div "会员列表" at bounding box center [344, 22] width 44 height 30
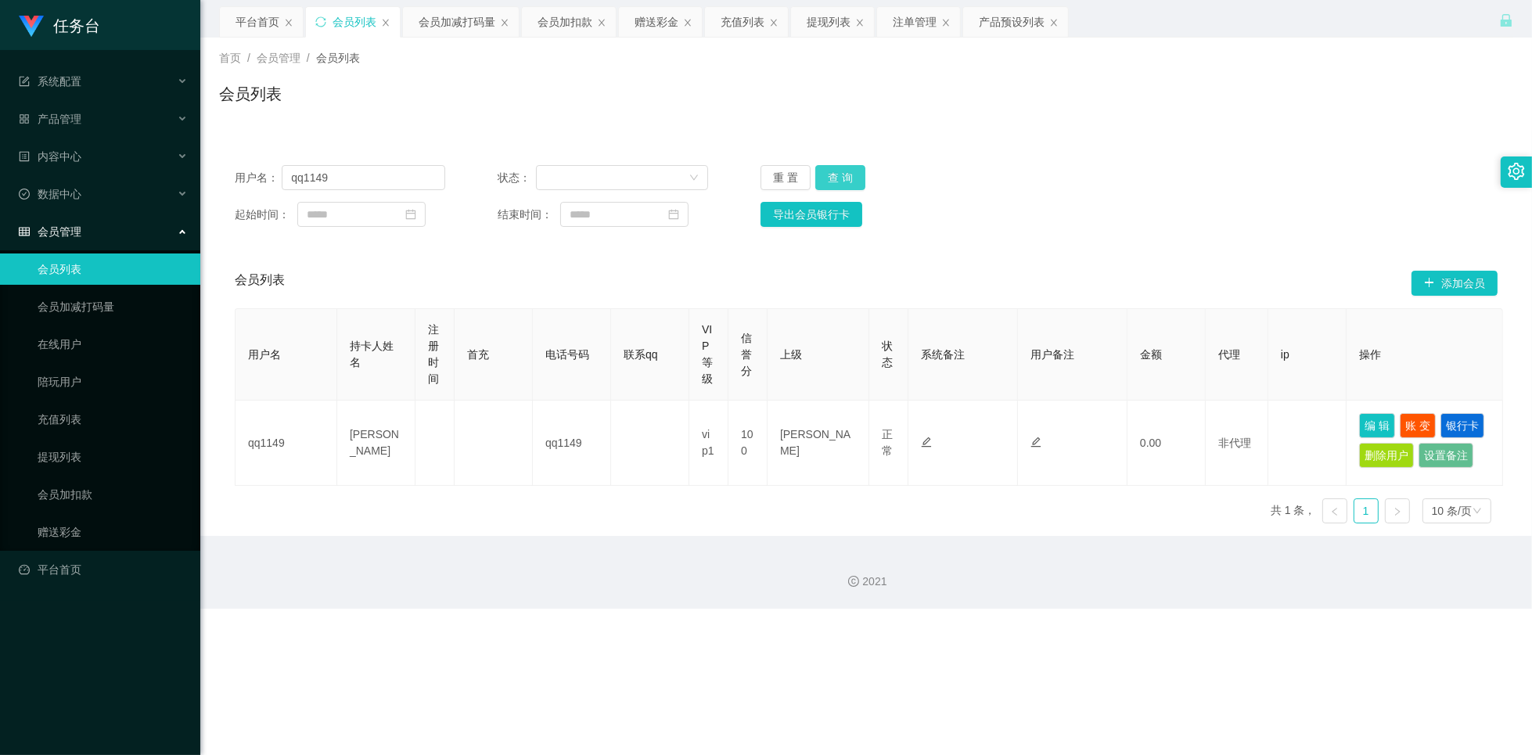
click at [834, 178] on button "查 询" at bounding box center [840, 177] width 50 height 25
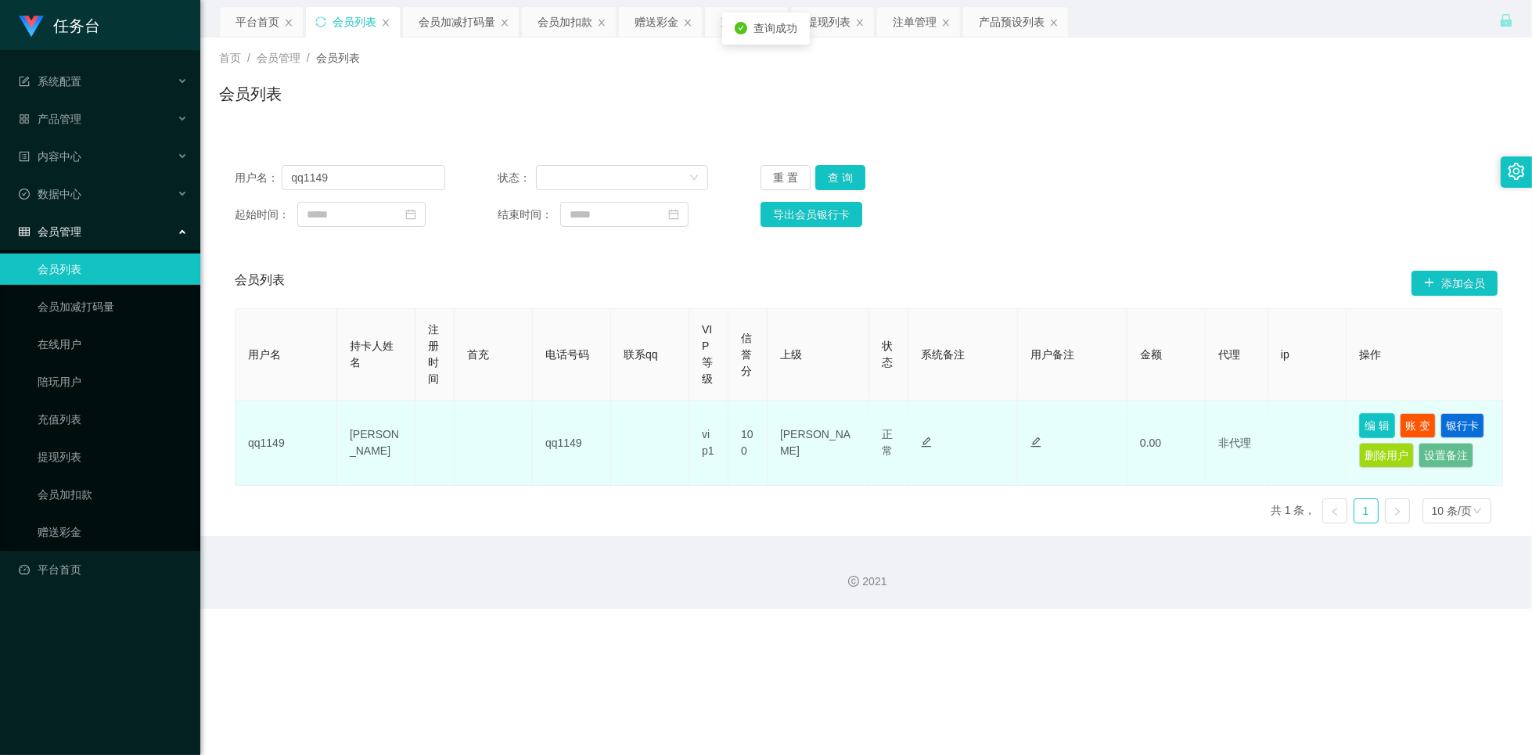
click at [1377, 430] on button "编 辑" at bounding box center [1377, 425] width 36 height 25
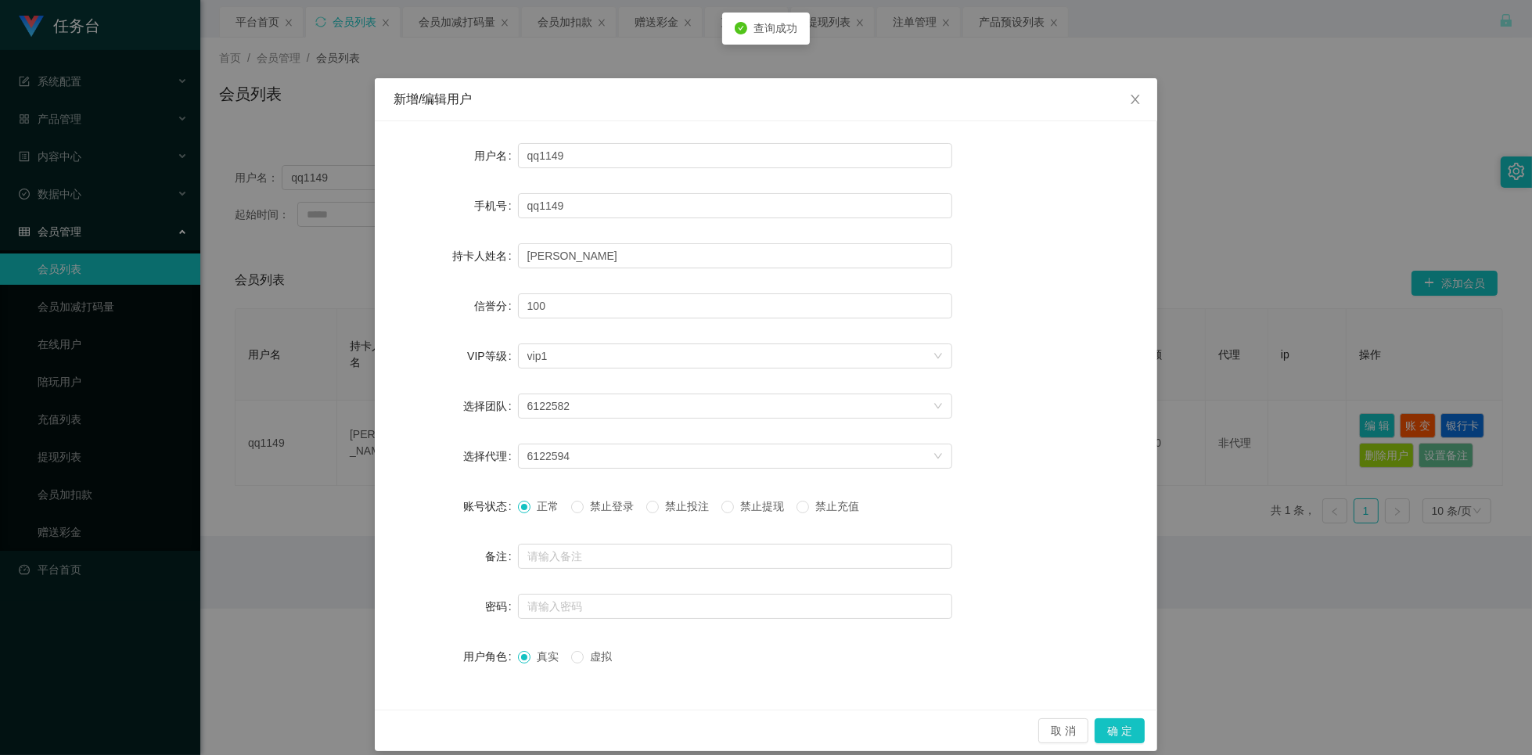
click at [679, 505] on span "禁止投注" at bounding box center [687, 506] width 56 height 13
click at [1122, 735] on button "确 定" at bounding box center [1120, 730] width 50 height 25
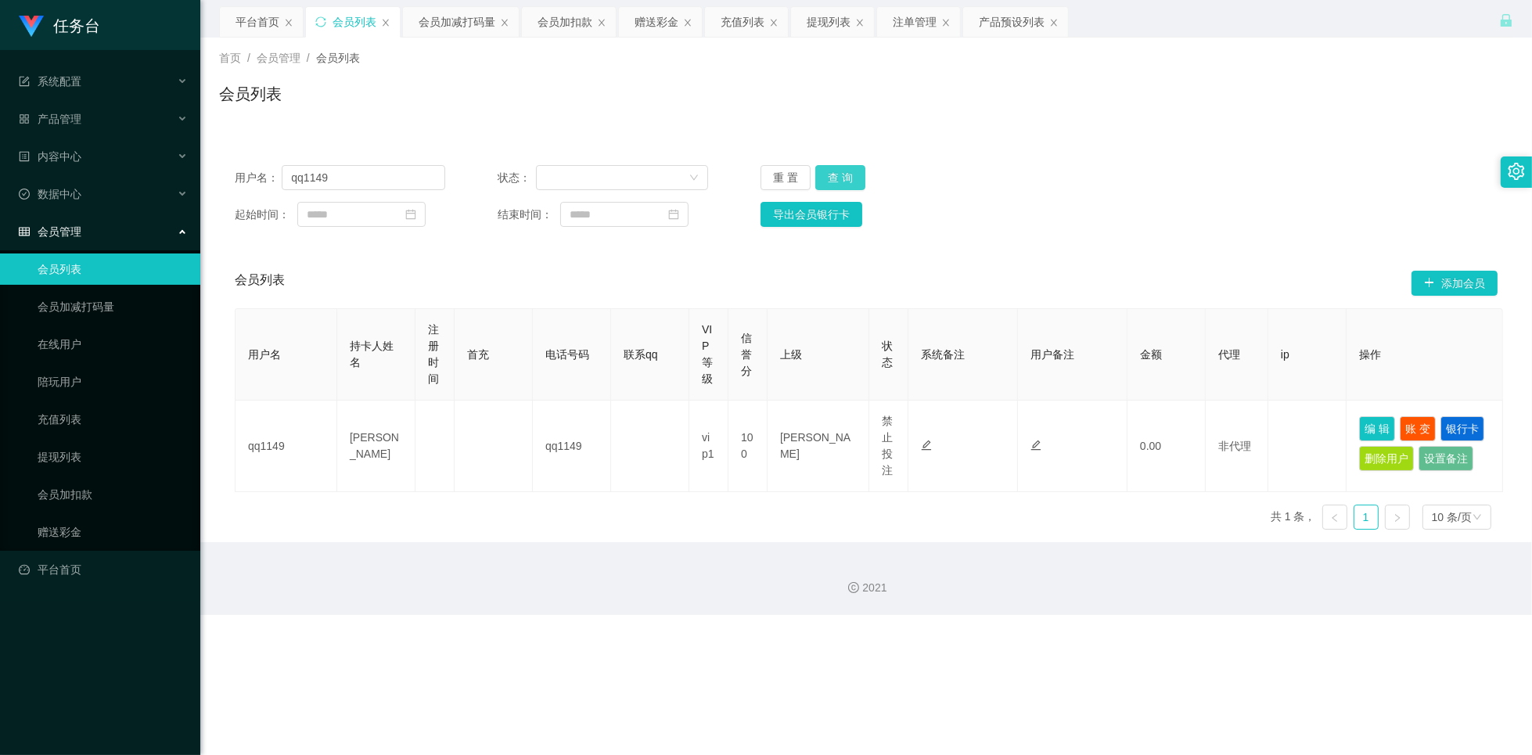
click at [846, 182] on button "查 询" at bounding box center [840, 177] width 50 height 25
click at [851, 172] on button "查 询" at bounding box center [840, 177] width 50 height 25
click at [844, 178] on button "查 询" at bounding box center [840, 177] width 50 height 25
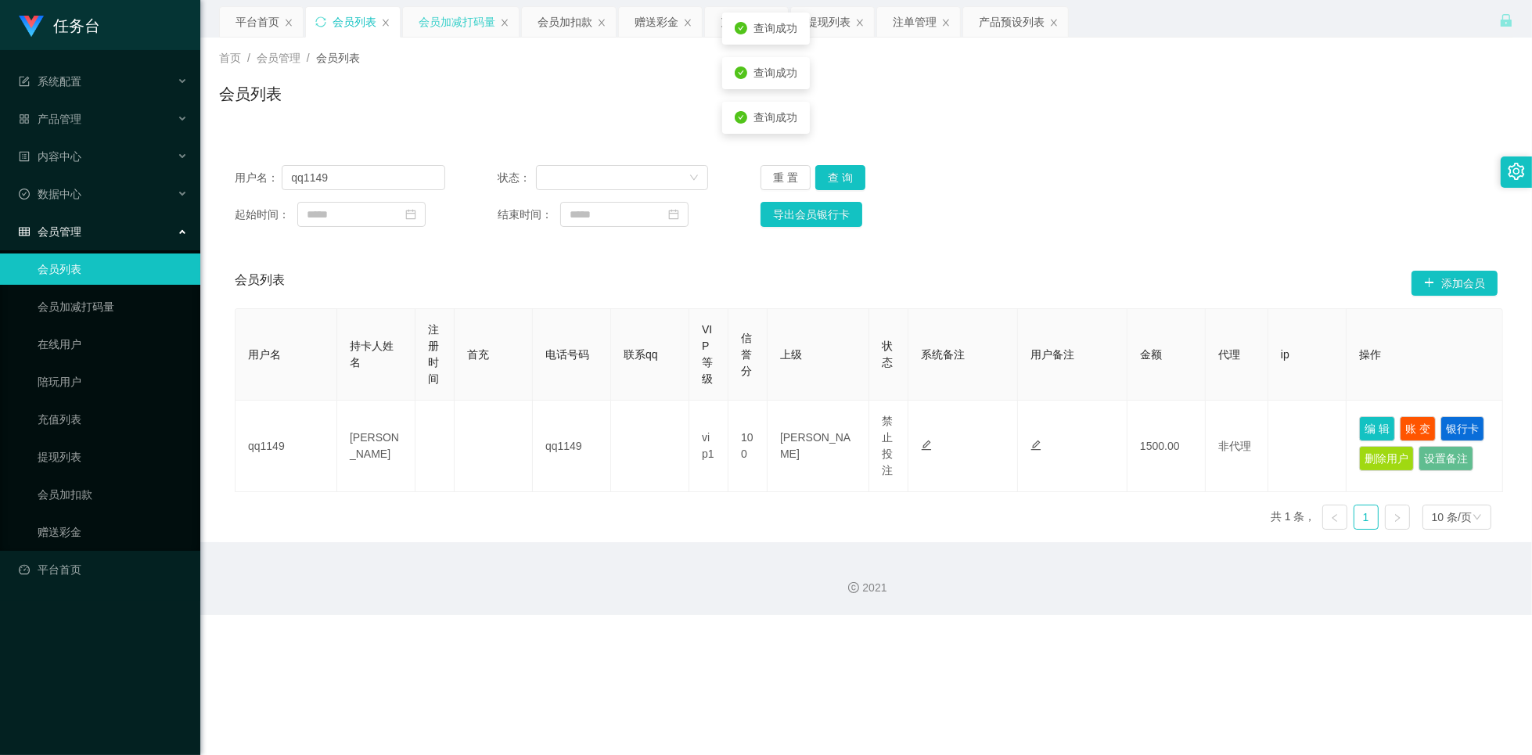
click at [453, 24] on div "会员加减打码量" at bounding box center [457, 22] width 77 height 30
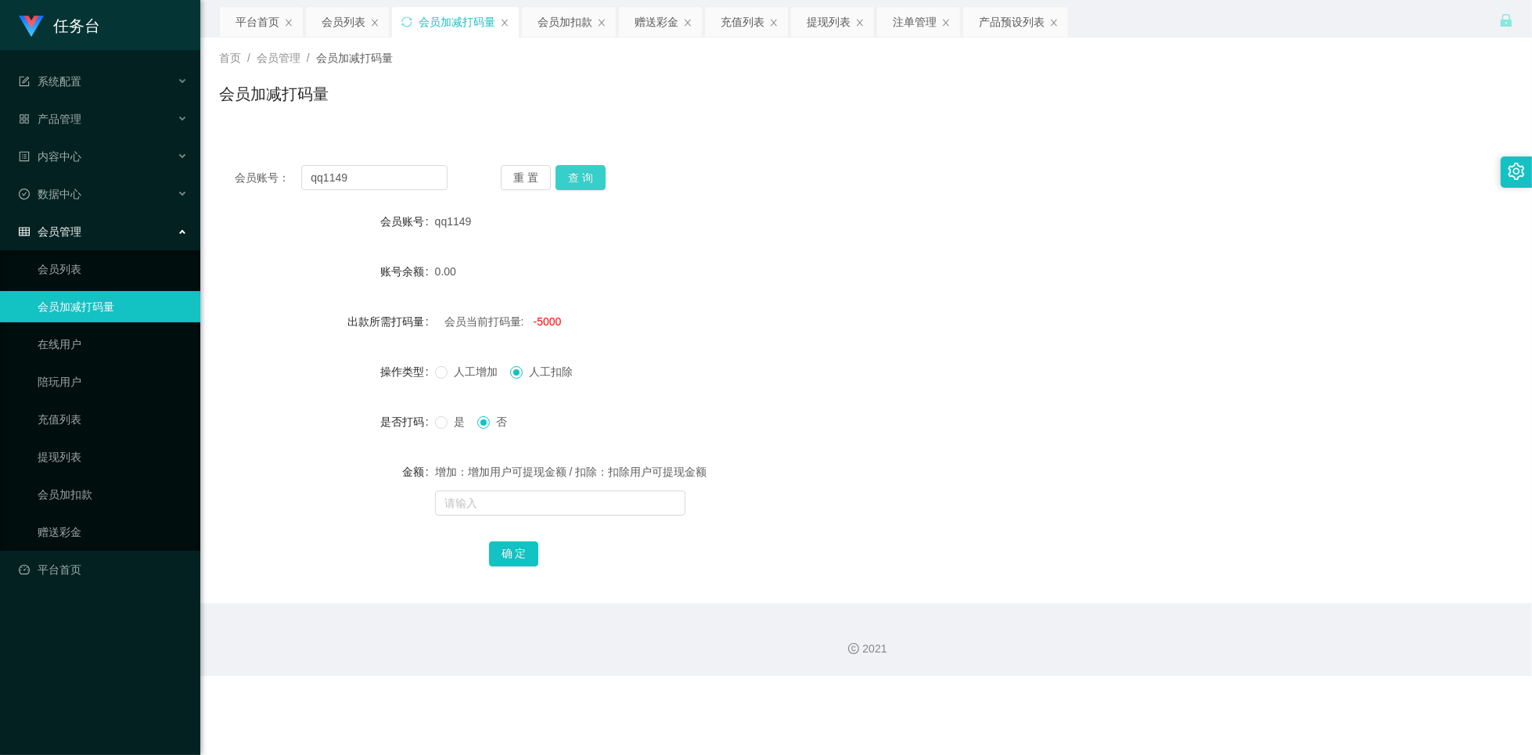
click at [591, 182] on button "查 询" at bounding box center [581, 177] width 50 height 25
click at [463, 369] on span "人工增加" at bounding box center [476, 371] width 56 height 13
click at [549, 320] on span "-3700" at bounding box center [548, 321] width 28 height 13
copy span "3700"
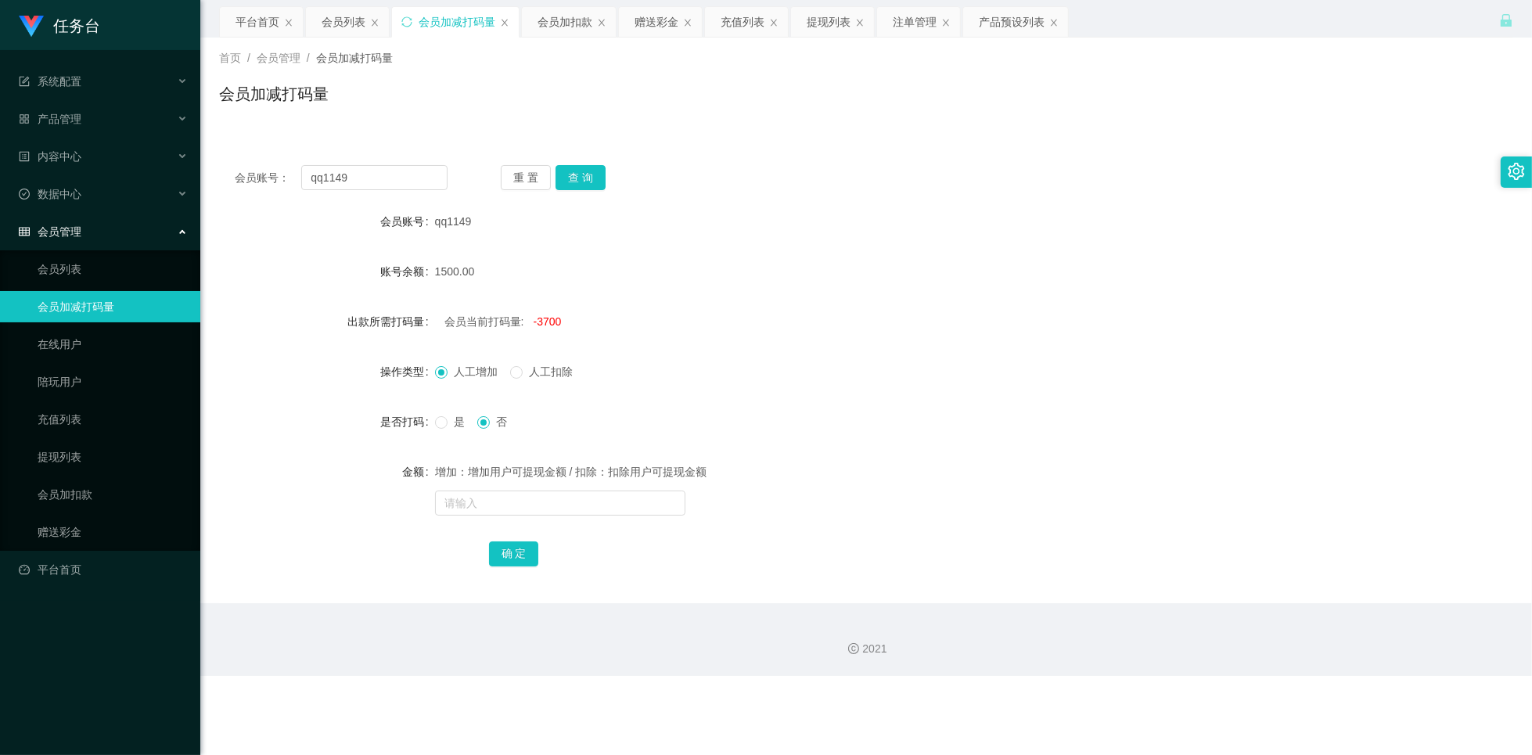
click at [448, 423] on span "是" at bounding box center [459, 421] width 23 height 13
click at [543, 512] on input "text" at bounding box center [560, 503] width 250 height 25
paste input "3700"
type input "3700"
drag, startPoint x: 520, startPoint y: 553, endPoint x: 513, endPoint y: 552, distance: 7.9
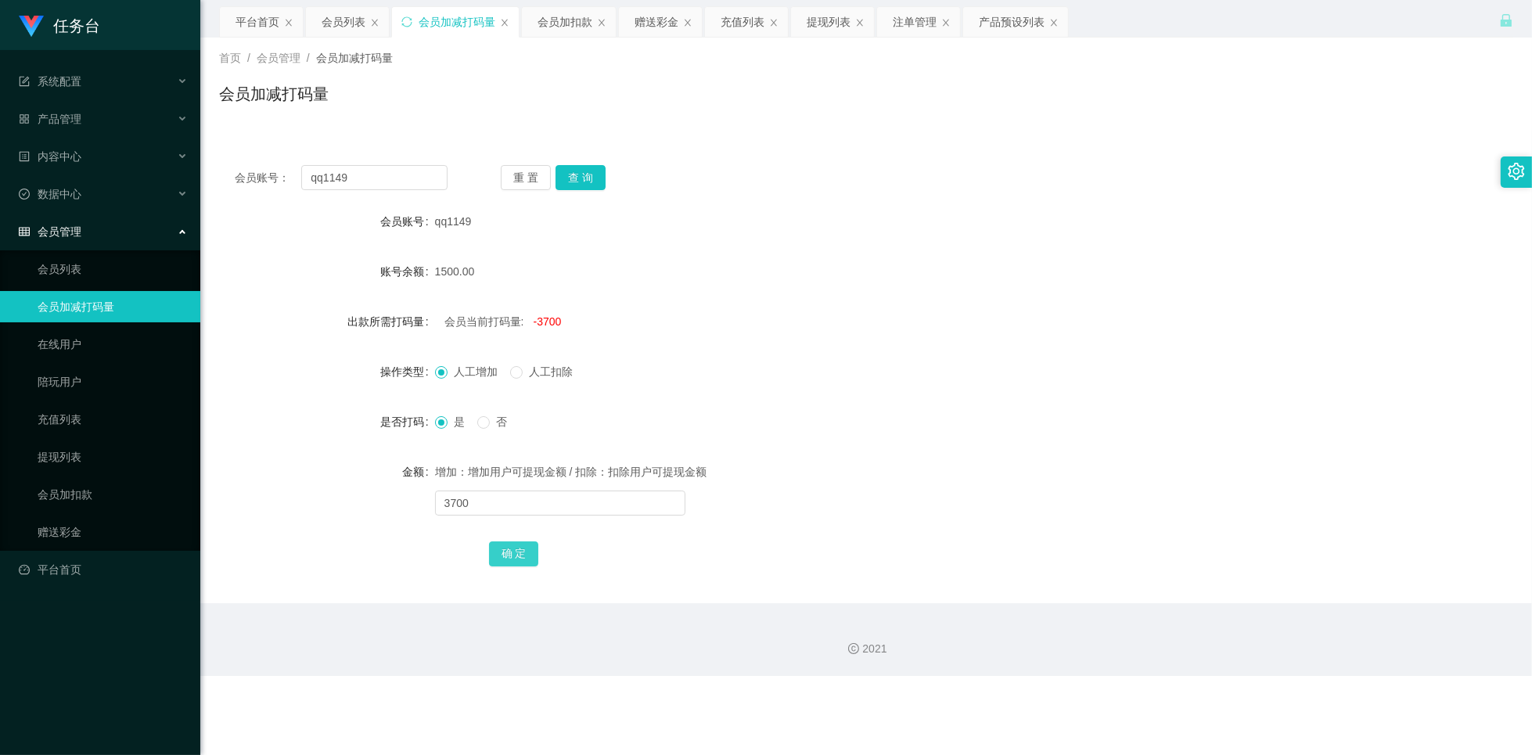
click at [520, 552] on button "确 定" at bounding box center [514, 553] width 50 height 25
drag, startPoint x: 552, startPoint y: 497, endPoint x: 572, endPoint y: 499, distance: 20.5
click at [552, 497] on input "text" at bounding box center [560, 503] width 250 height 25
type input "5000"
click at [490, 555] on button "确 定" at bounding box center [514, 553] width 50 height 25
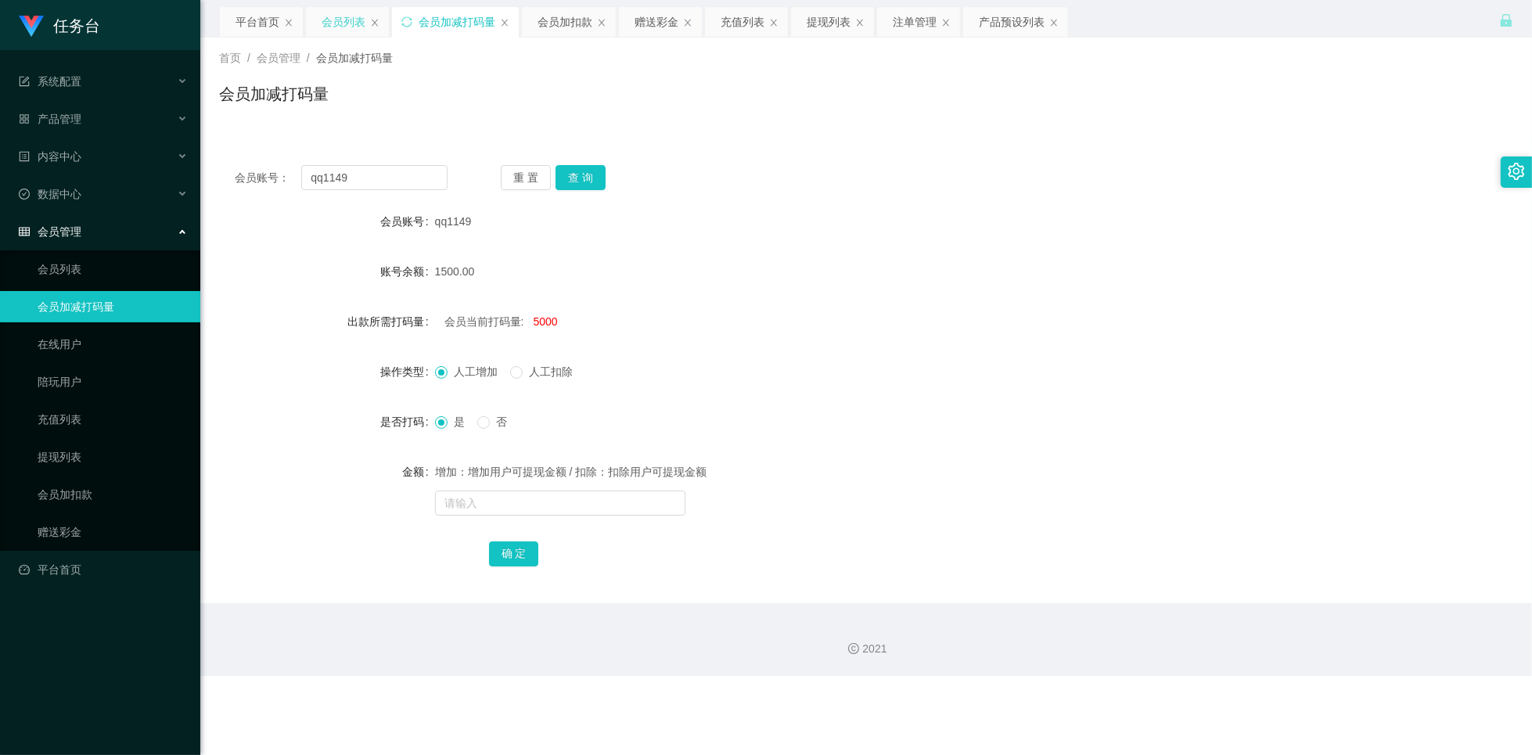
click at [338, 22] on div "会员列表" at bounding box center [344, 22] width 44 height 30
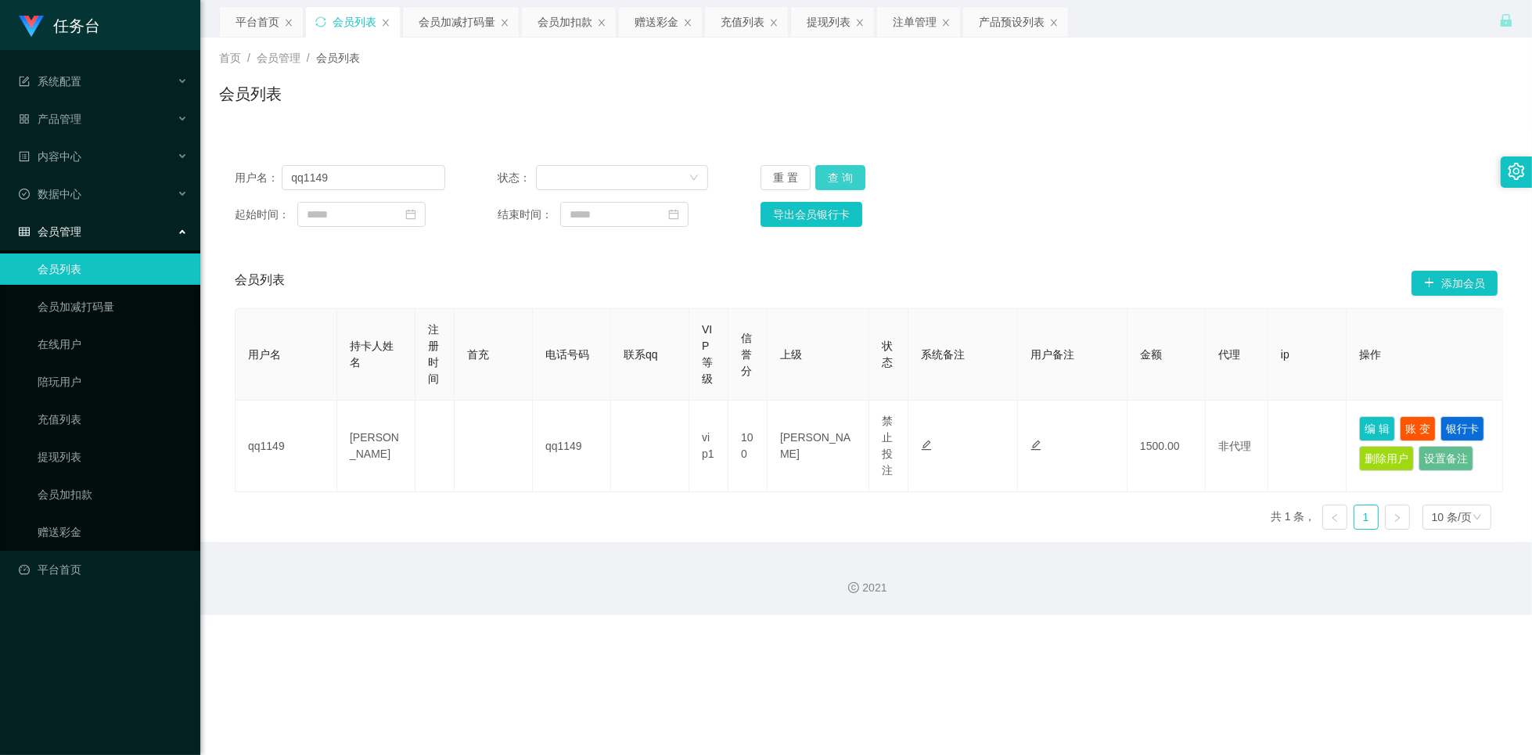
click at [846, 180] on button "查 询" at bounding box center [840, 177] width 50 height 25
click at [1296, 163] on div "用户名： qq1149 状态： 重 置 查 询 起始时间： 结束时间： 导出会员银行卡" at bounding box center [866, 195] width 1294 height 93
